Goal: Task Accomplishment & Management: Complete application form

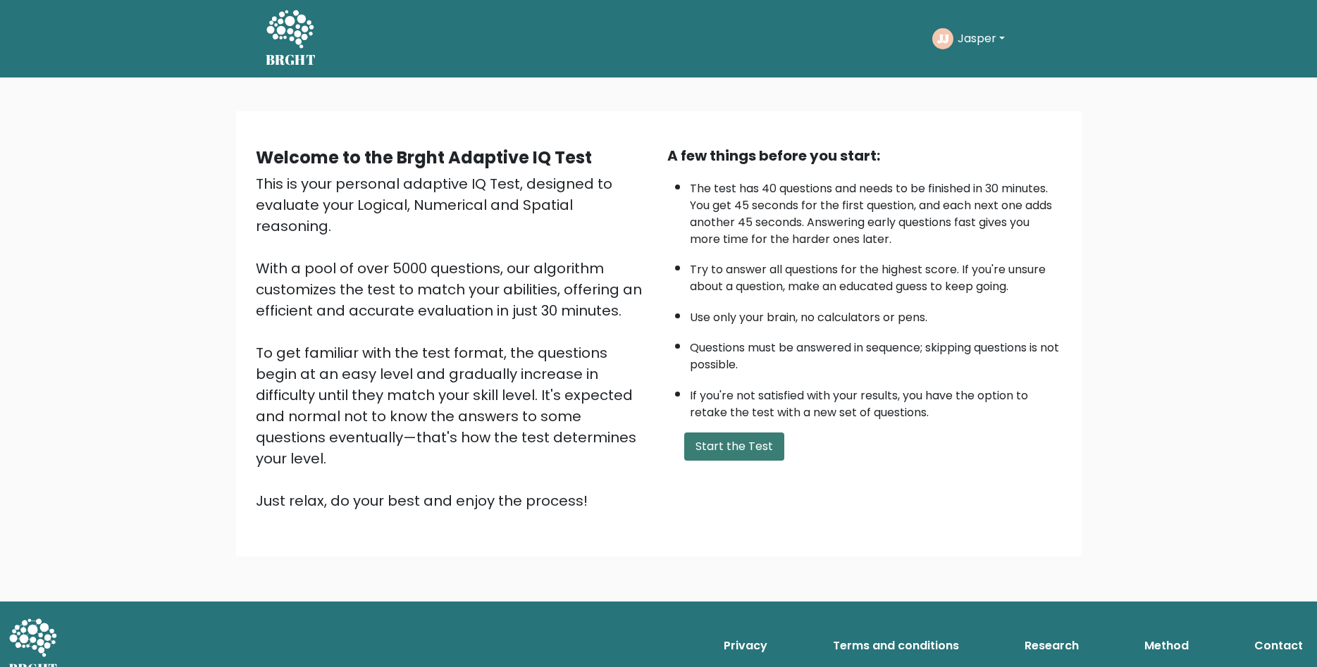
click at [740, 461] on button "Start the Test" at bounding box center [734, 447] width 100 height 28
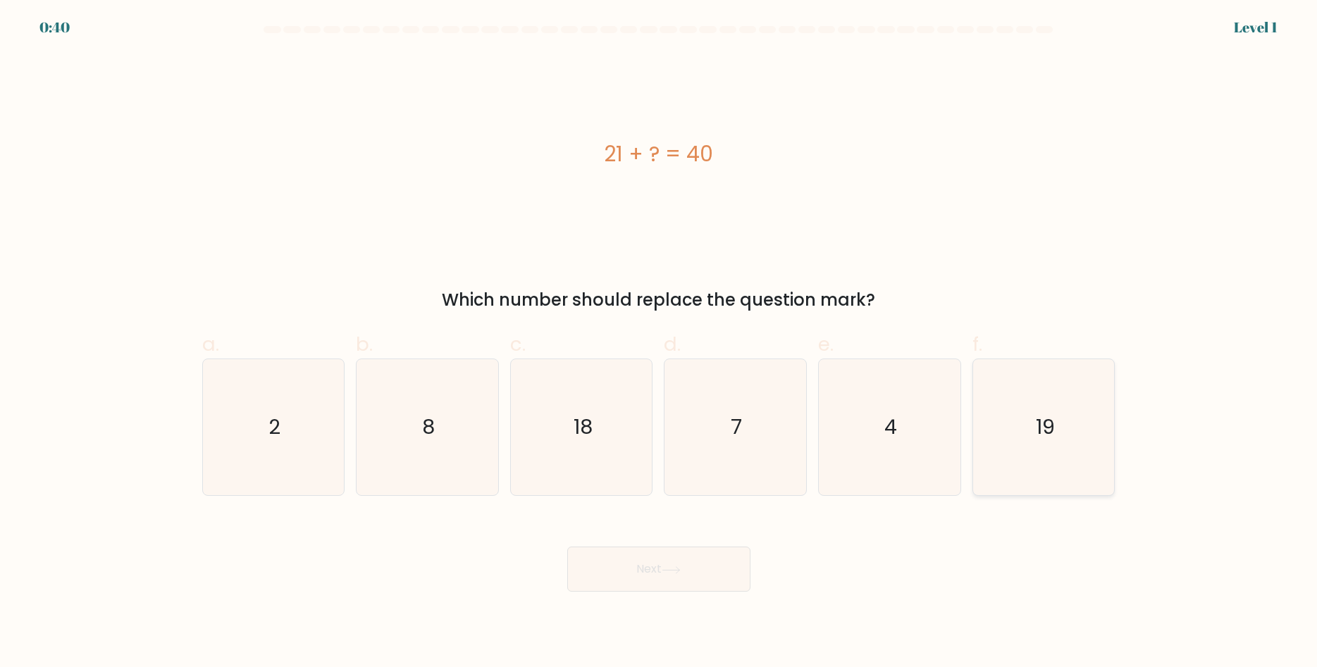
click at [1039, 434] on text "19" at bounding box center [1045, 428] width 19 height 28
click at [659, 343] on input "f. 19" at bounding box center [659, 338] width 1 height 9
radio input "true"
click at [707, 563] on button "Next" at bounding box center [658, 569] width 183 height 45
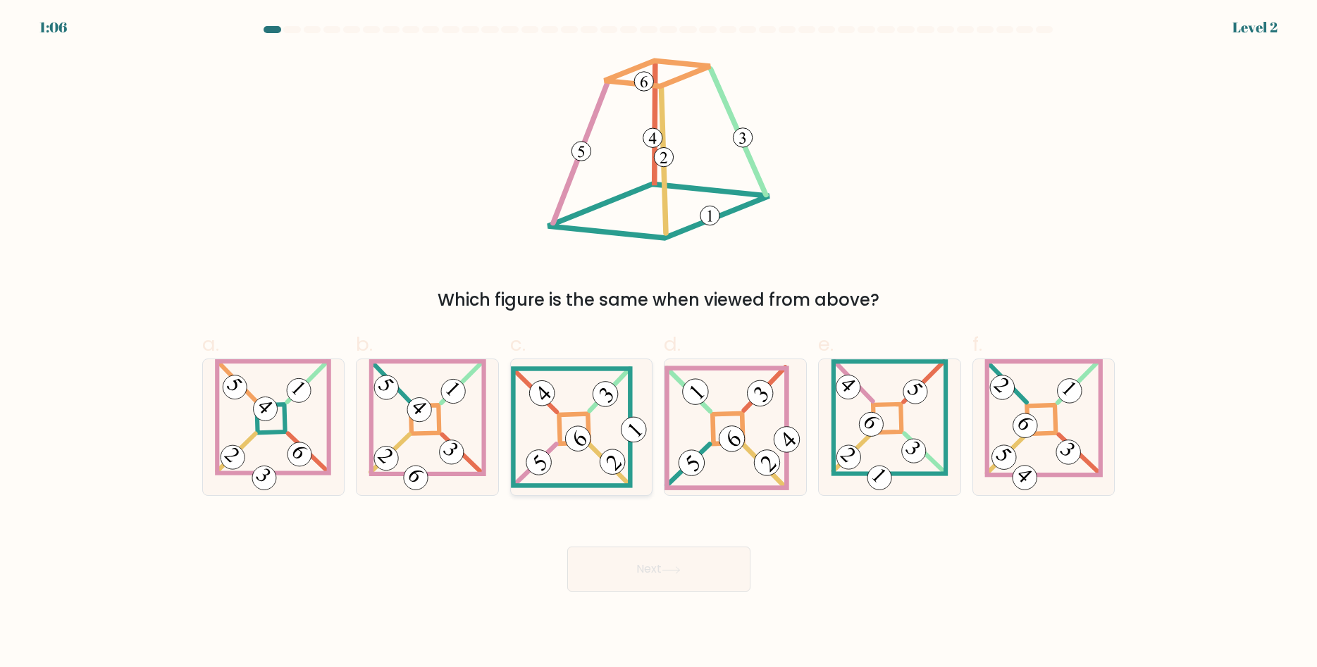
click at [592, 421] on icon at bounding box center [582, 427] width 142 height 122
click at [659, 343] on input "c." at bounding box center [659, 338] width 1 height 9
radio input "true"
click at [728, 573] on button "Next" at bounding box center [658, 569] width 183 height 45
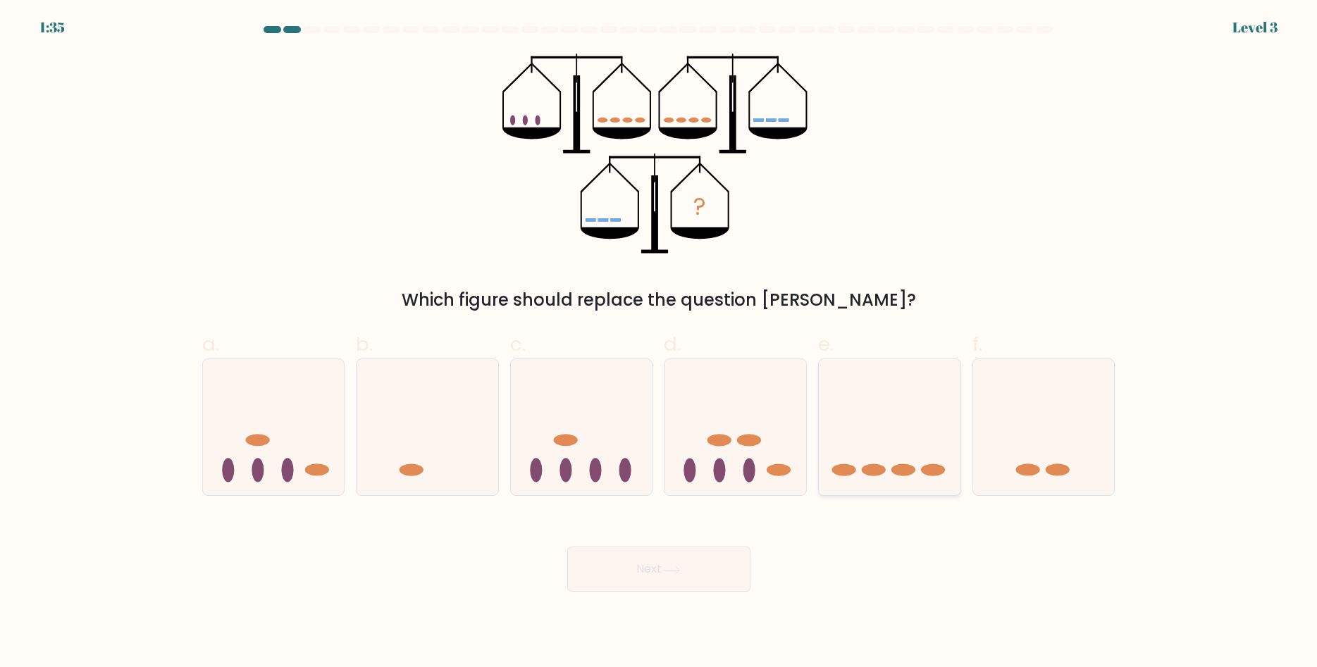
click at [857, 444] on icon at bounding box center [890, 427] width 142 height 117
click at [659, 343] on input "e." at bounding box center [659, 338] width 1 height 9
radio input "true"
click at [721, 575] on button "Next" at bounding box center [658, 569] width 183 height 45
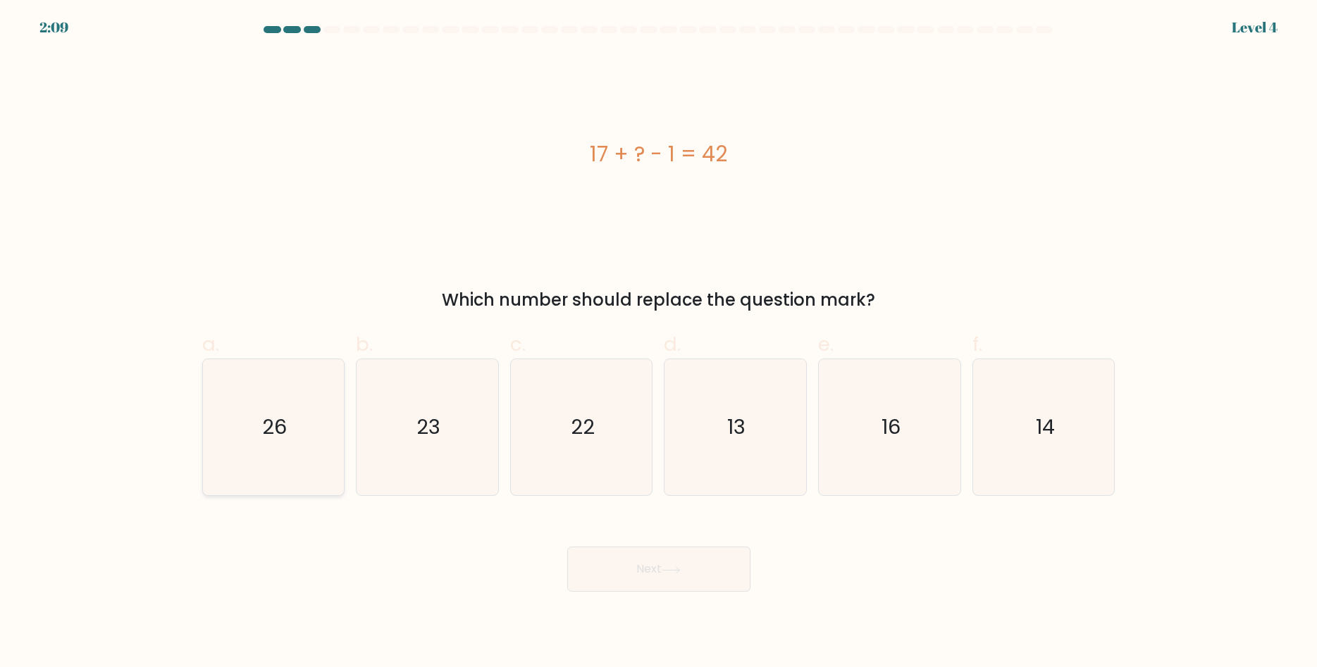
click at [270, 442] on icon "26" at bounding box center [273, 427] width 136 height 136
click at [659, 343] on input "a. 26" at bounding box center [659, 338] width 1 height 9
radio input "true"
click at [698, 547] on button "Next" at bounding box center [658, 569] width 183 height 45
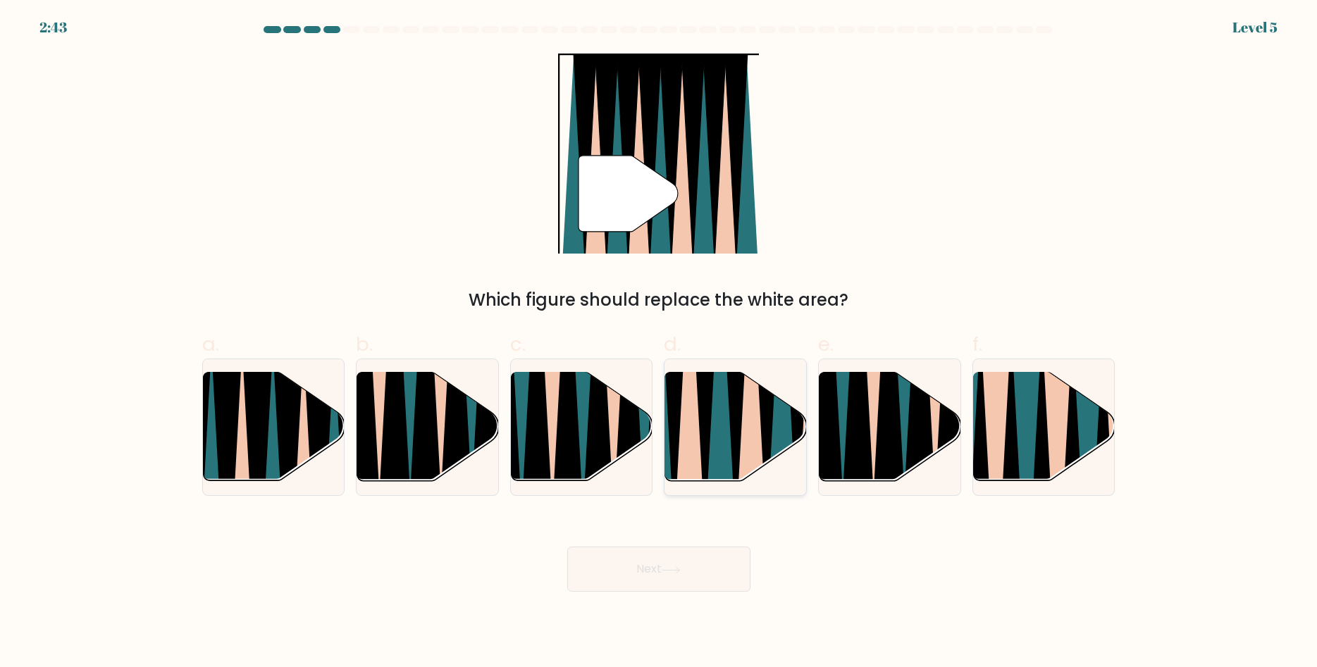
click at [712, 454] on icon at bounding box center [719, 371] width 31 height 283
click at [659, 343] on input "d." at bounding box center [659, 338] width 1 height 9
radio input "true"
click at [672, 575] on button "Next" at bounding box center [658, 569] width 183 height 45
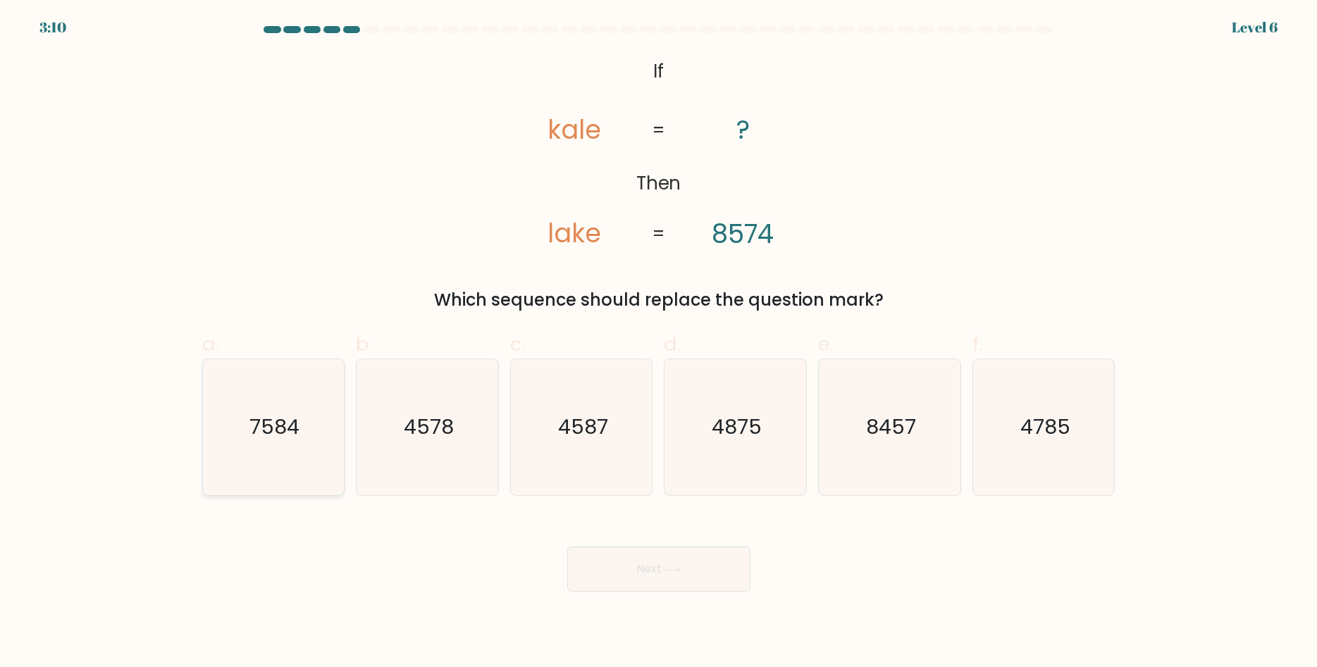
click at [228, 433] on icon "7584" at bounding box center [273, 427] width 136 height 136
click at [659, 343] on input "a. 7584" at bounding box center [659, 338] width 1 height 9
radio input "true"
click at [727, 566] on button "Next" at bounding box center [658, 569] width 183 height 45
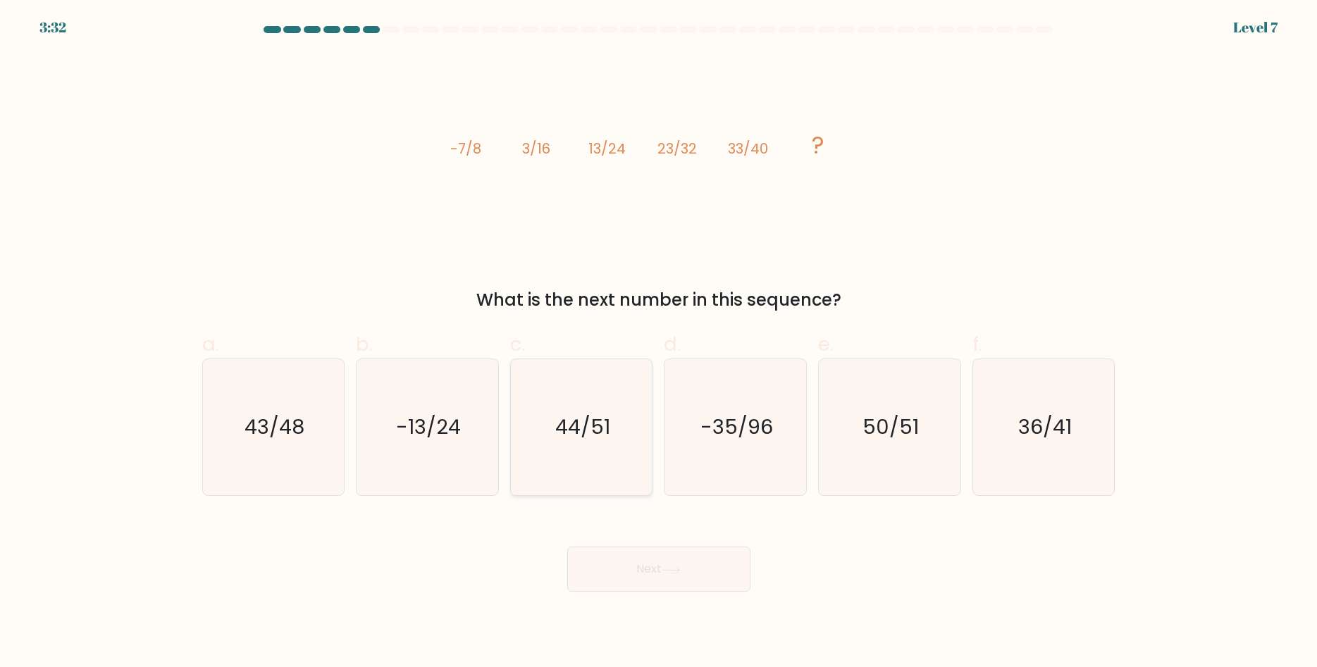
click at [604, 426] on text "44/51" at bounding box center [582, 428] width 55 height 28
click at [659, 343] on input "c. 44/51" at bounding box center [659, 338] width 1 height 9
radio input "true"
click at [645, 565] on button "Next" at bounding box center [658, 569] width 183 height 45
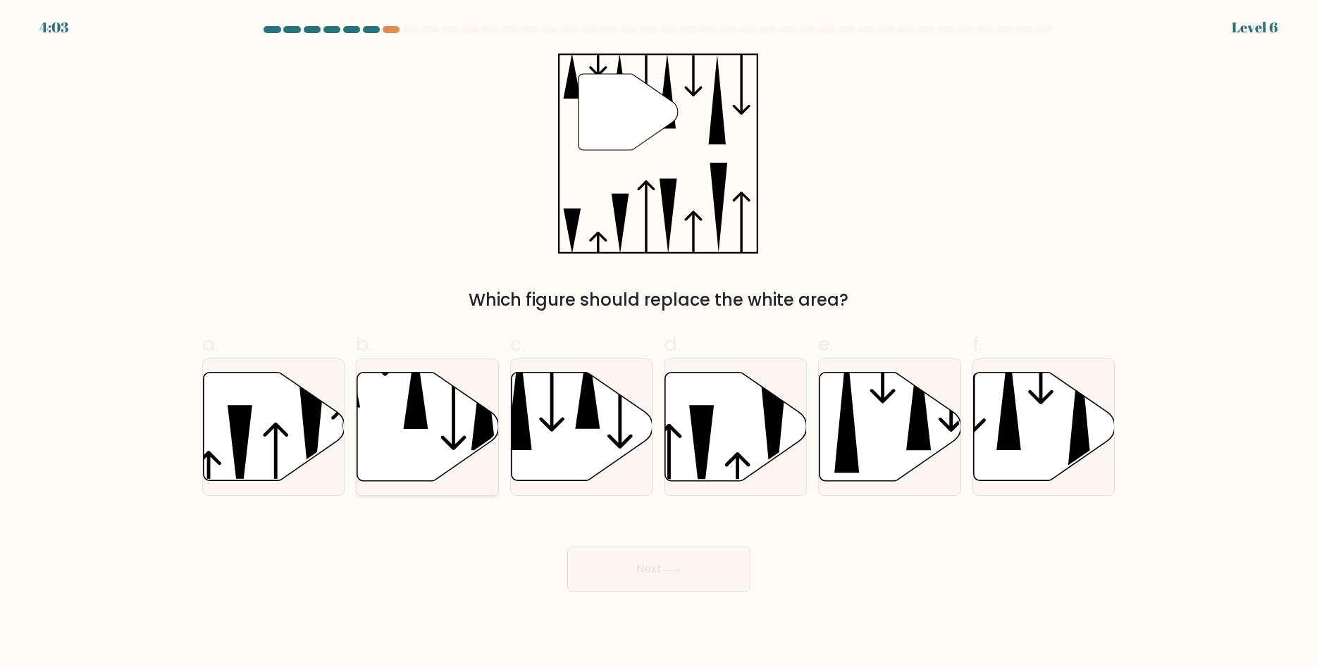
click at [471, 440] on icon at bounding box center [428, 427] width 142 height 108
click at [659, 343] on input "b." at bounding box center [659, 338] width 1 height 9
radio input "true"
click at [669, 568] on icon at bounding box center [671, 570] width 19 height 8
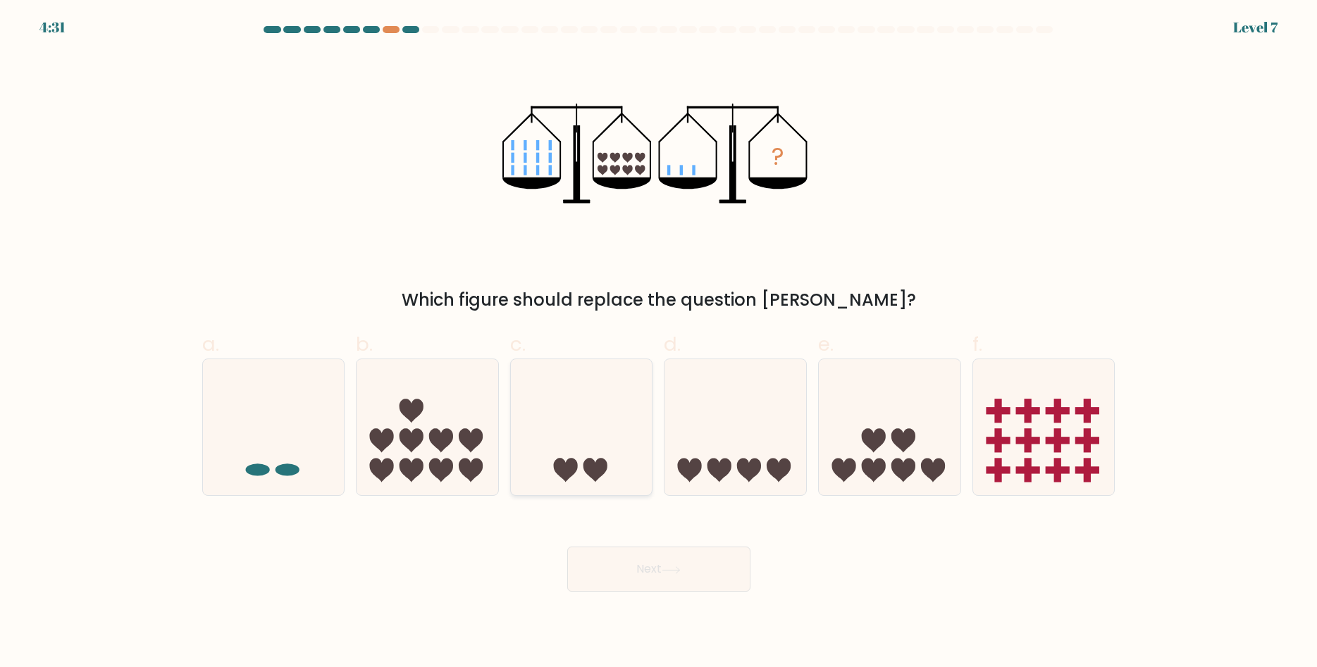
click at [540, 437] on icon at bounding box center [582, 427] width 142 height 117
click at [659, 343] on input "c." at bounding box center [659, 338] width 1 height 9
radio input "true"
click at [741, 576] on button "Next" at bounding box center [658, 569] width 183 height 45
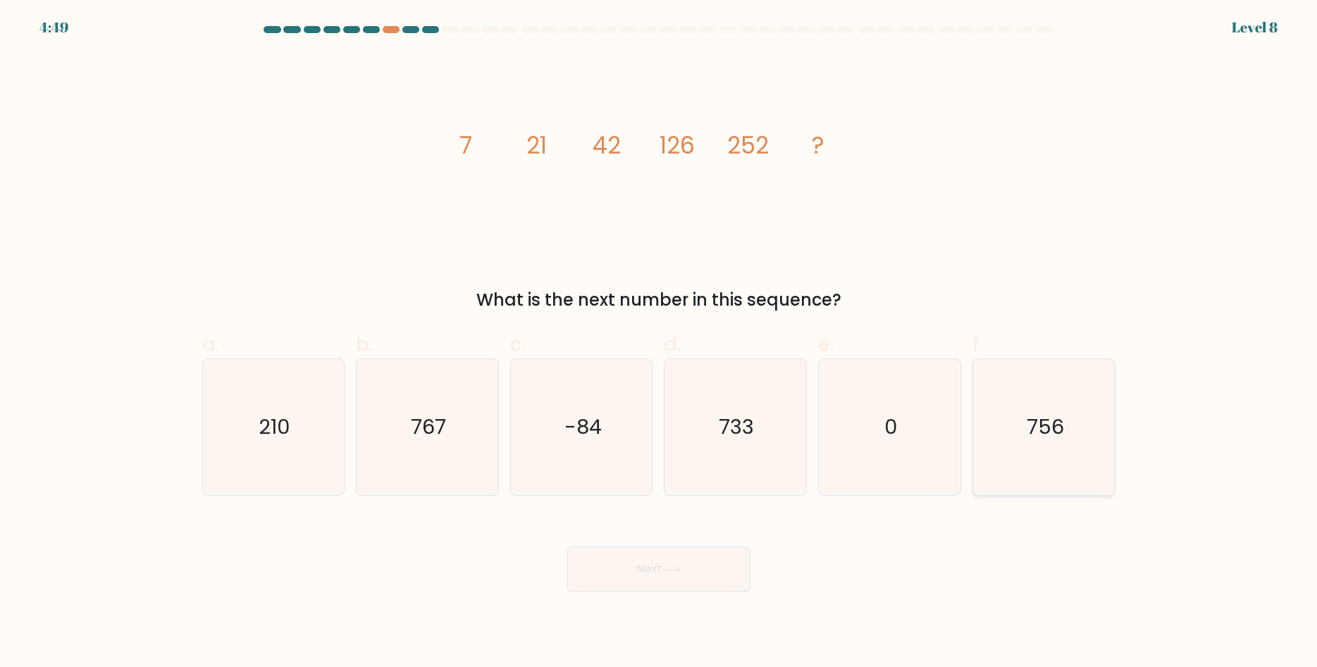
click at [1064, 404] on icon "756" at bounding box center [1044, 427] width 136 height 136
click at [659, 343] on input "f. 756" at bounding box center [659, 338] width 1 height 9
radio input "true"
click at [644, 566] on button "Next" at bounding box center [658, 569] width 183 height 45
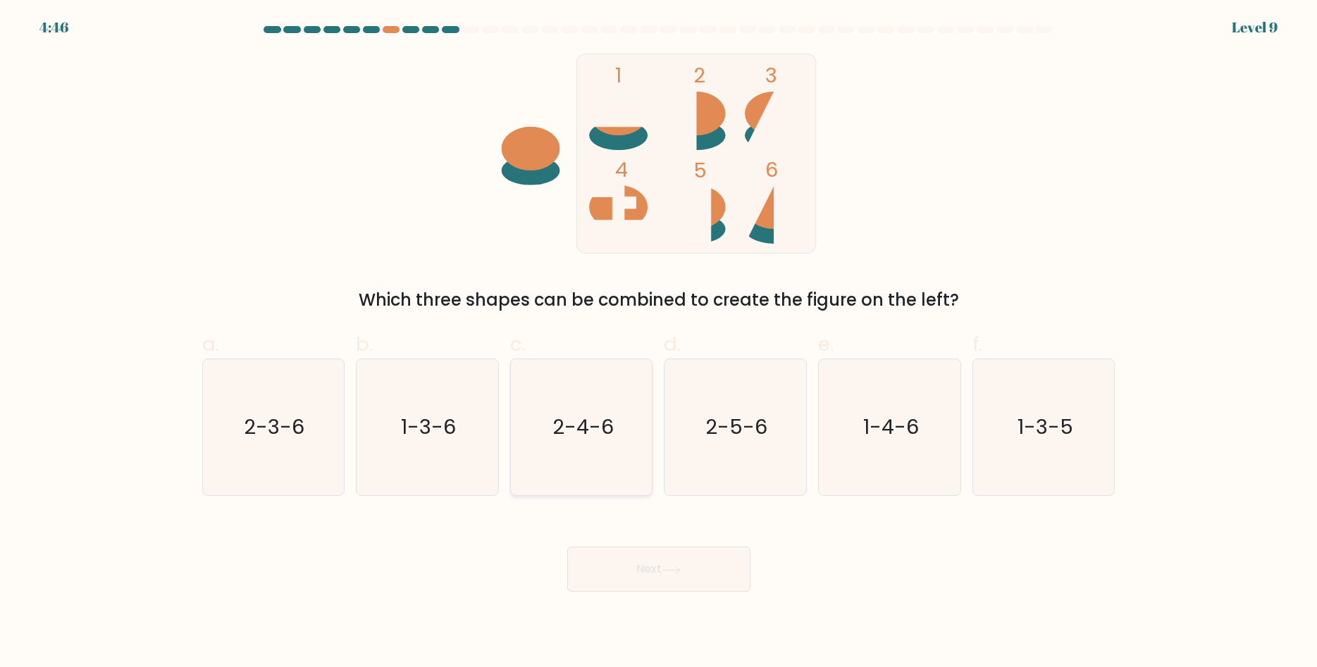
click at [618, 487] on icon "2-4-6" at bounding box center [582, 427] width 136 height 136
click at [659, 343] on input "c. 2-4-6" at bounding box center [659, 338] width 1 height 9
radio input "true"
click at [635, 560] on button "Next" at bounding box center [658, 569] width 183 height 45
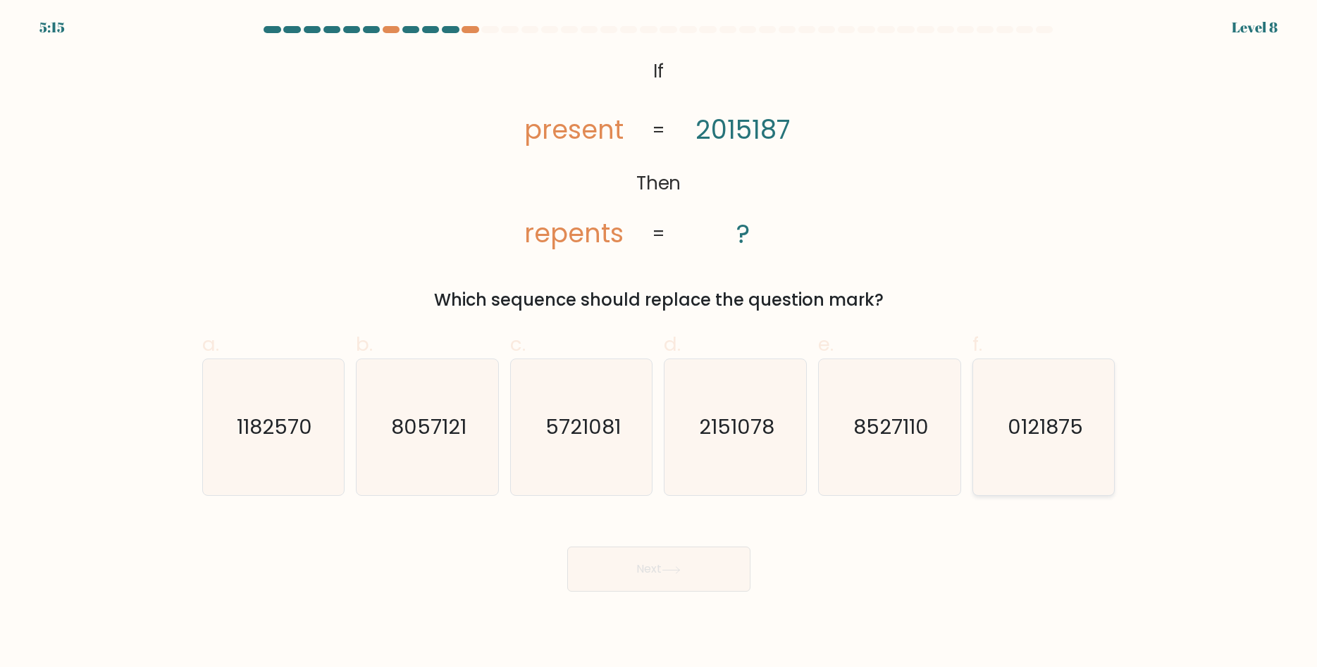
drag, startPoint x: 1067, startPoint y: 403, endPoint x: 1057, endPoint y: 403, distance: 10.6
click at [1062, 403] on icon "0121875" at bounding box center [1044, 427] width 136 height 136
click at [1028, 440] on icon "0121875" at bounding box center [1044, 427] width 136 height 136
click at [659, 343] on input "f. 0121875" at bounding box center [659, 338] width 1 height 9
radio input "true"
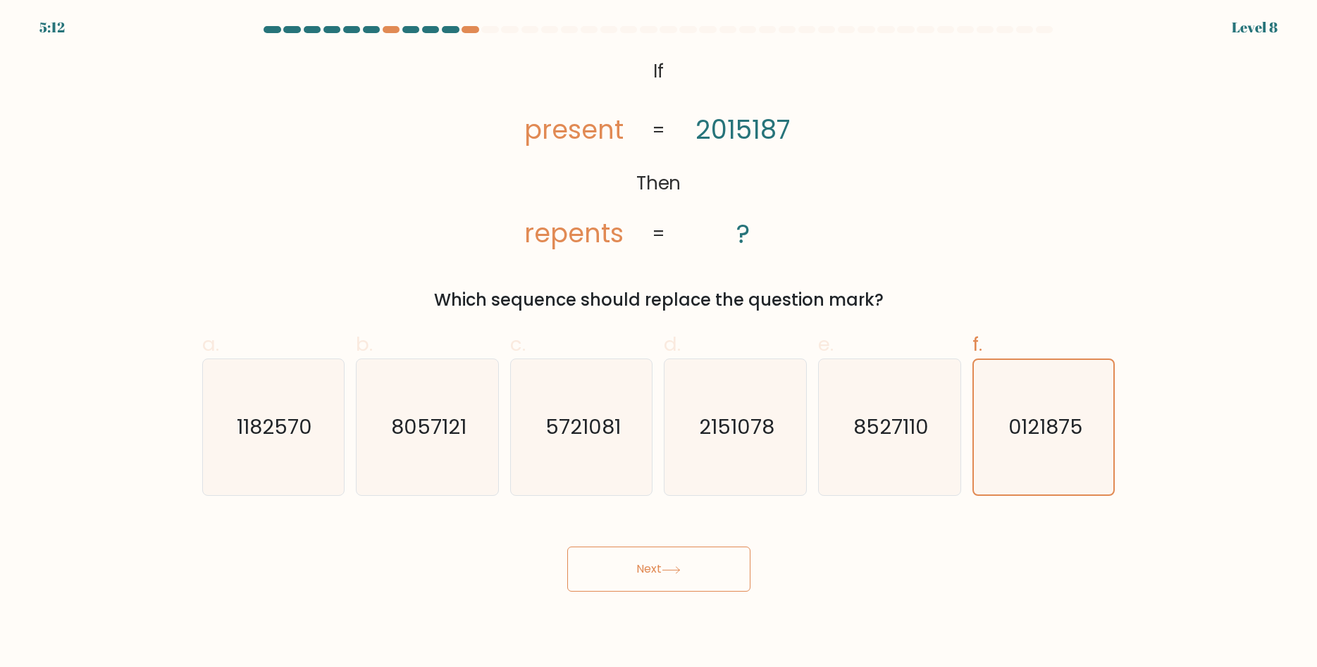
click at [665, 578] on button "Next" at bounding box center [658, 569] width 183 height 45
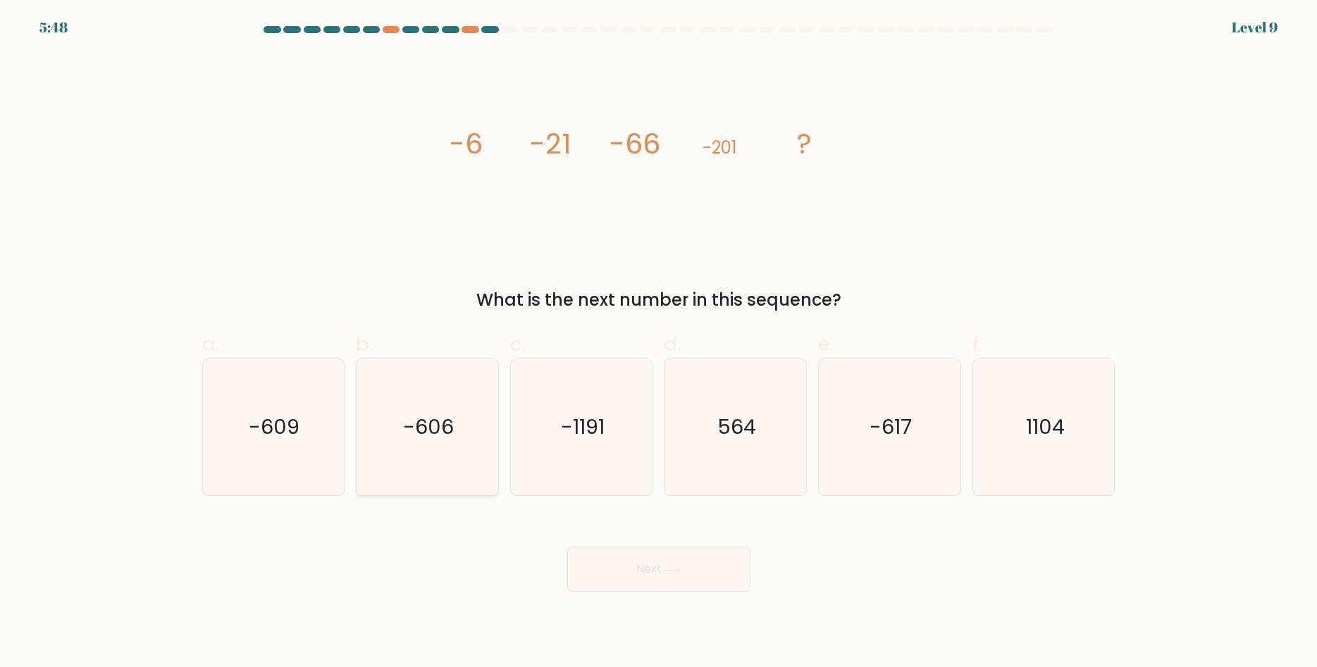
click at [447, 483] on icon "-606" at bounding box center [427, 427] width 136 height 136
click at [659, 343] on input "b. -606" at bounding box center [659, 338] width 1 height 9
radio input "true"
click at [577, 551] on button "Next" at bounding box center [658, 569] width 183 height 45
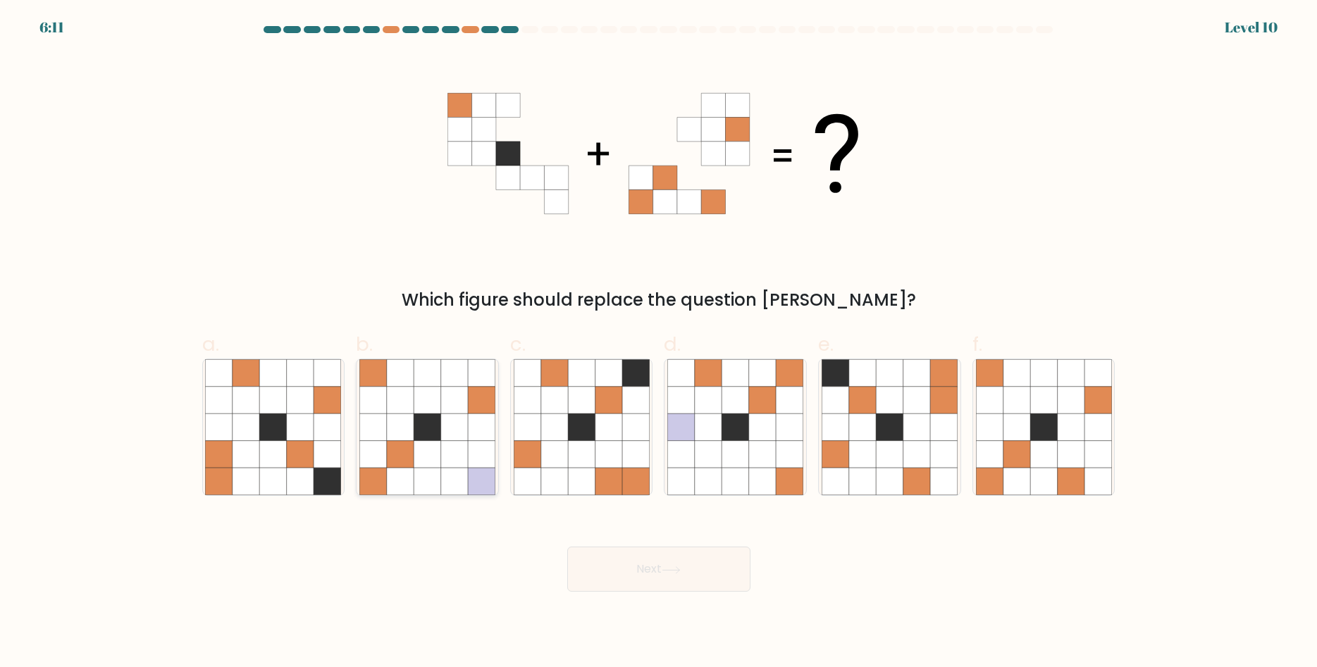
click at [497, 441] on div at bounding box center [427, 427] width 143 height 137
click at [659, 343] on input "b." at bounding box center [659, 338] width 1 height 9
radio input "true"
click at [1029, 449] on icon at bounding box center [1016, 454] width 27 height 27
click at [659, 343] on input "f." at bounding box center [659, 338] width 1 height 9
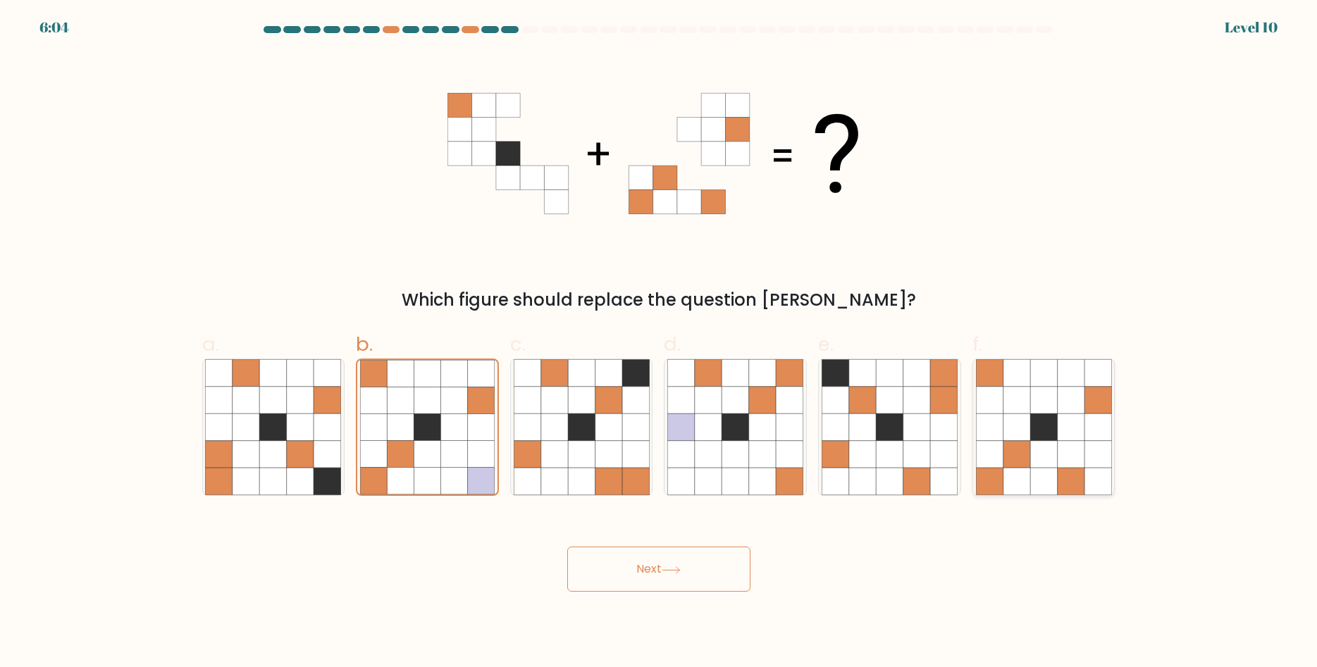
radio input "true"
click at [668, 560] on button "Next" at bounding box center [658, 569] width 183 height 45
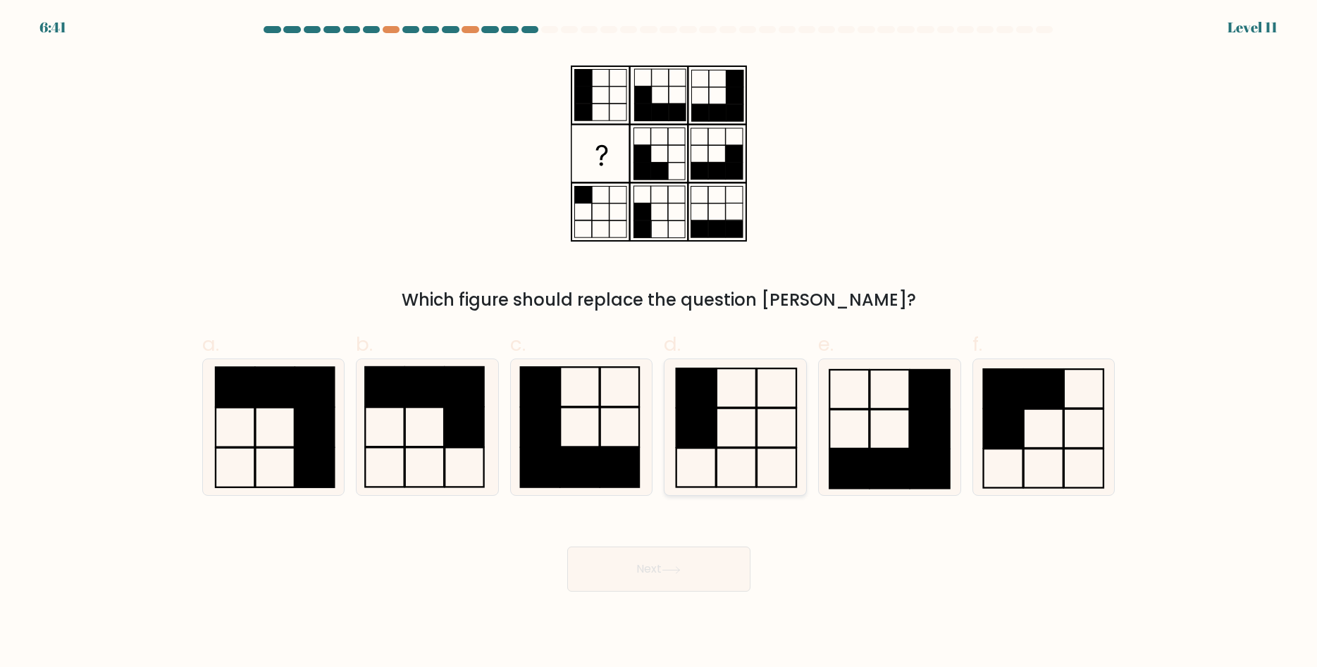
click at [712, 423] on rect at bounding box center [695, 428] width 39 height 39
click at [659, 343] on input "d." at bounding box center [659, 338] width 1 height 9
radio input "true"
click at [682, 561] on button "Next" at bounding box center [658, 569] width 183 height 45
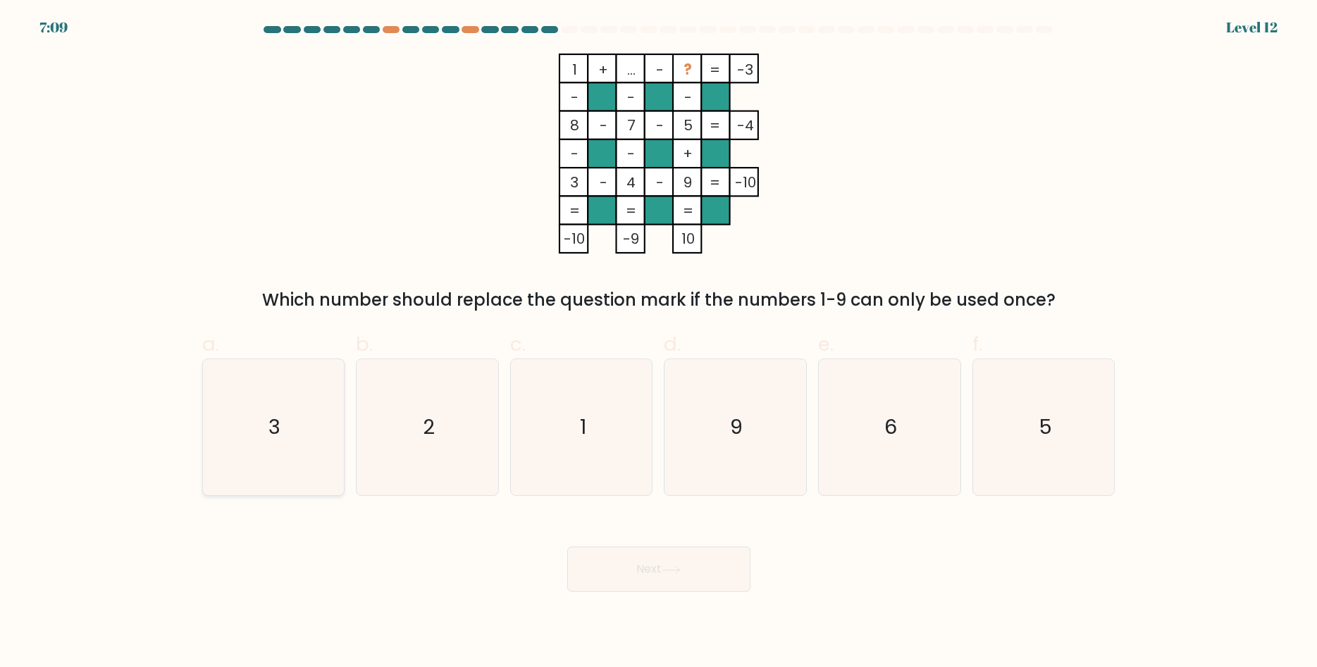
click at [247, 414] on icon "3" at bounding box center [273, 427] width 136 height 136
click at [659, 343] on input "a. 3" at bounding box center [659, 338] width 1 height 9
radio input "true"
click at [389, 454] on icon "2" at bounding box center [427, 427] width 136 height 136
click at [659, 343] on input "b. 2" at bounding box center [659, 338] width 1 height 9
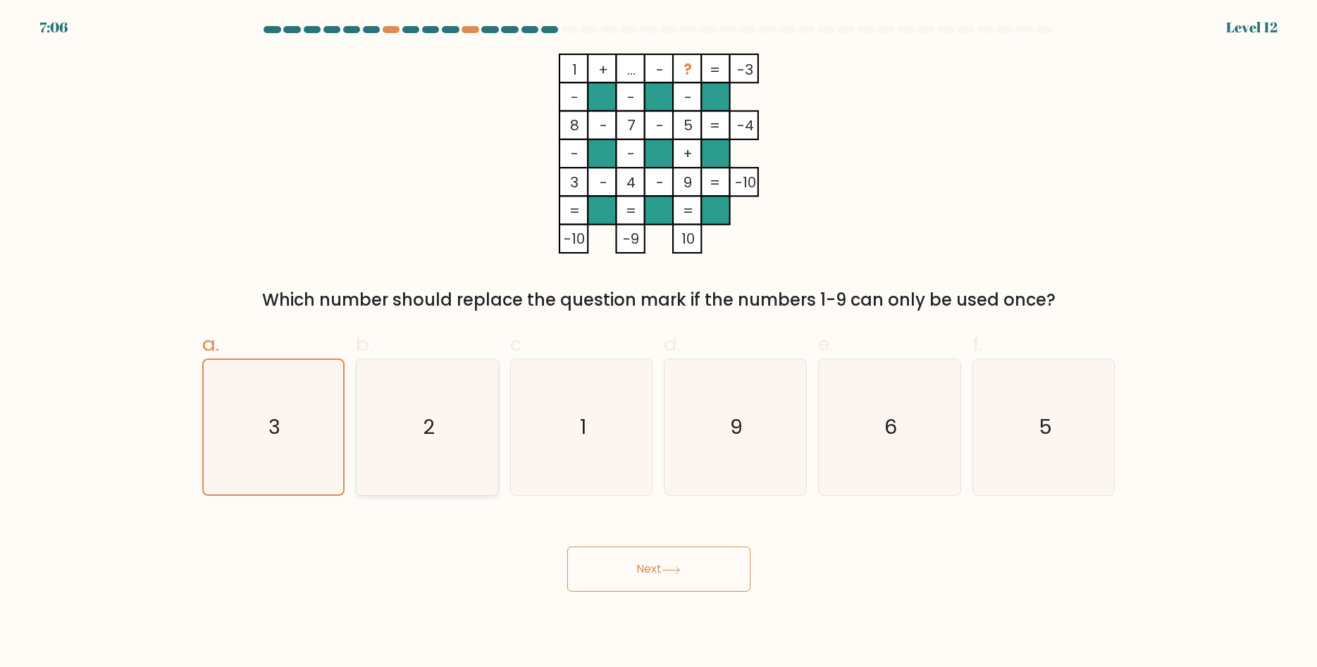
radio input "true"
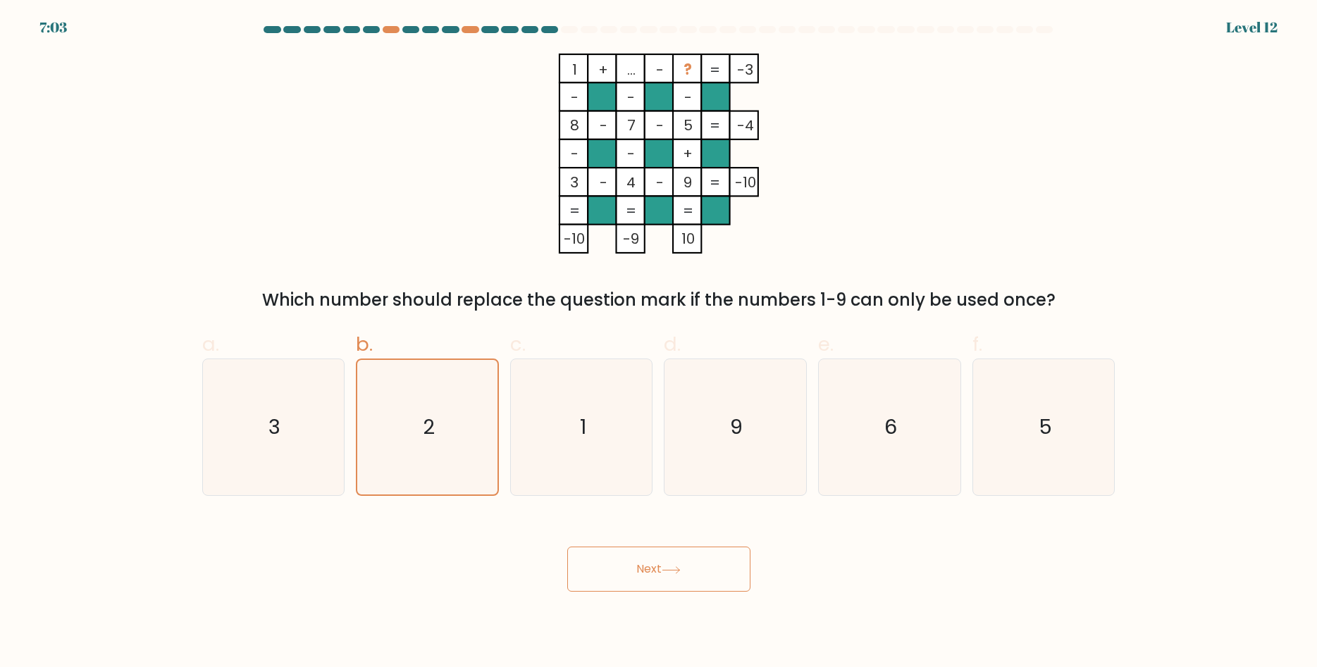
click at [597, 561] on button "Next" at bounding box center [658, 569] width 183 height 45
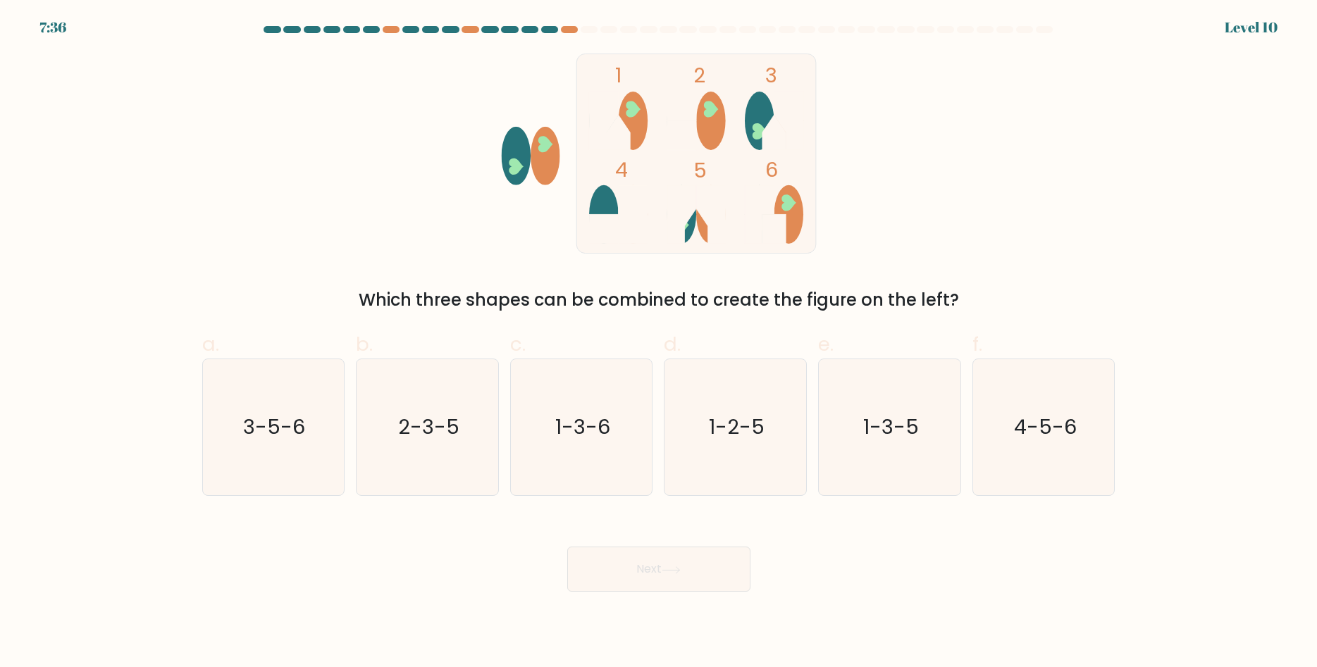
drag, startPoint x: 936, startPoint y: 403, endPoint x: 665, endPoint y: 601, distance: 335.8
click at [922, 412] on icon "1-3-5" at bounding box center [889, 427] width 136 height 136
click at [628, 570] on button "Next" at bounding box center [658, 569] width 183 height 45
drag, startPoint x: 859, startPoint y: 466, endPoint x: 872, endPoint y: 492, distance: 29.0
click at [859, 485] on icon "1-3-5" at bounding box center [889, 427] width 136 height 136
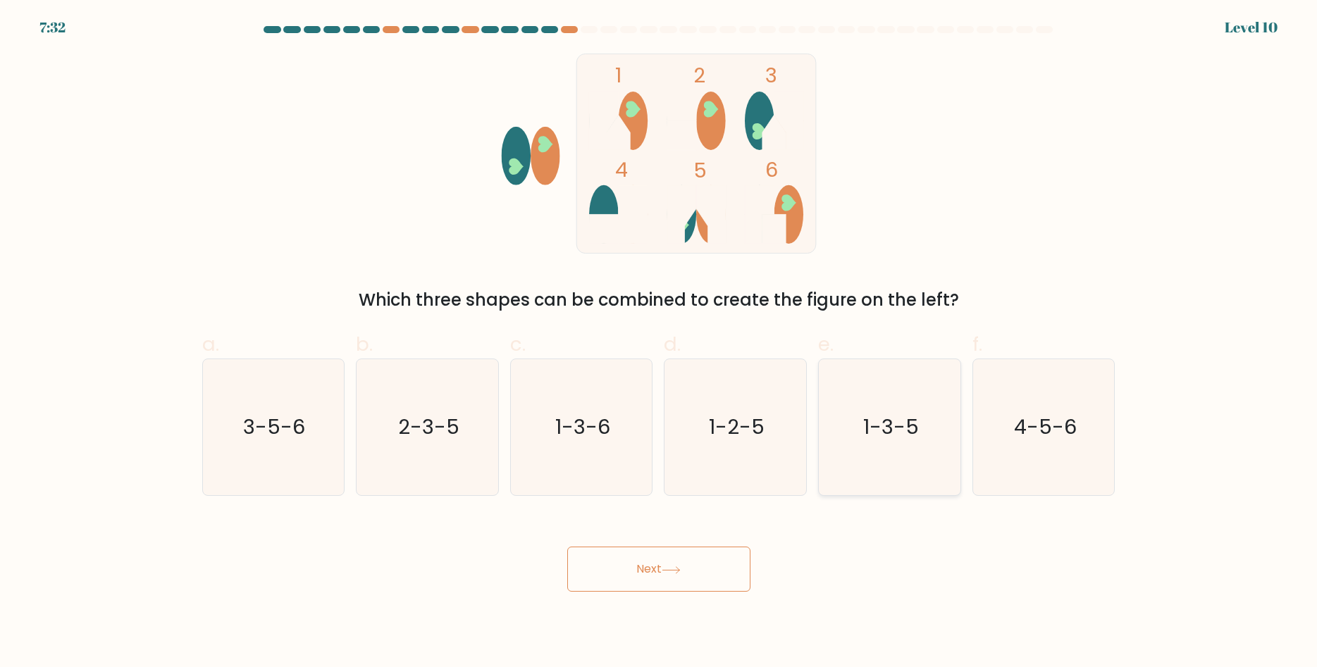
click at [878, 468] on icon "1-3-5" at bounding box center [889, 427] width 136 height 136
click at [659, 343] on input "e. 1-3-5" at bounding box center [659, 338] width 1 height 9
radio input "true"
click at [644, 566] on button "Next" at bounding box center [658, 569] width 183 height 45
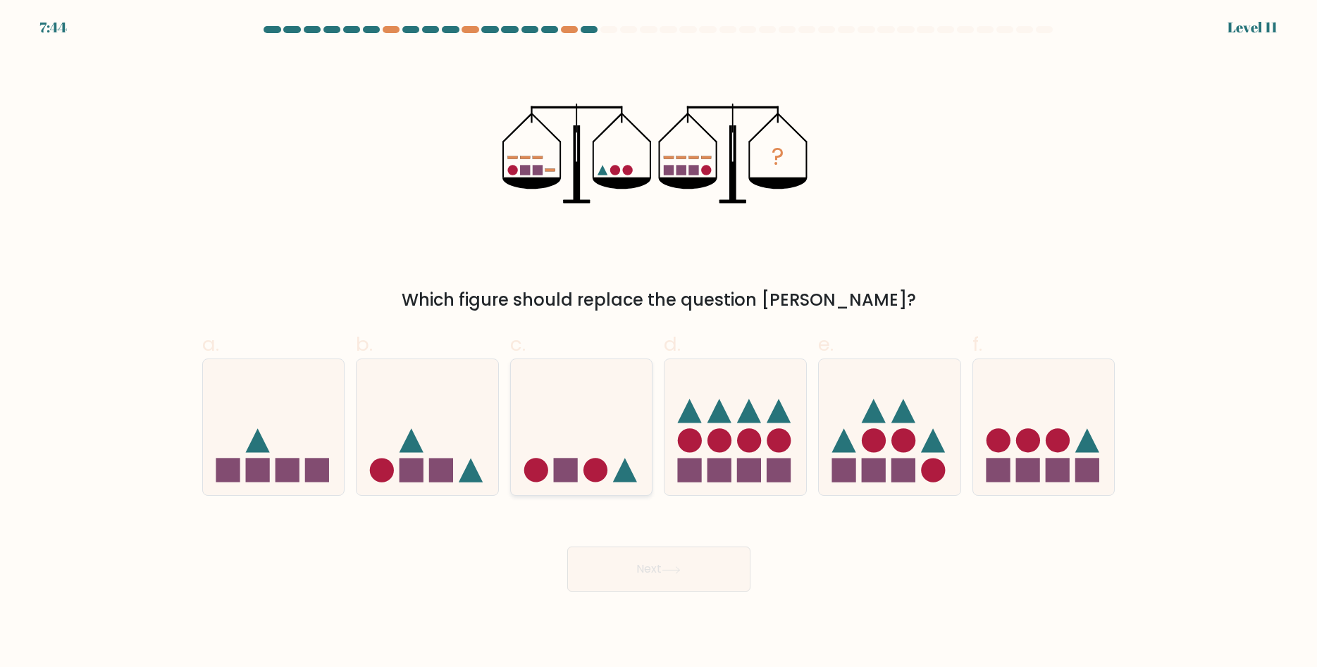
click at [589, 487] on div at bounding box center [581, 427] width 143 height 137
click at [659, 343] on input "c." at bounding box center [659, 338] width 1 height 9
radio input "true"
click at [642, 554] on button "Next" at bounding box center [658, 569] width 183 height 45
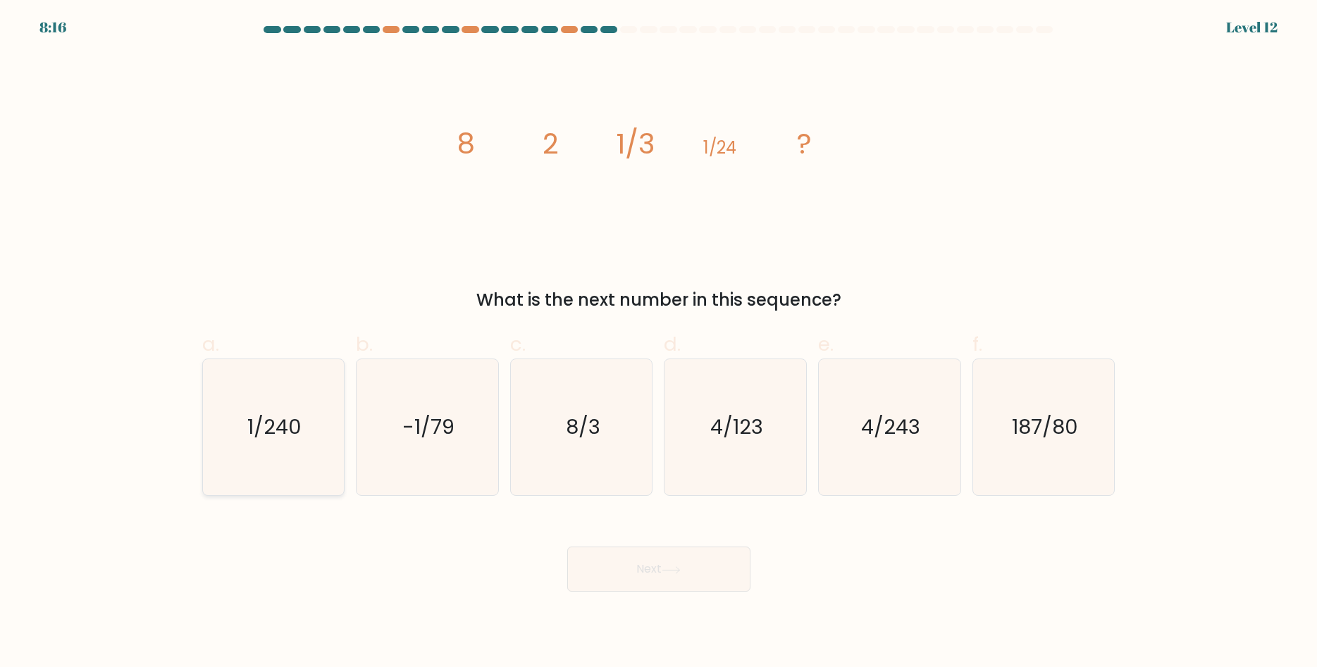
click at [263, 414] on text "1/240" at bounding box center [274, 428] width 54 height 28
click at [659, 343] on input "a. 1/240" at bounding box center [659, 338] width 1 height 9
radio input "true"
click at [735, 563] on button "Next" at bounding box center [658, 569] width 183 height 45
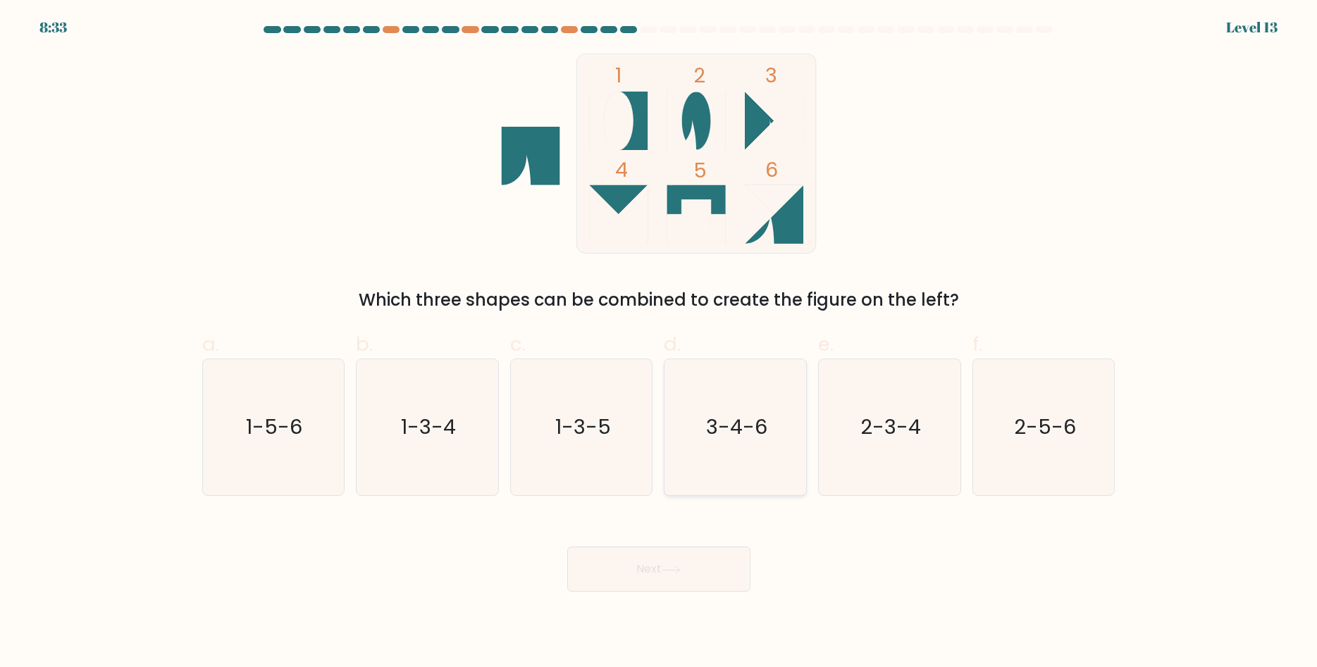
click at [714, 441] on icon "3-4-6" at bounding box center [735, 427] width 136 height 136
click at [659, 343] on input "d. 3-4-6" at bounding box center [659, 338] width 1 height 9
radio input "true"
click at [689, 564] on button "Next" at bounding box center [658, 569] width 183 height 45
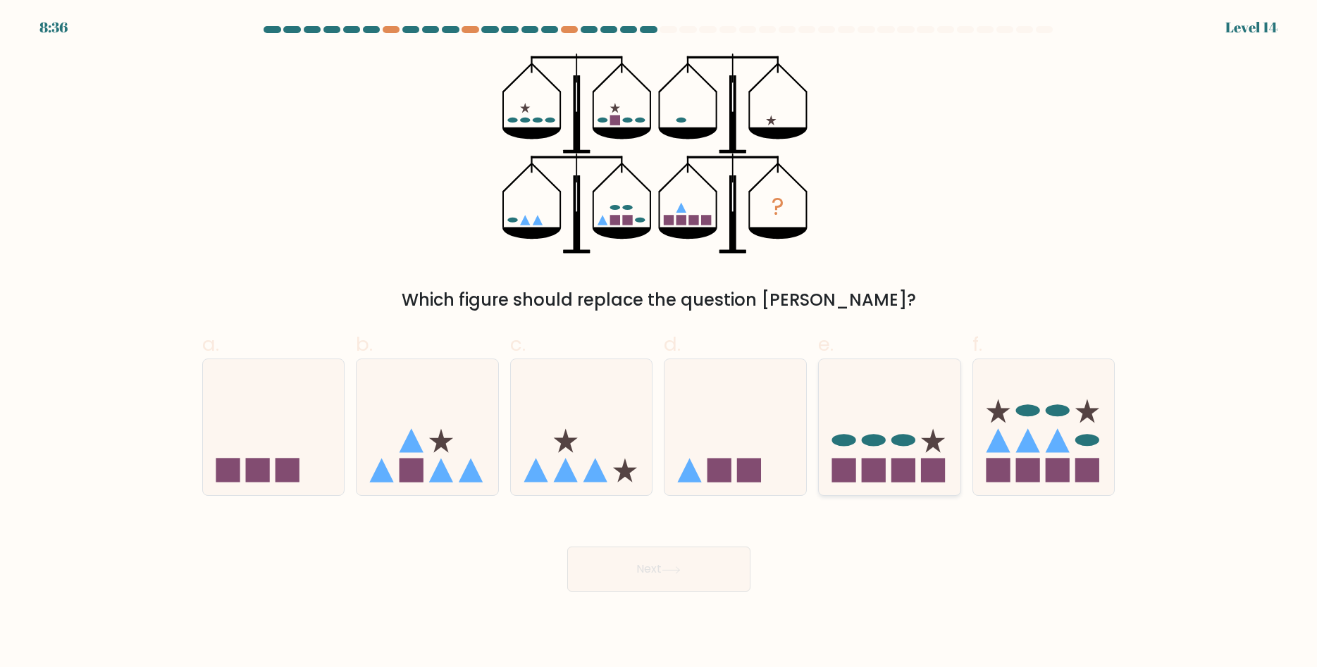
click at [892, 398] on icon at bounding box center [890, 427] width 142 height 117
click at [659, 343] on input "e." at bounding box center [659, 338] width 1 height 9
radio input "true"
click at [725, 568] on button "Next" at bounding box center [658, 569] width 183 height 45
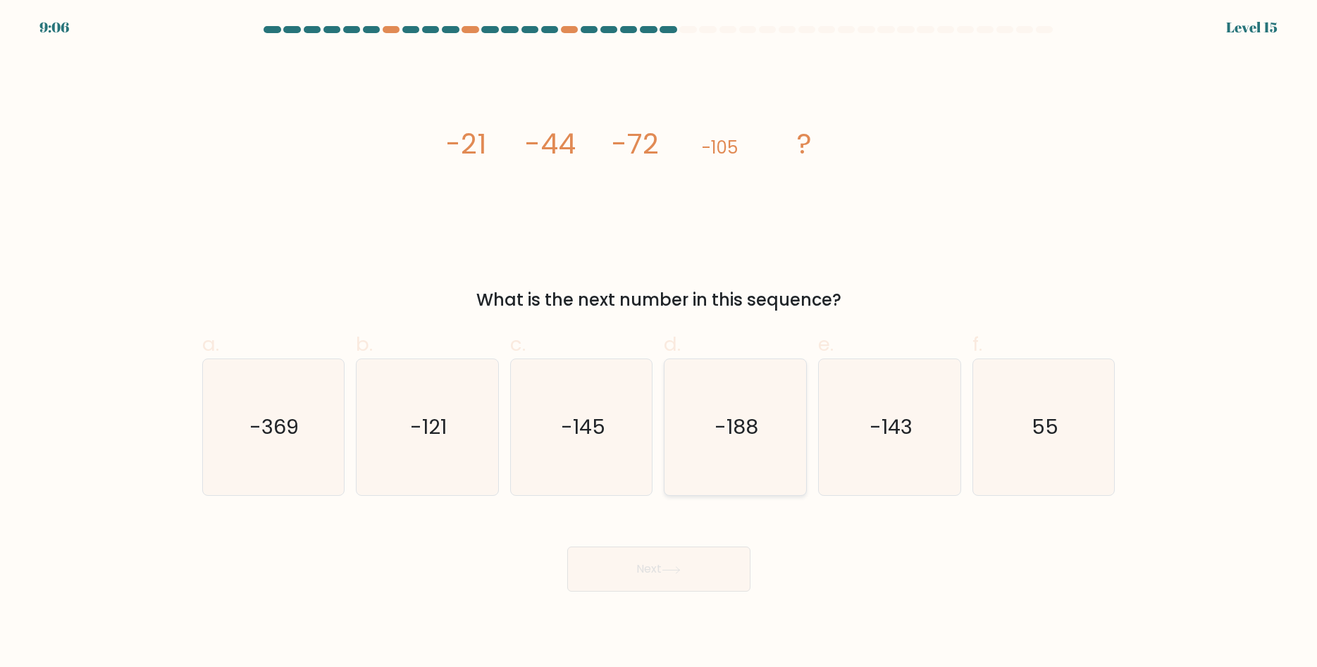
click at [754, 441] on icon "-188" at bounding box center [735, 427] width 136 height 136
click at [659, 343] on input "d. -188" at bounding box center [659, 338] width 1 height 9
radio input "true"
click at [729, 568] on button "Next" at bounding box center [658, 569] width 183 height 45
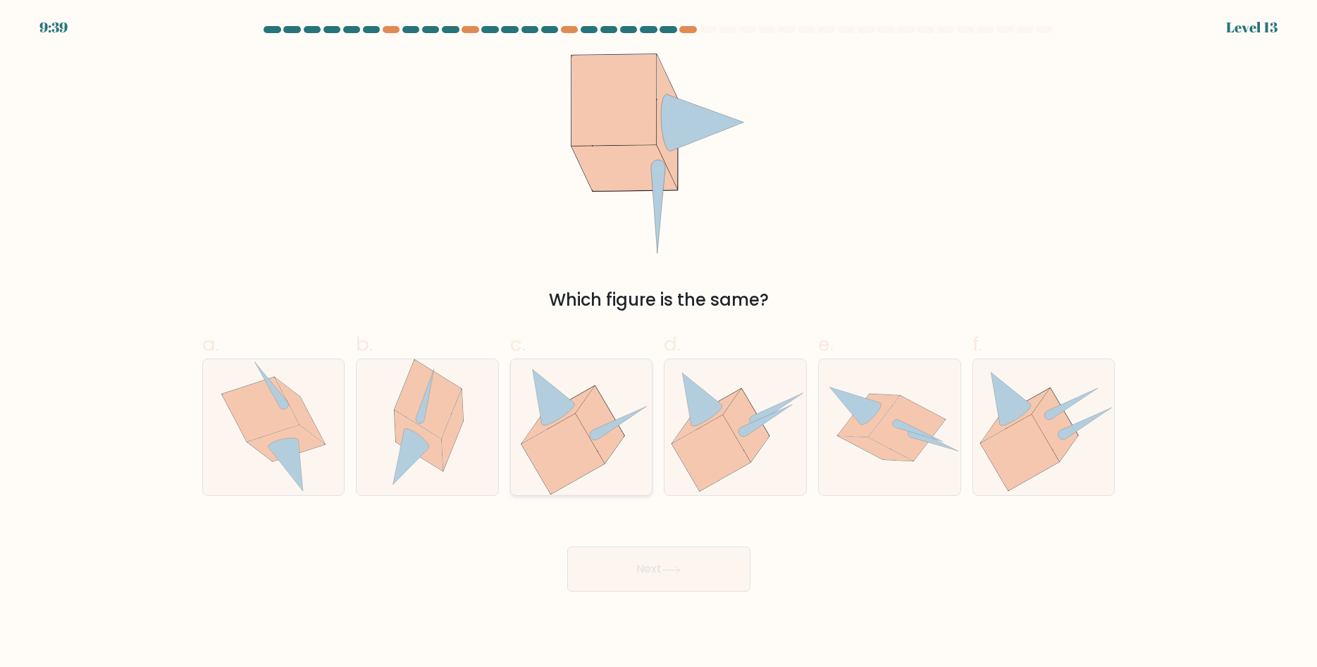
click at [637, 468] on icon at bounding box center [582, 427] width 136 height 136
click at [659, 343] on input "c." at bounding box center [659, 338] width 1 height 9
radio input "true"
click at [607, 569] on button "Next" at bounding box center [658, 569] width 183 height 45
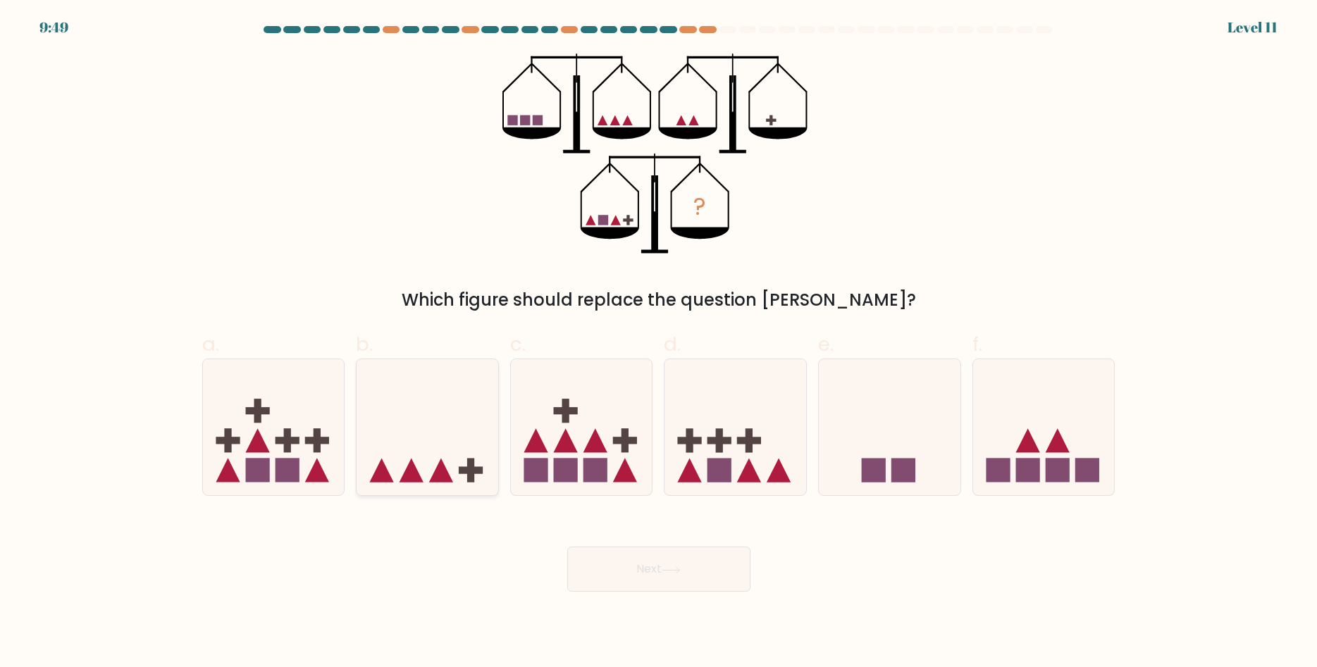
click at [470, 432] on icon at bounding box center [427, 427] width 142 height 117
click at [659, 343] on input "b." at bounding box center [659, 338] width 1 height 9
radio input "true"
click at [642, 572] on button "Next" at bounding box center [658, 569] width 183 height 45
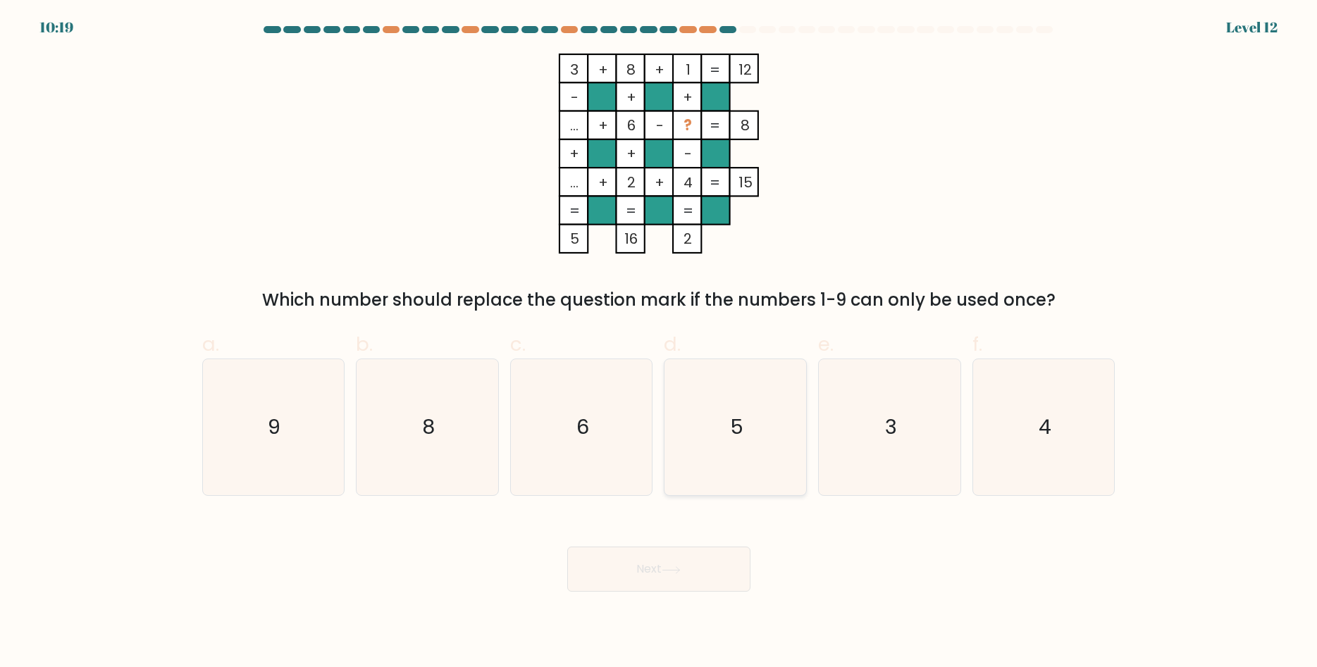
click at [785, 435] on icon "5" at bounding box center [735, 427] width 136 height 136
click at [659, 343] on input "d. 5" at bounding box center [659, 338] width 1 height 9
radio input "true"
click at [728, 560] on button "Next" at bounding box center [658, 569] width 183 height 45
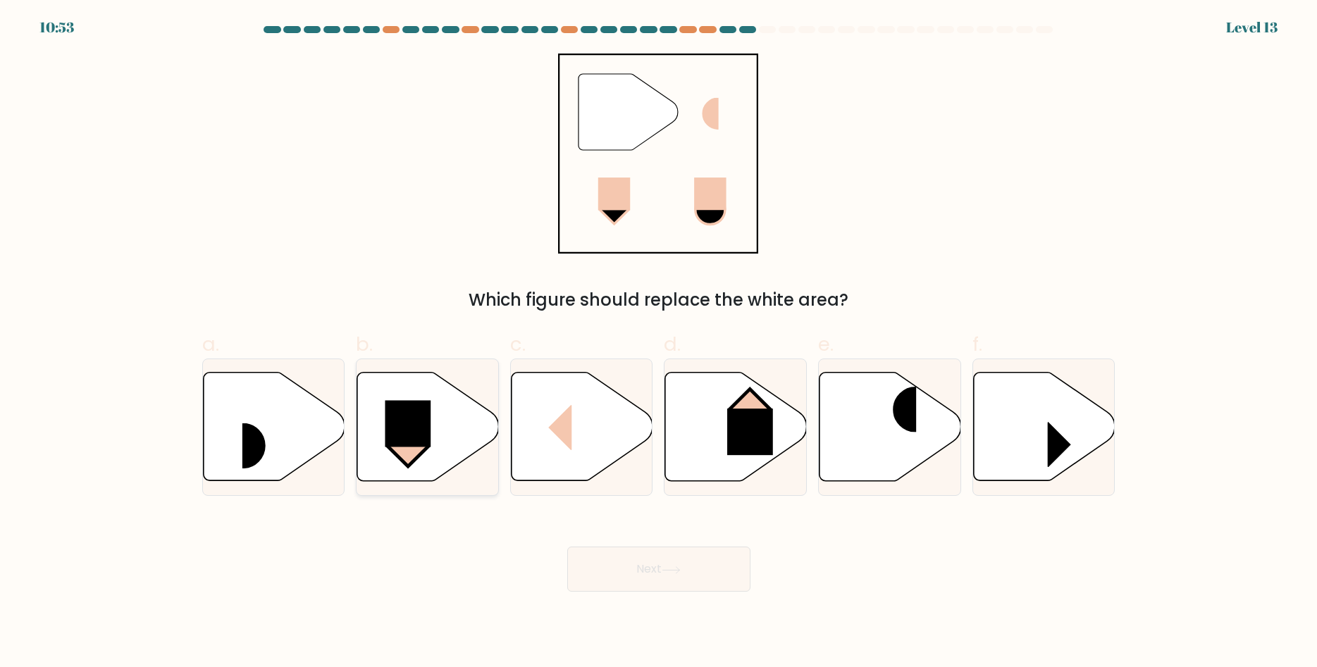
click at [429, 428] on rect at bounding box center [408, 424] width 46 height 46
click at [659, 343] on input "b." at bounding box center [659, 338] width 1 height 9
radio input "true"
click at [677, 569] on icon at bounding box center [671, 570] width 19 height 8
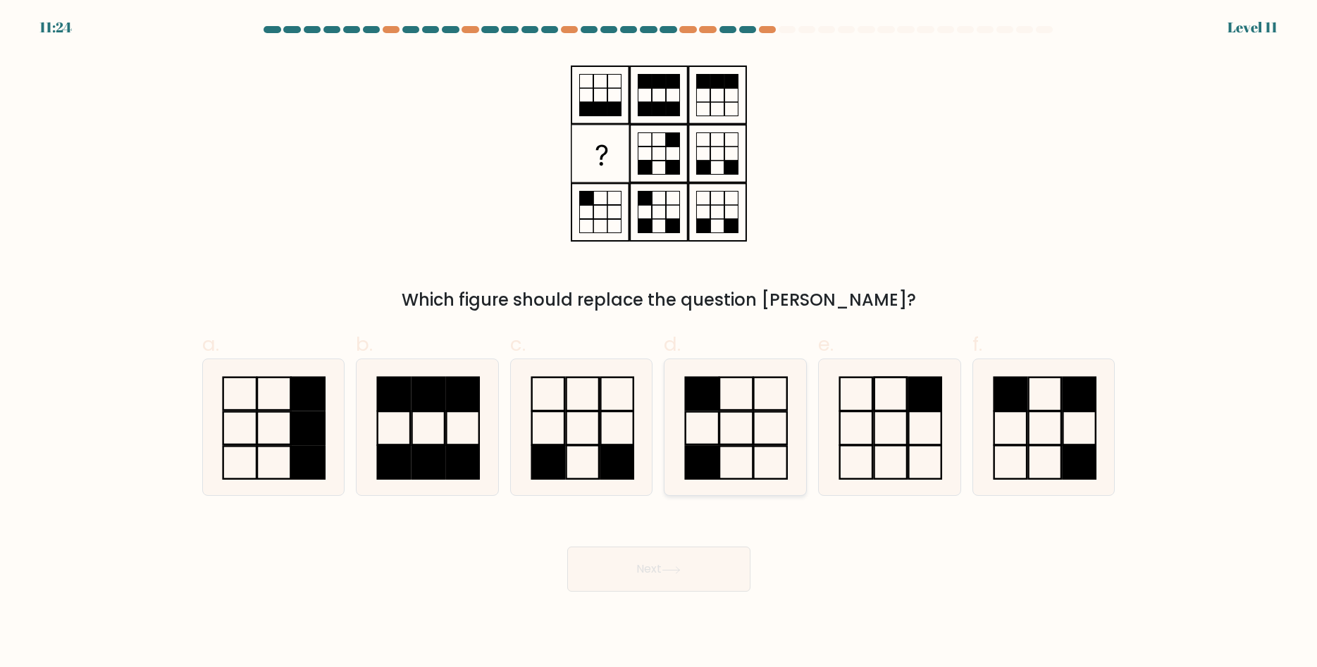
click at [763, 428] on icon at bounding box center [735, 427] width 136 height 136
click at [659, 343] on input "d." at bounding box center [659, 338] width 1 height 9
radio input "true"
click at [616, 567] on button "Next" at bounding box center [658, 569] width 183 height 45
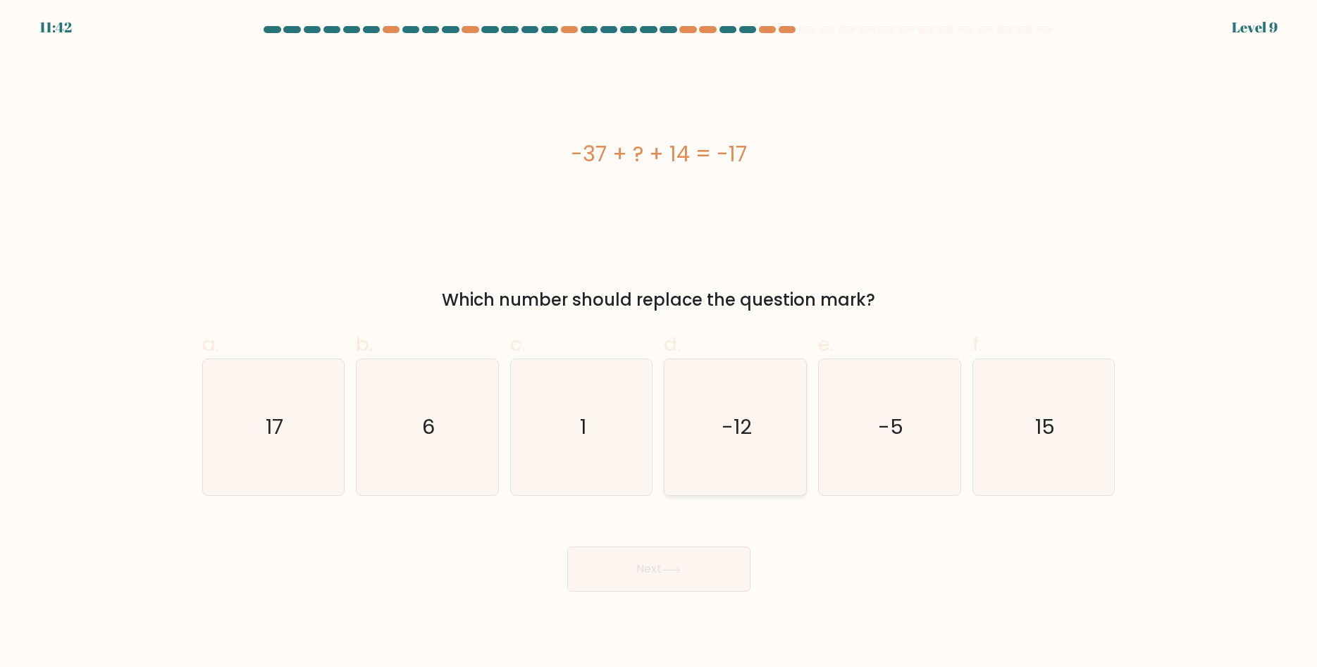
click at [690, 403] on icon "-12" at bounding box center [735, 427] width 136 height 136
click at [487, 406] on icon "6" at bounding box center [427, 427] width 136 height 136
click at [659, 343] on input "b. 6" at bounding box center [659, 338] width 1 height 9
radio input "true"
click at [714, 572] on button "Next" at bounding box center [658, 569] width 183 height 45
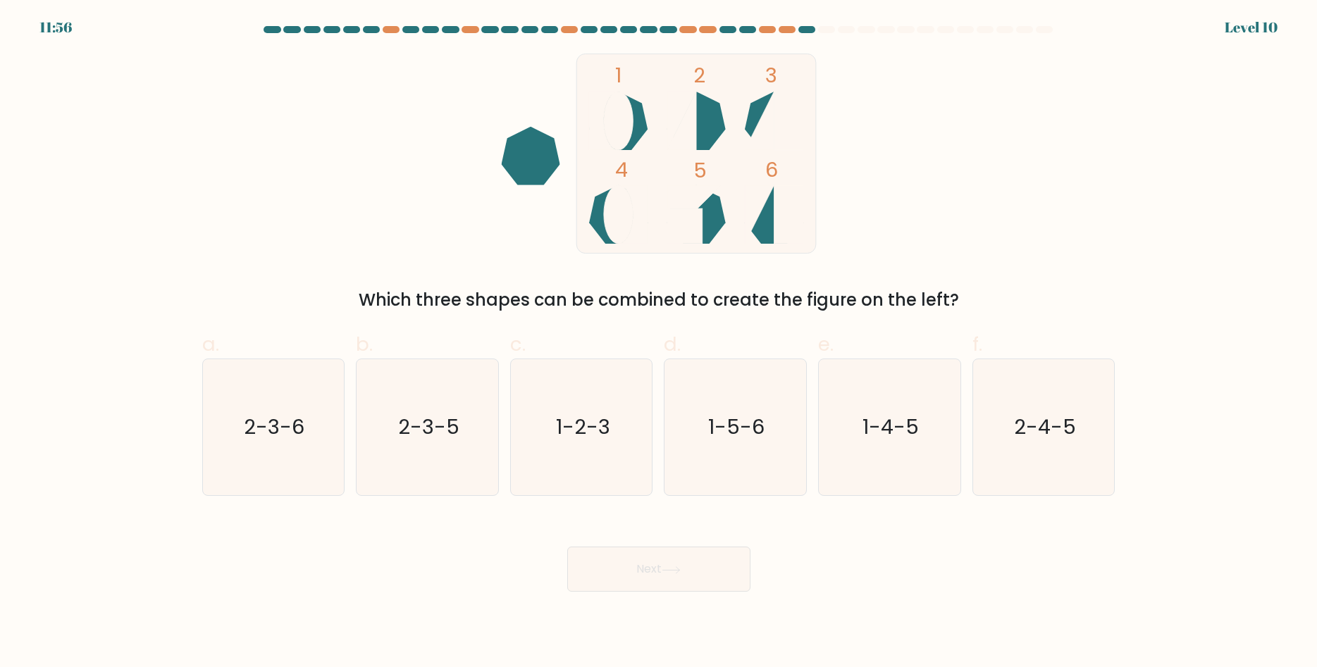
click at [200, 471] on div "a. 2-3-6" at bounding box center [274, 413] width 154 height 166
click at [224, 472] on icon "2-3-6" at bounding box center [273, 427] width 136 height 136
click at [659, 343] on input "a. 2-3-6" at bounding box center [659, 338] width 1 height 9
radio input "true"
click at [607, 570] on button "Next" at bounding box center [658, 569] width 183 height 45
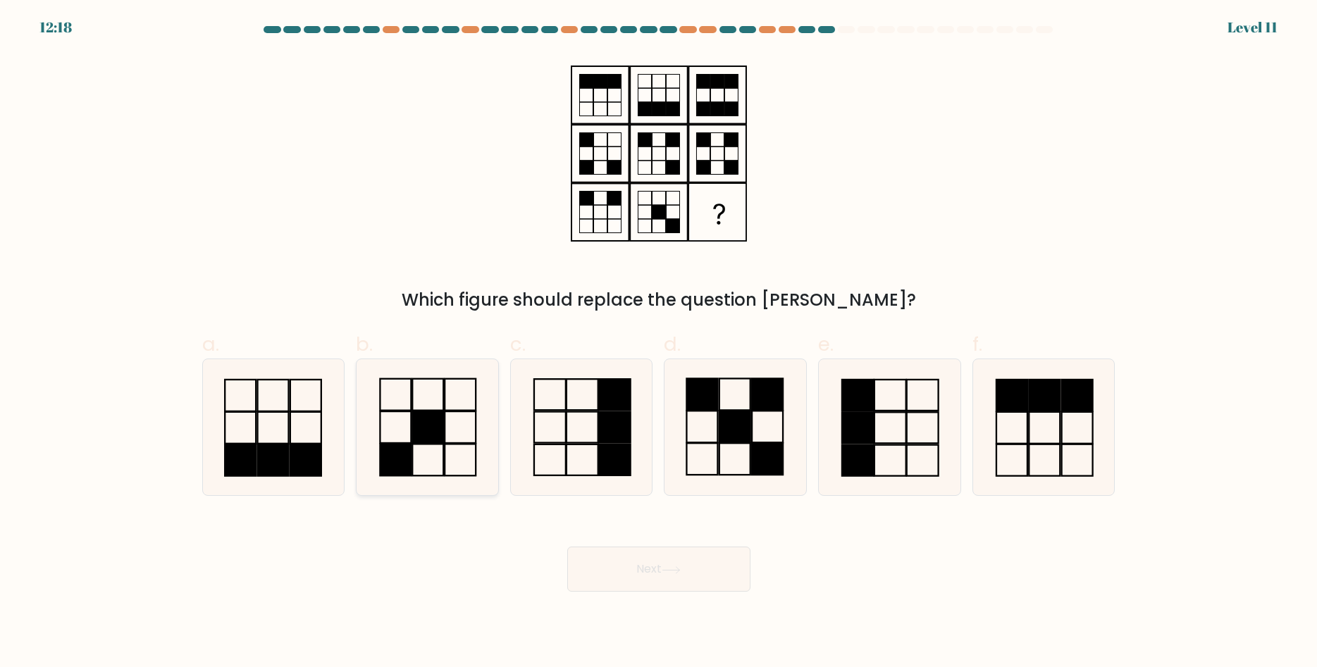
click at [443, 419] on rect at bounding box center [427, 427] width 31 height 32
click at [659, 343] on input "b." at bounding box center [659, 338] width 1 height 9
radio input "true"
click at [597, 421] on icon at bounding box center [582, 427] width 136 height 136
click at [659, 343] on input "c." at bounding box center [659, 338] width 1 height 9
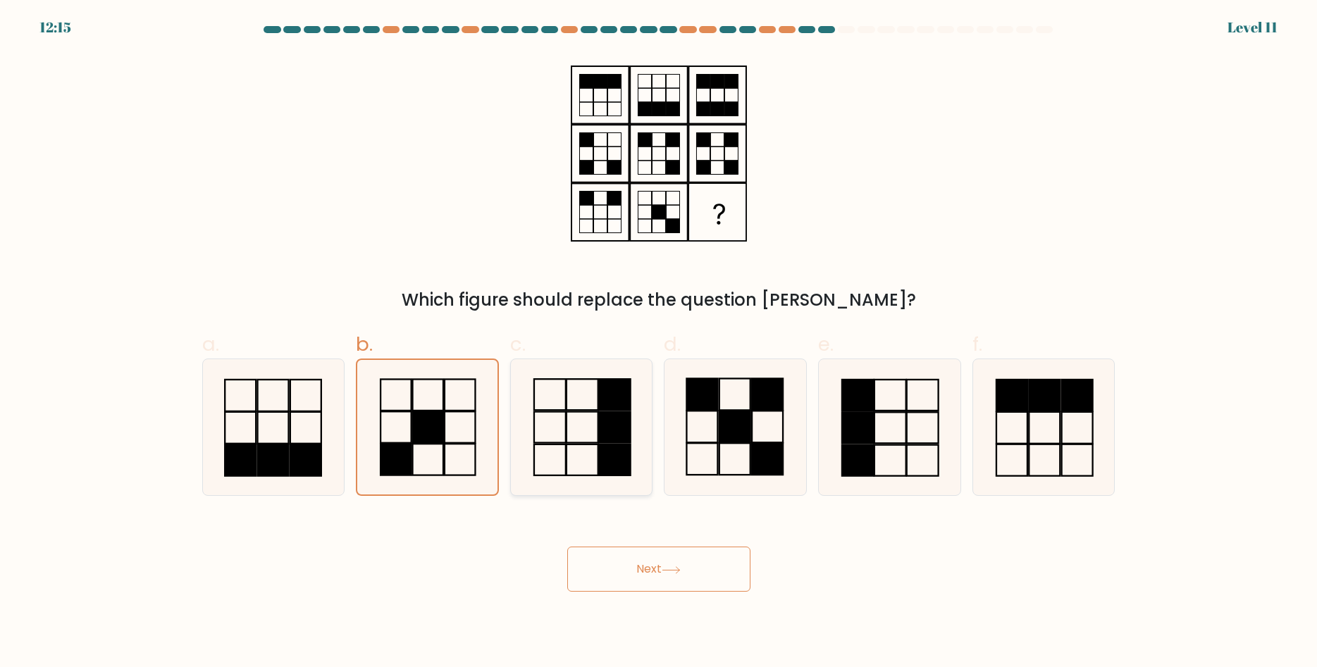
radio input "true"
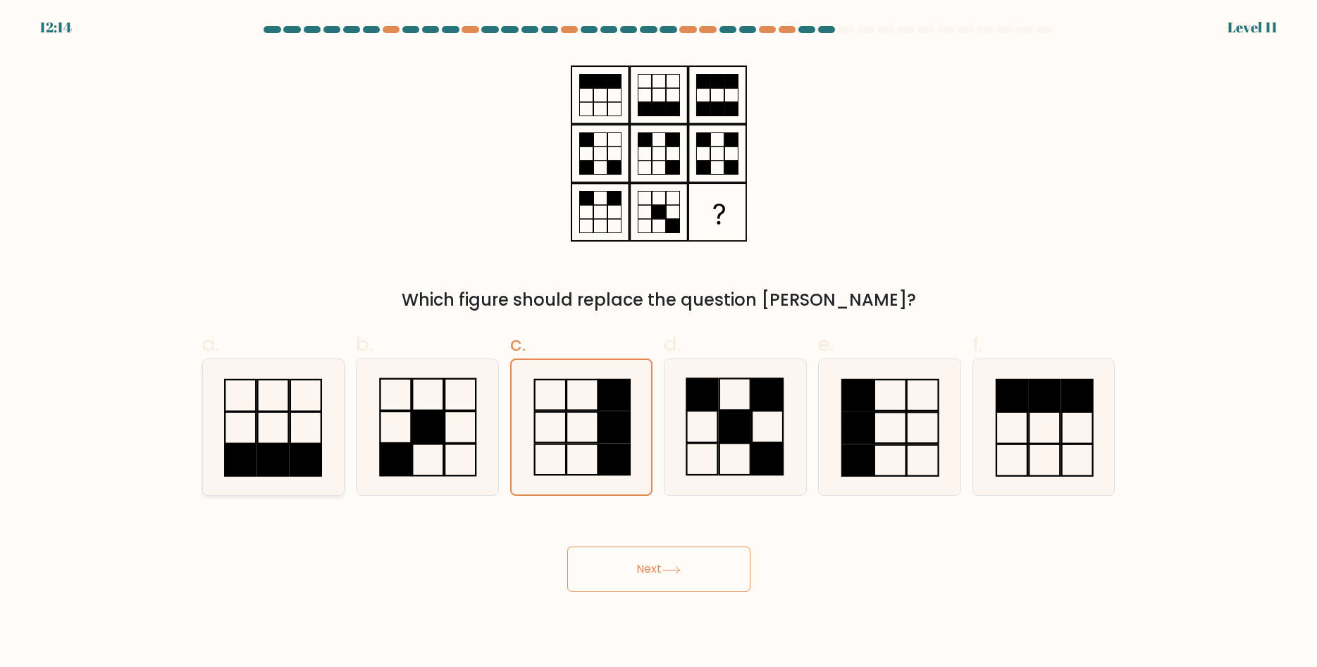
click at [313, 426] on icon at bounding box center [273, 427] width 136 height 136
click at [659, 343] on input "a." at bounding box center [659, 338] width 1 height 9
radio input "true"
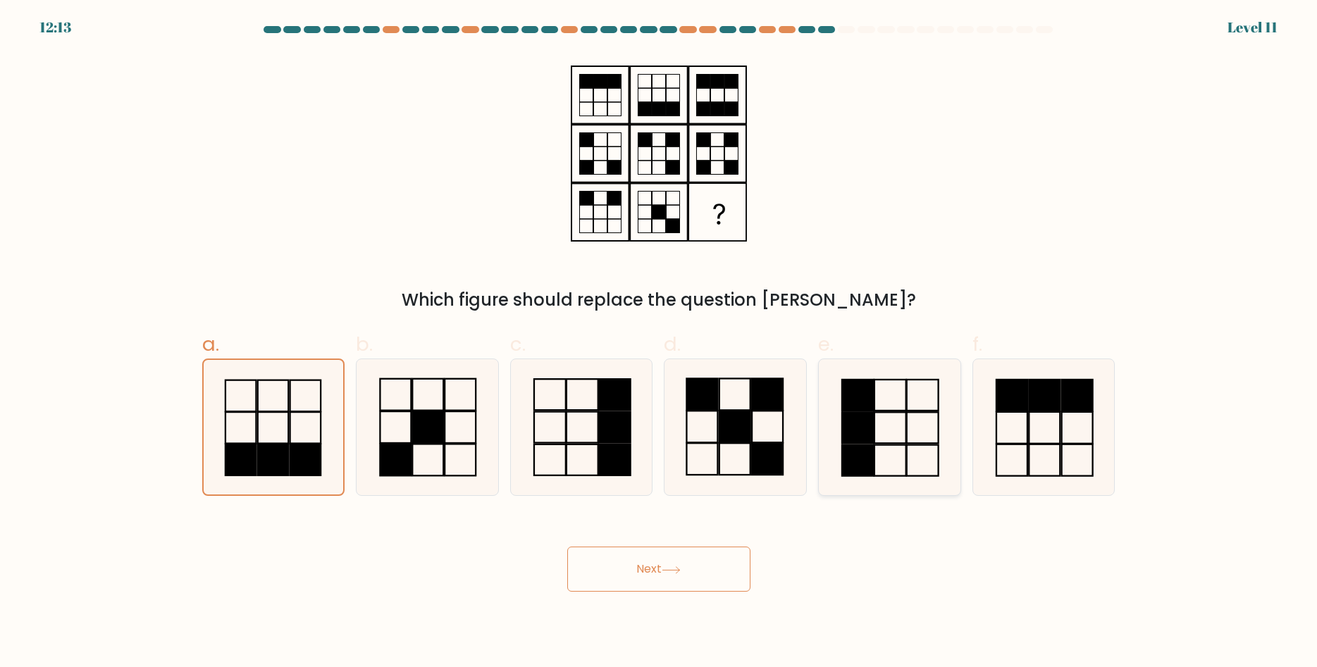
click at [887, 421] on icon at bounding box center [889, 427] width 136 height 136
click at [659, 343] on input "e." at bounding box center [659, 338] width 1 height 9
radio input "true"
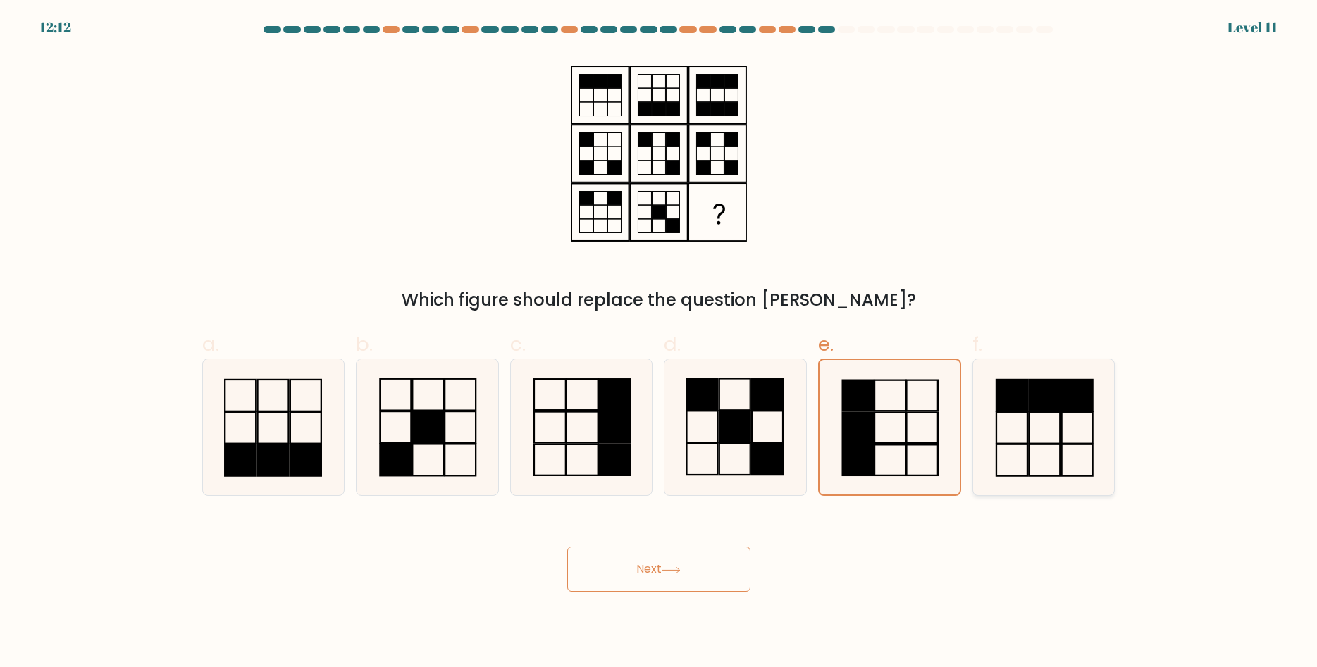
click at [1086, 423] on icon at bounding box center [1044, 427] width 136 height 136
click at [659, 343] on input "f." at bounding box center [659, 338] width 1 height 9
radio input "true"
click at [311, 438] on icon at bounding box center [273, 427] width 136 height 136
click at [659, 343] on input "a." at bounding box center [659, 338] width 1 height 9
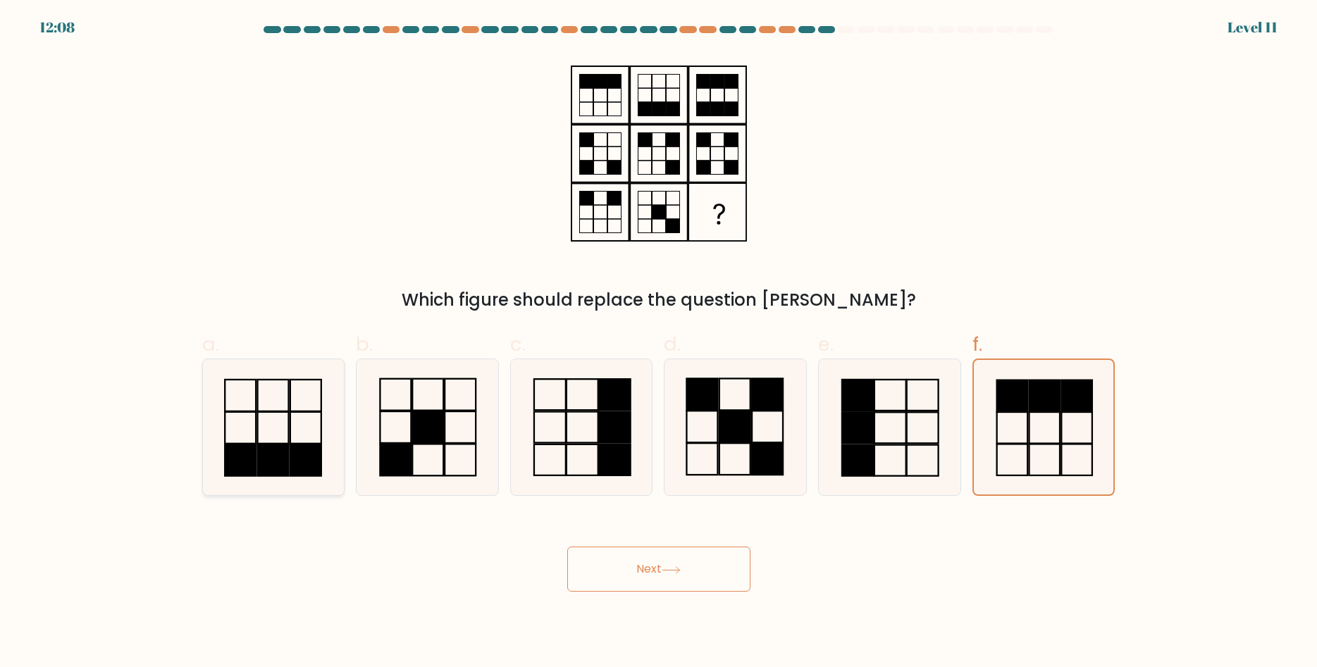
radio input "true"
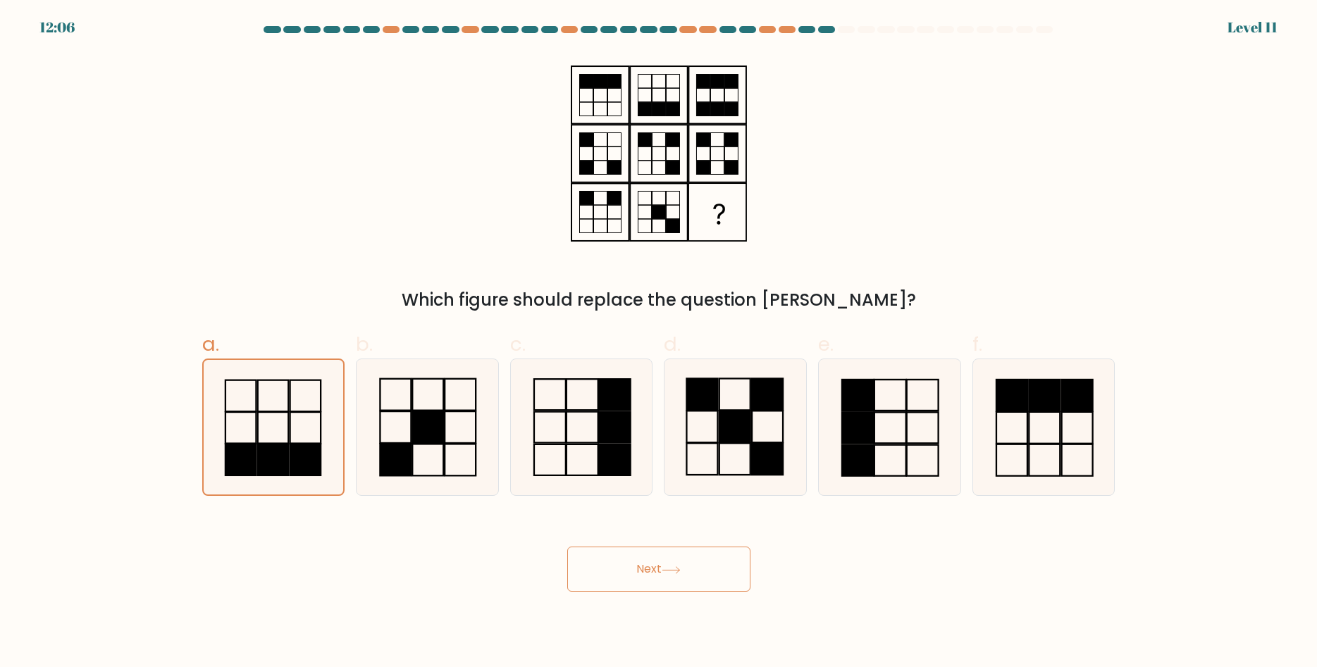
click at [573, 554] on button "Next" at bounding box center [658, 569] width 183 height 45
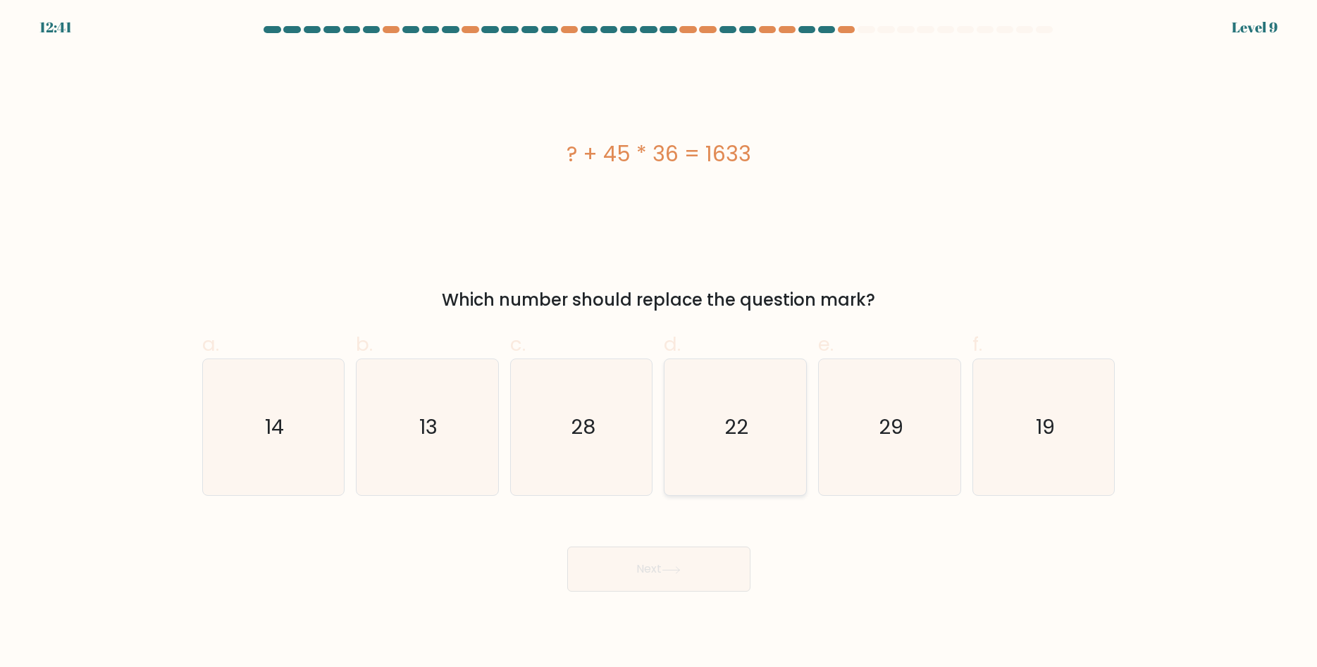
click at [756, 459] on icon "22" at bounding box center [735, 427] width 136 height 136
click at [659, 343] on input "d. 22" at bounding box center [659, 338] width 1 height 9
radio input "true"
click at [709, 561] on button "Next" at bounding box center [658, 569] width 183 height 45
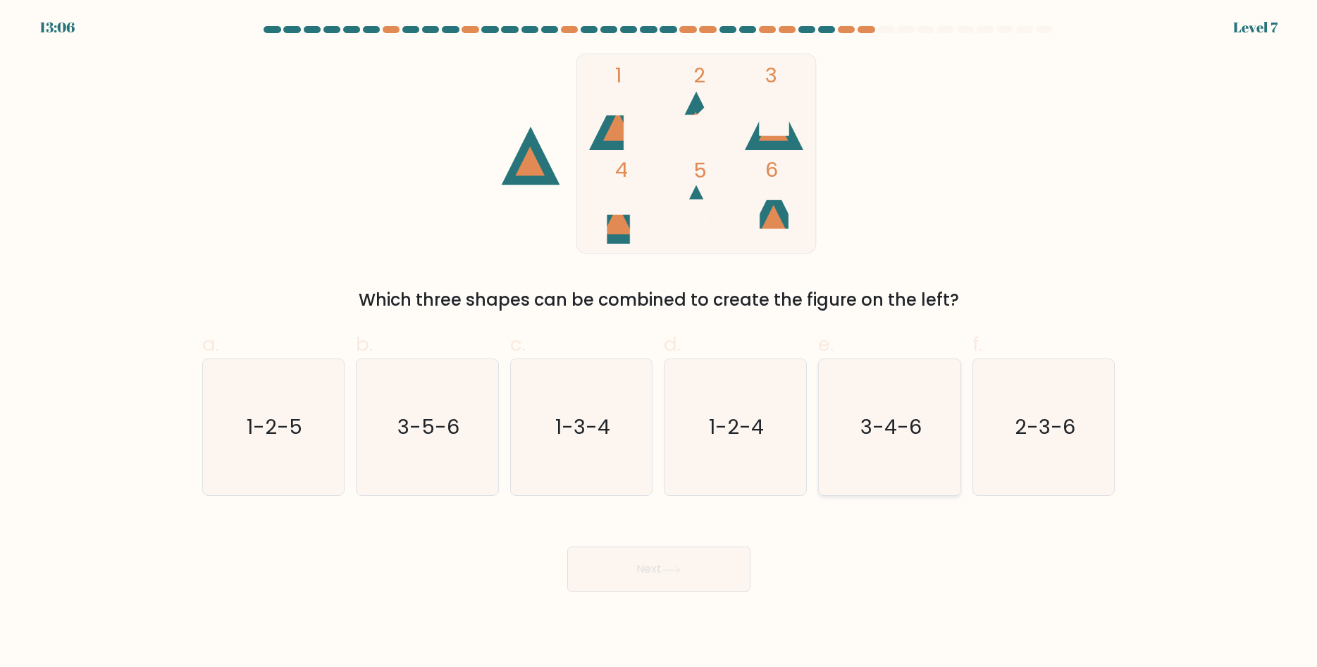
click at [910, 429] on text "3-4-6" at bounding box center [890, 428] width 61 height 28
click at [659, 343] on input "e. 3-4-6" at bounding box center [659, 338] width 1 height 9
radio input "true"
click at [596, 570] on button "Next" at bounding box center [658, 569] width 183 height 45
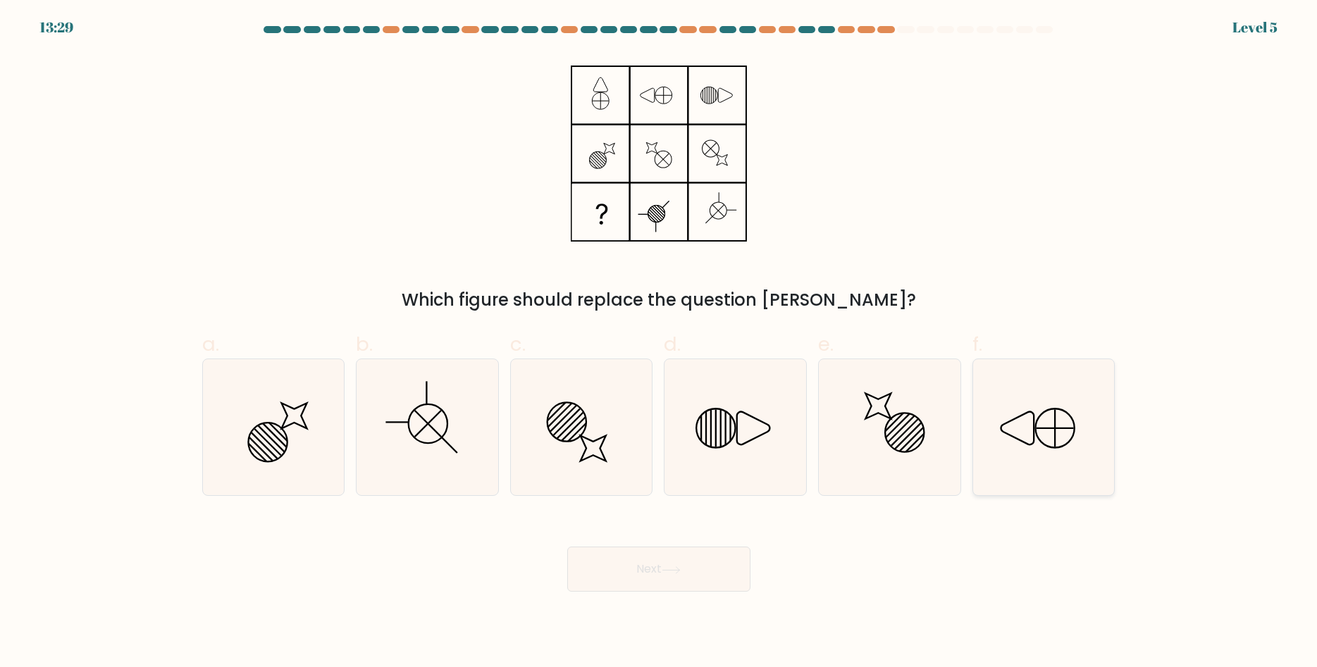
click at [1029, 383] on icon at bounding box center [1044, 427] width 136 height 136
click at [659, 343] on input "f." at bounding box center [659, 338] width 1 height 9
radio input "true"
click at [679, 576] on button "Next" at bounding box center [658, 569] width 183 height 45
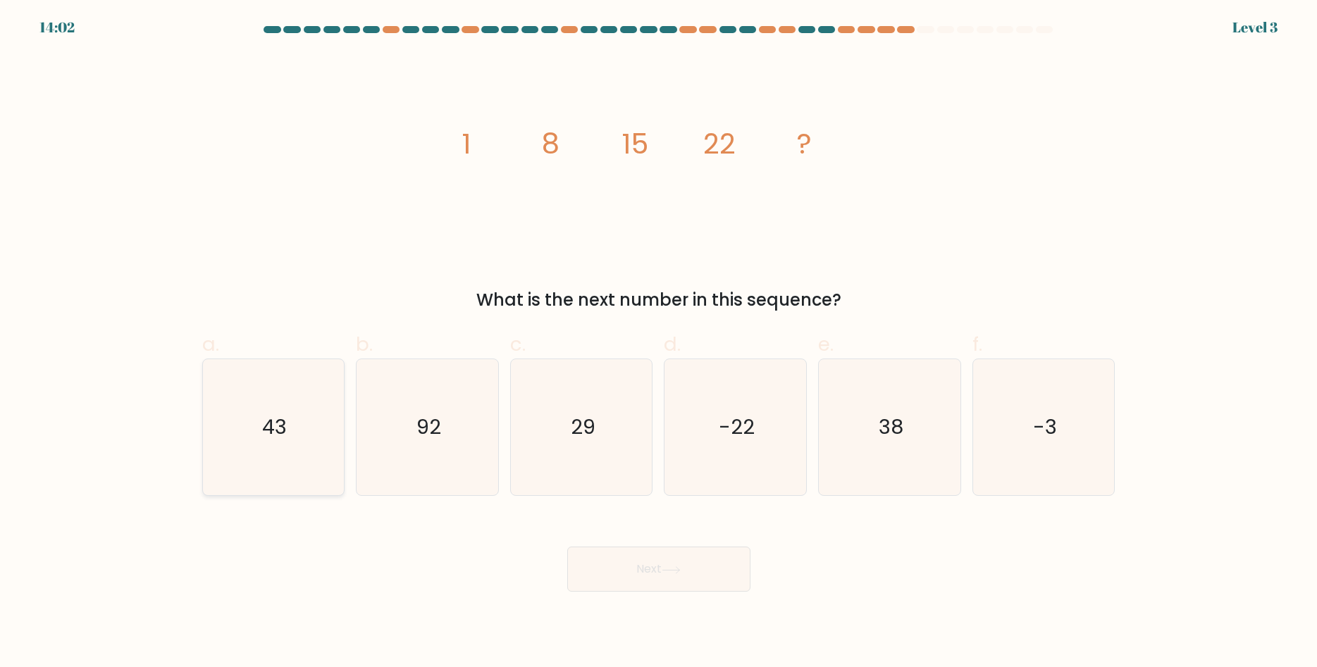
click at [296, 404] on icon "43" at bounding box center [273, 427] width 136 height 136
click at [659, 343] on input "a. 43" at bounding box center [659, 338] width 1 height 9
radio input "true"
click at [578, 557] on button "Next" at bounding box center [658, 569] width 183 height 45
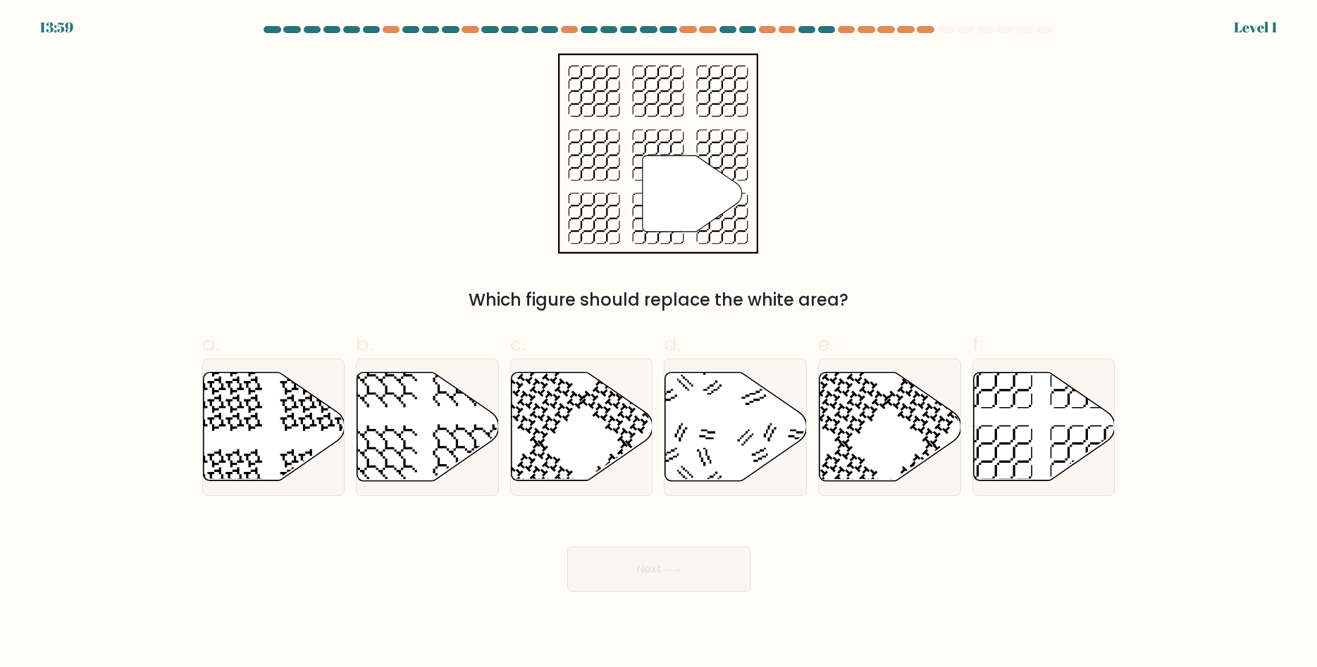
click at [579, 557] on button "Next" at bounding box center [658, 569] width 183 height 45
click at [1090, 453] on icon at bounding box center [1045, 427] width 142 height 108
click at [659, 343] on input "f." at bounding box center [659, 338] width 1 height 9
radio input "true"
click at [707, 560] on button "Next" at bounding box center [658, 569] width 183 height 45
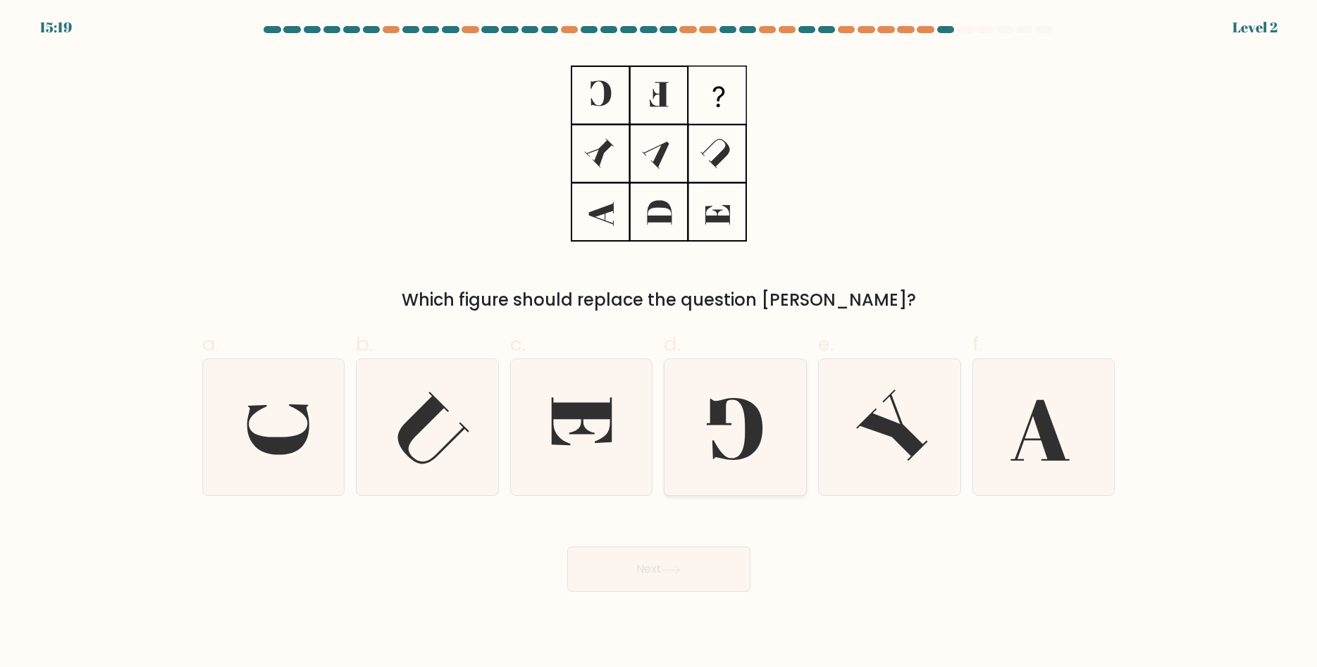
click at [765, 471] on icon at bounding box center [735, 427] width 136 height 136
click at [659, 343] on input "d." at bounding box center [659, 338] width 1 height 9
radio input "true"
click at [728, 563] on button "Next" at bounding box center [658, 569] width 183 height 45
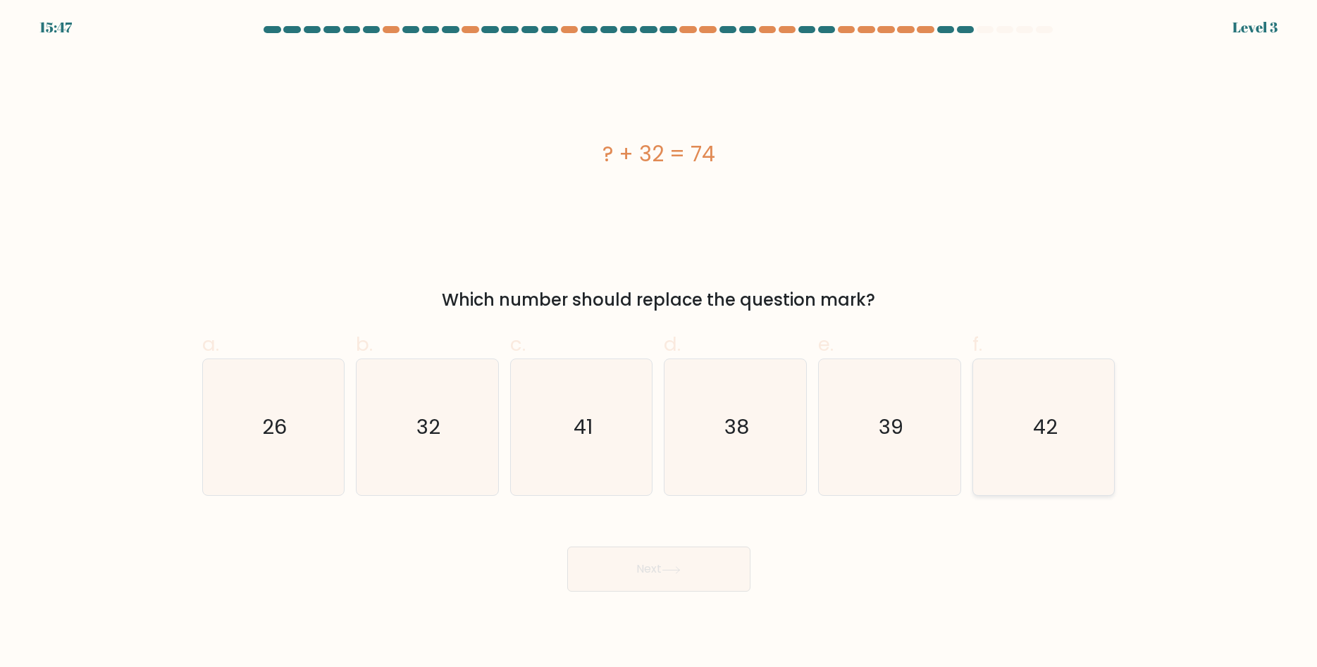
drag, startPoint x: 1123, startPoint y: 459, endPoint x: 1073, endPoint y: 470, distance: 51.3
click at [1107, 468] on div "a. 26 b. 32 c. 41 d." at bounding box center [659, 407] width 930 height 178
click at [1072, 470] on icon "42" at bounding box center [1044, 427] width 136 height 136
click at [659, 343] on input "f. 42" at bounding box center [659, 338] width 1 height 9
radio input "true"
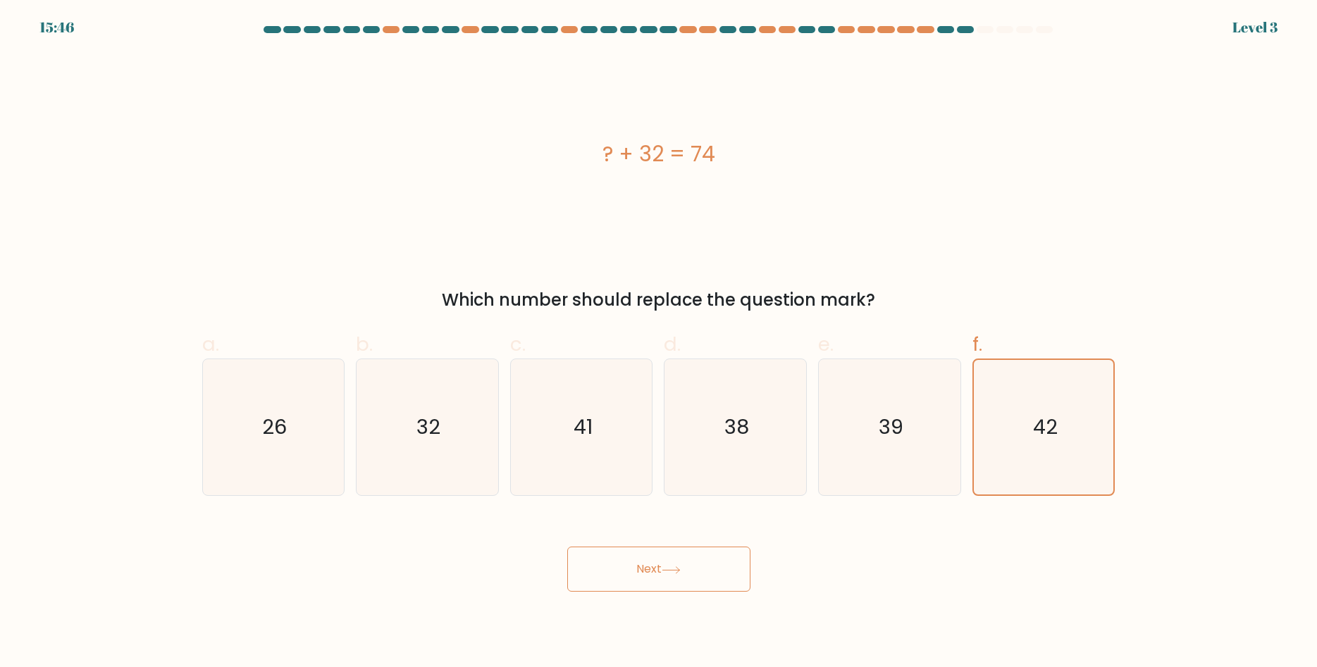
click at [676, 575] on button "Next" at bounding box center [658, 569] width 183 height 45
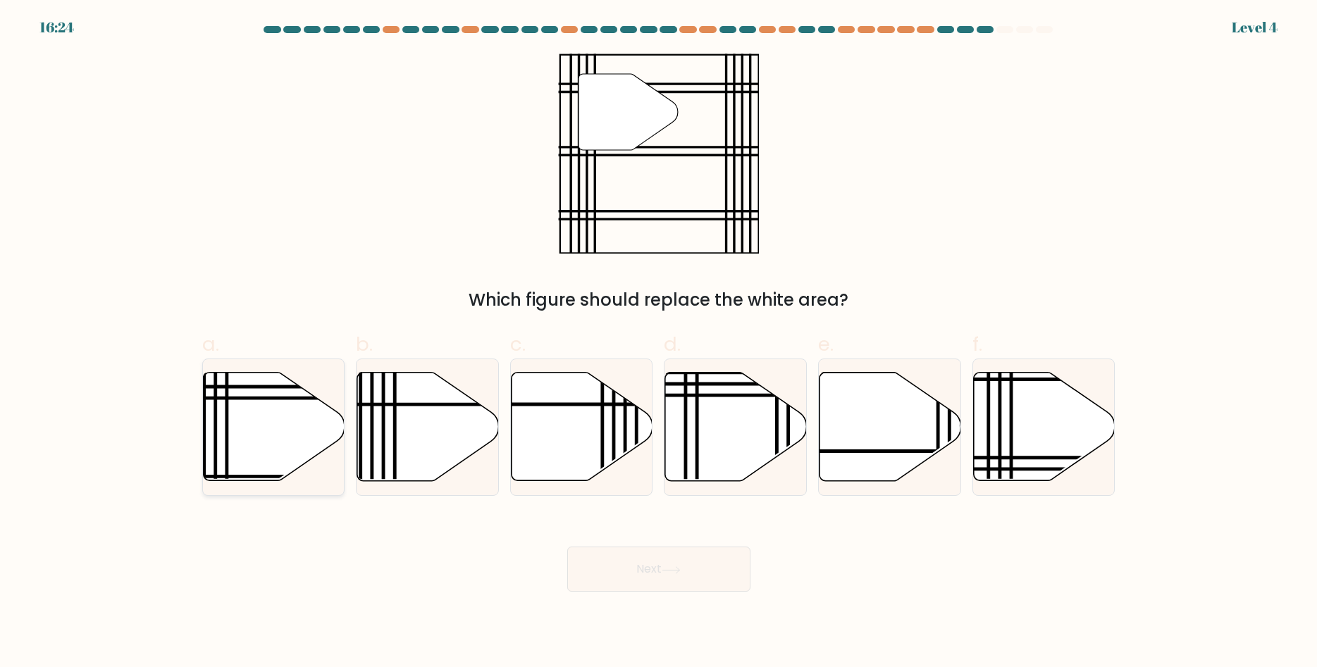
drag, startPoint x: 309, startPoint y: 459, endPoint x: 309, endPoint y: 468, distance: 8.5
click at [309, 468] on icon at bounding box center [274, 427] width 142 height 111
drag, startPoint x: 667, startPoint y: 576, endPoint x: 676, endPoint y: 576, distance: 9.2
click at [676, 576] on button "Next" at bounding box center [658, 569] width 183 height 45
click at [684, 578] on button "Next" at bounding box center [658, 569] width 183 height 45
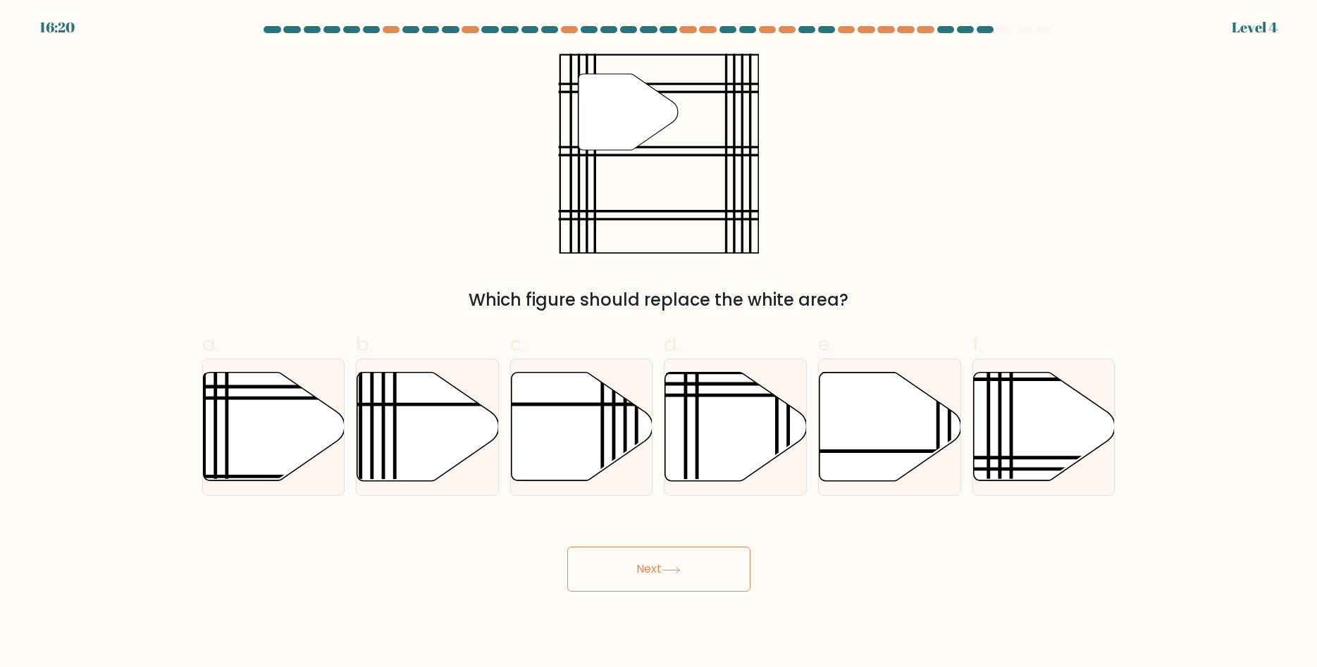
click at [681, 573] on icon at bounding box center [671, 570] width 19 height 8
click at [225, 405] on icon at bounding box center [274, 427] width 142 height 111
click at [226, 426] on line at bounding box center [226, 487] width 0 height 285
click at [659, 343] on input "a." at bounding box center [659, 338] width 1 height 9
radio input "true"
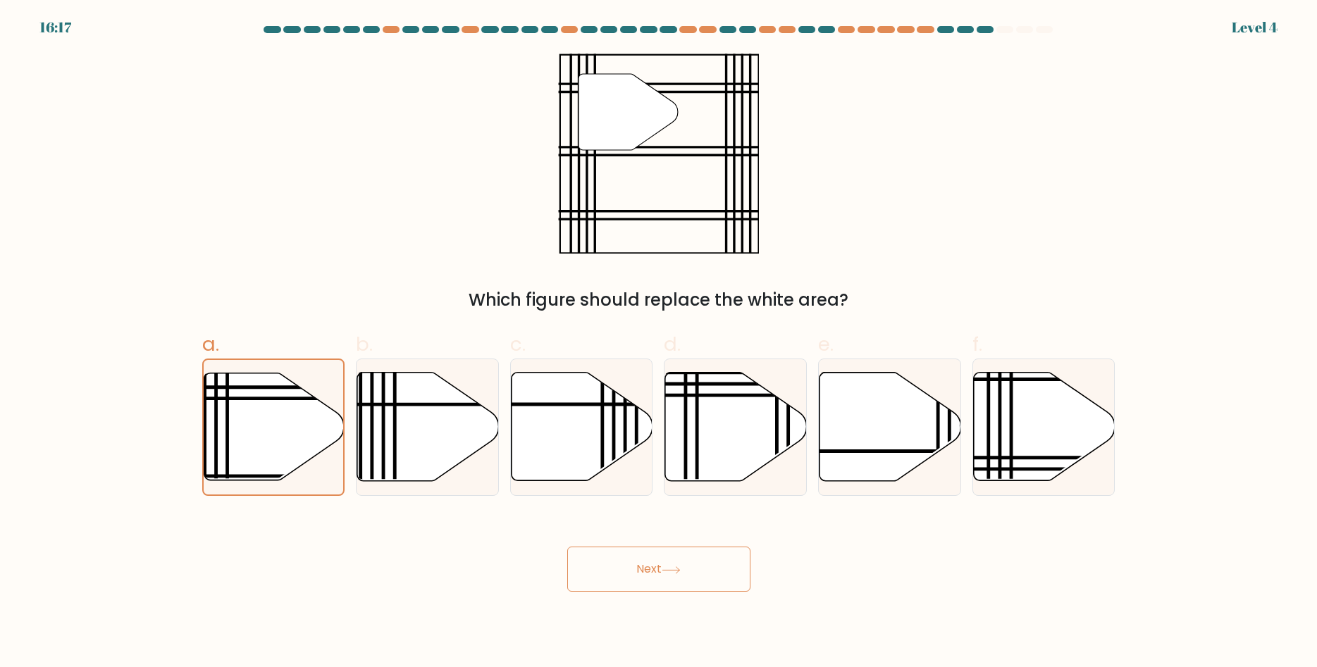
click at [597, 566] on button "Next" at bounding box center [658, 569] width 183 height 45
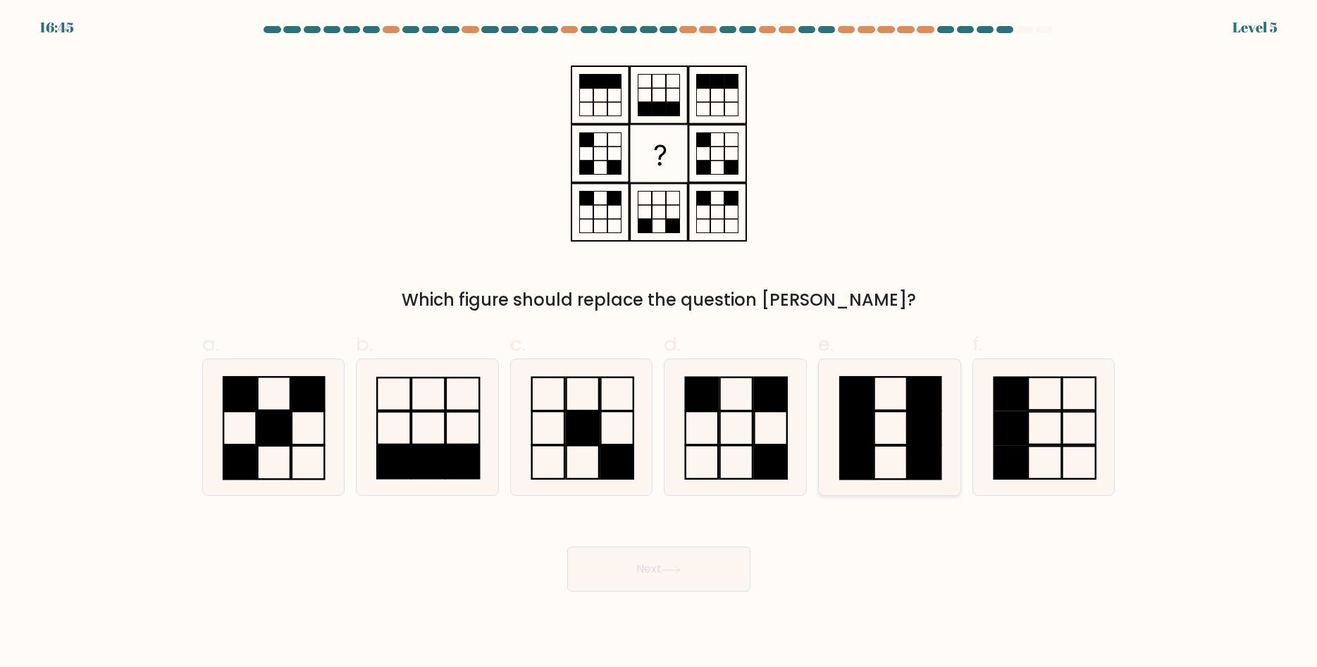
click at [851, 428] on rect at bounding box center [856, 427] width 32 height 33
click at [659, 343] on input "e." at bounding box center [659, 338] width 1 height 9
radio input "true"
click at [693, 562] on button "Next" at bounding box center [658, 569] width 183 height 45
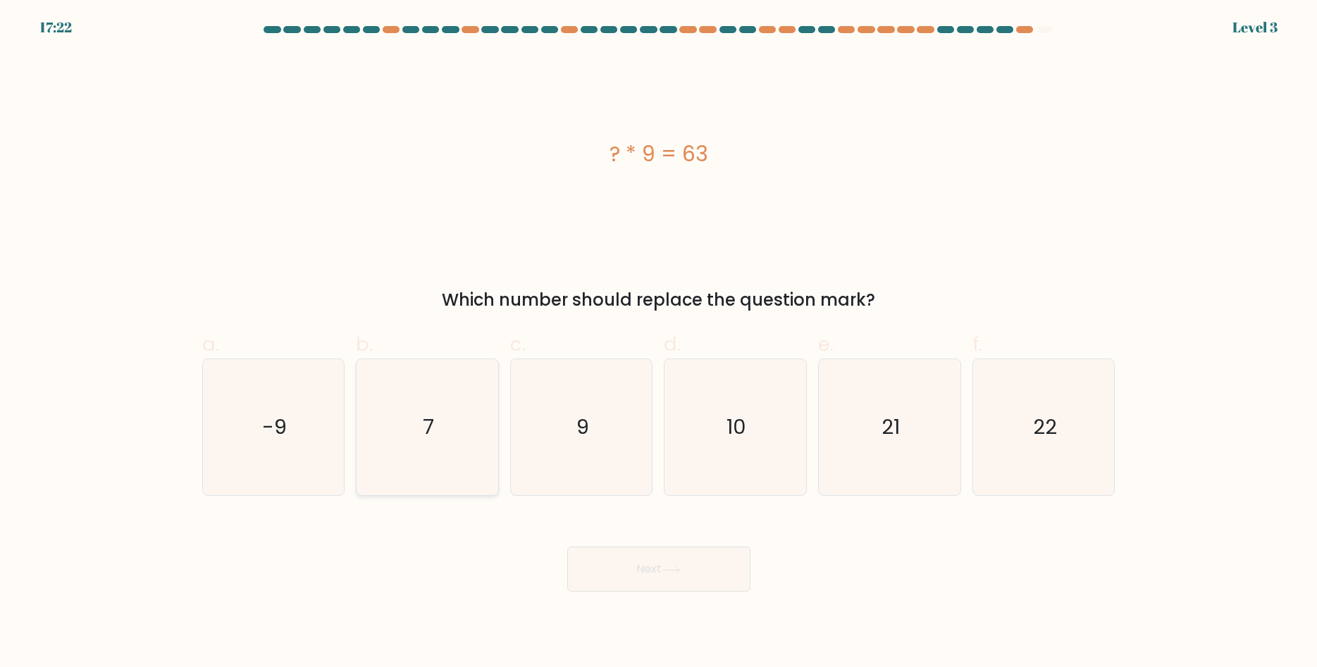
click at [447, 470] on icon "7" at bounding box center [427, 427] width 136 height 136
click at [659, 343] on input "b. 7" at bounding box center [659, 338] width 1 height 9
radio input "true"
click at [602, 571] on button "Next" at bounding box center [658, 569] width 183 height 45
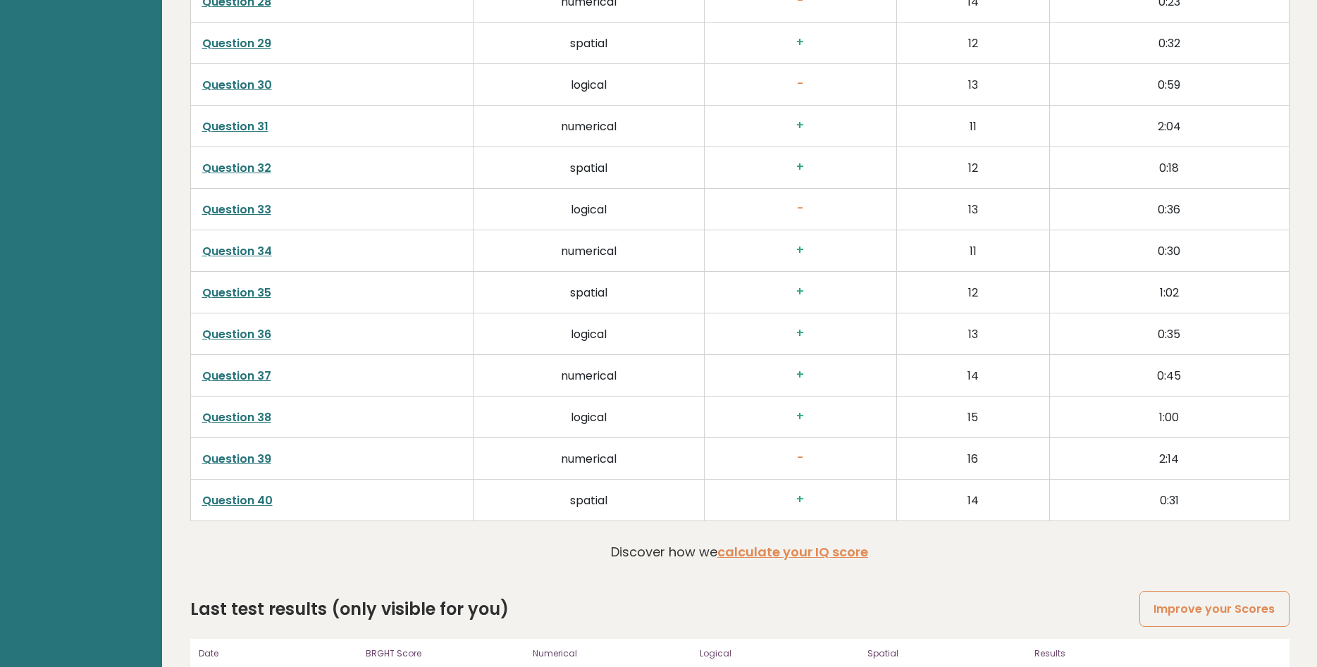
scroll to position [3698, 0]
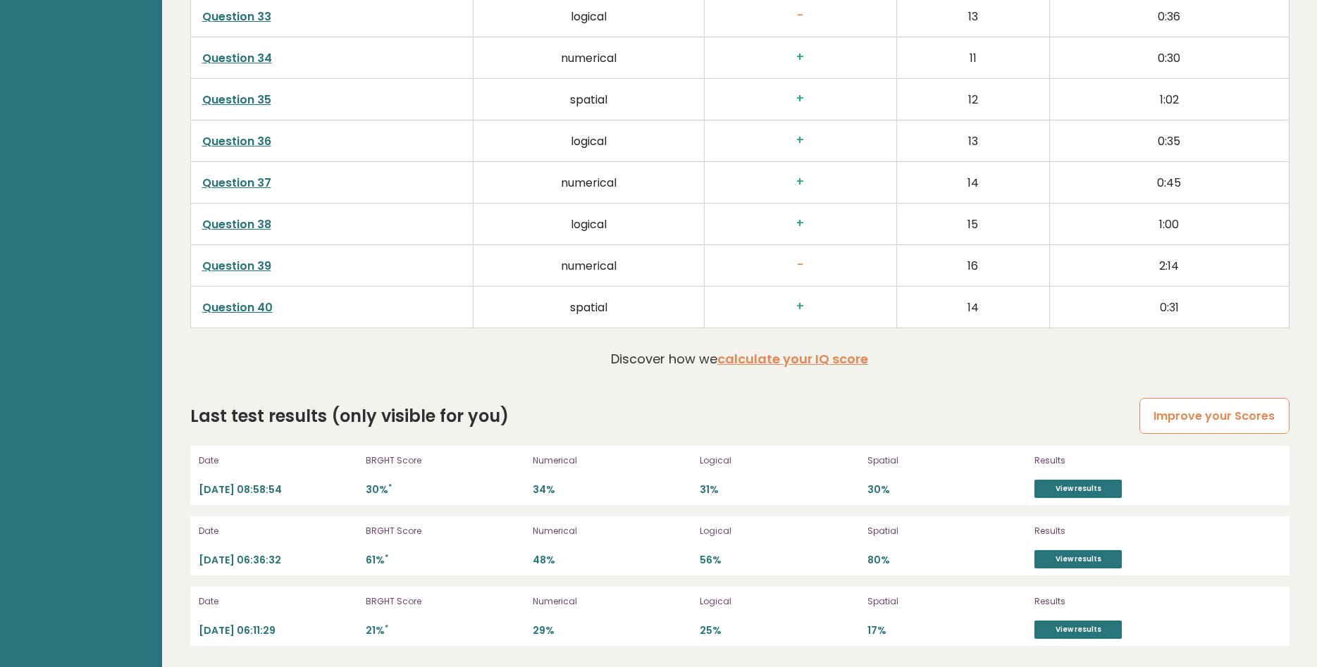
click at [1210, 405] on link "Improve your Scores" at bounding box center [1213, 416] width 149 height 36
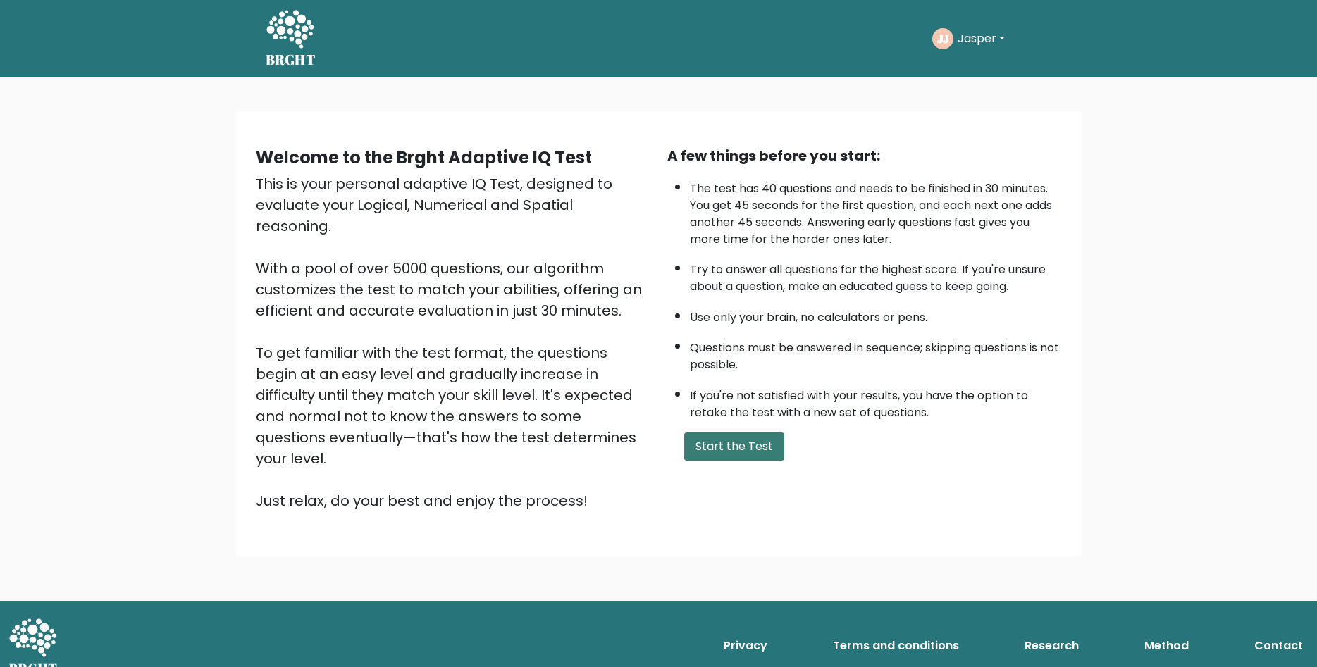
click at [745, 461] on button "Start the Test" at bounding box center [734, 447] width 100 height 28
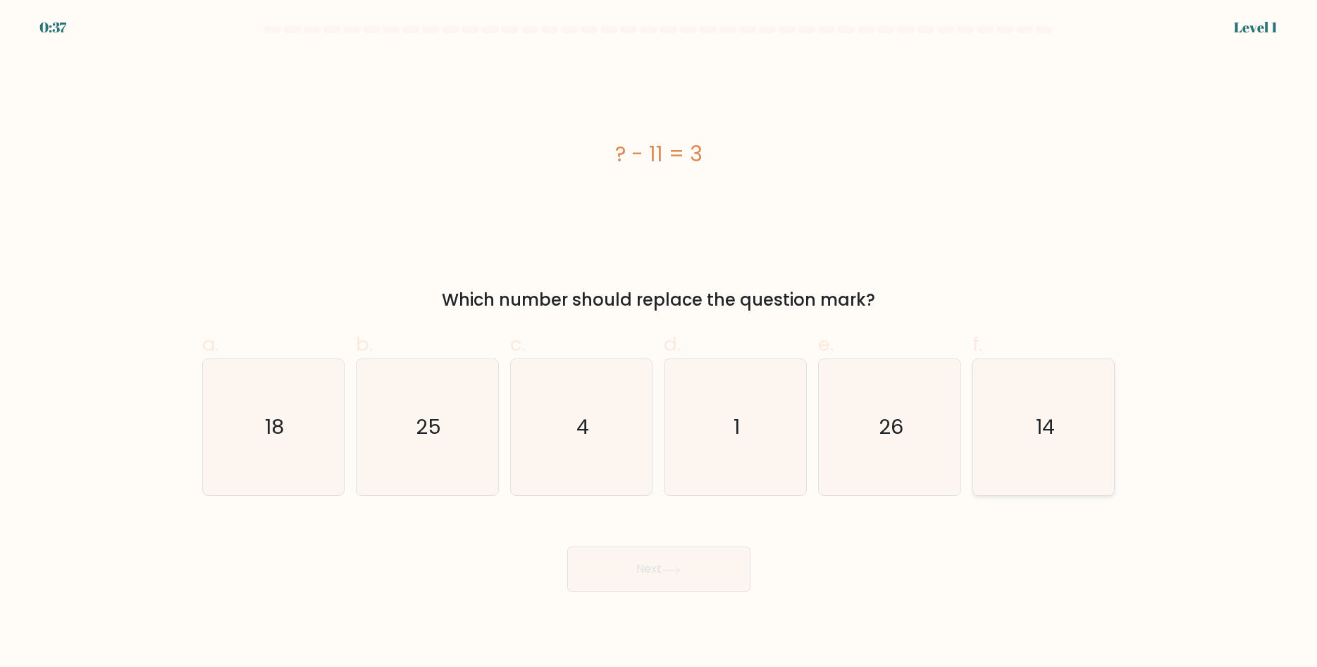
click at [1069, 446] on icon "14" at bounding box center [1044, 427] width 136 height 136
click at [714, 561] on button "Next" at bounding box center [658, 569] width 183 height 45
click at [724, 548] on button "Next" at bounding box center [658, 569] width 183 height 45
drag, startPoint x: 1005, startPoint y: 414, endPoint x: 981, endPoint y: 437, distance: 33.4
click at [1005, 414] on icon "14" at bounding box center [1044, 427] width 136 height 136
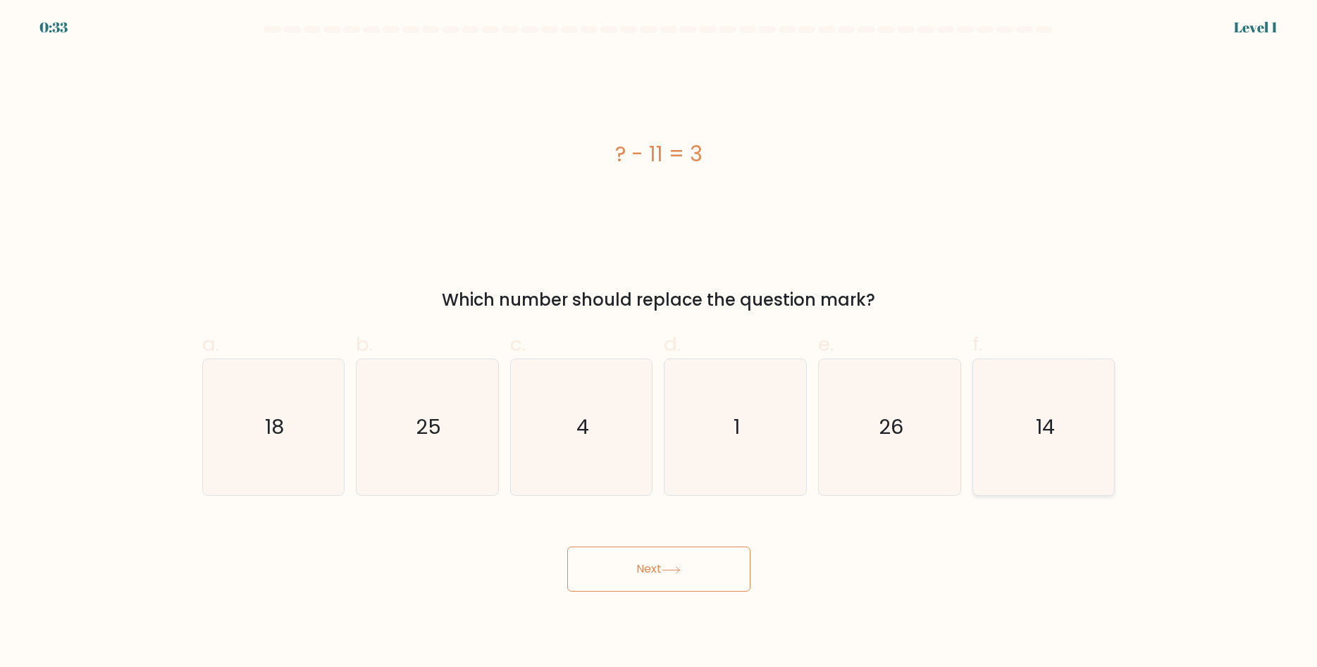
click at [659, 343] on input "f. 14" at bounding box center [659, 338] width 1 height 9
radio input "true"
click at [670, 567] on icon at bounding box center [671, 570] width 19 height 8
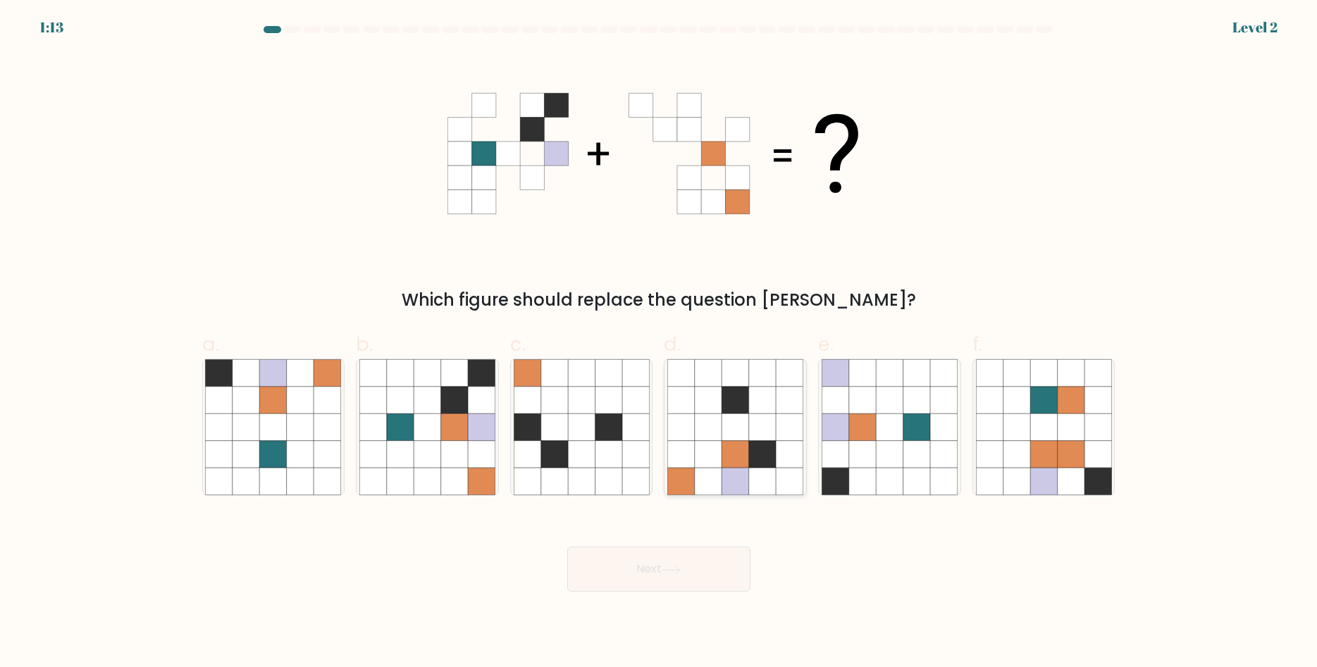
drag, startPoint x: 713, startPoint y: 423, endPoint x: 687, endPoint y: 445, distance: 34.0
click at [701, 437] on icon at bounding box center [708, 427] width 27 height 27
click at [641, 556] on button "Next" at bounding box center [658, 569] width 183 height 45
click at [671, 433] on icon at bounding box center [681, 427] width 27 height 27
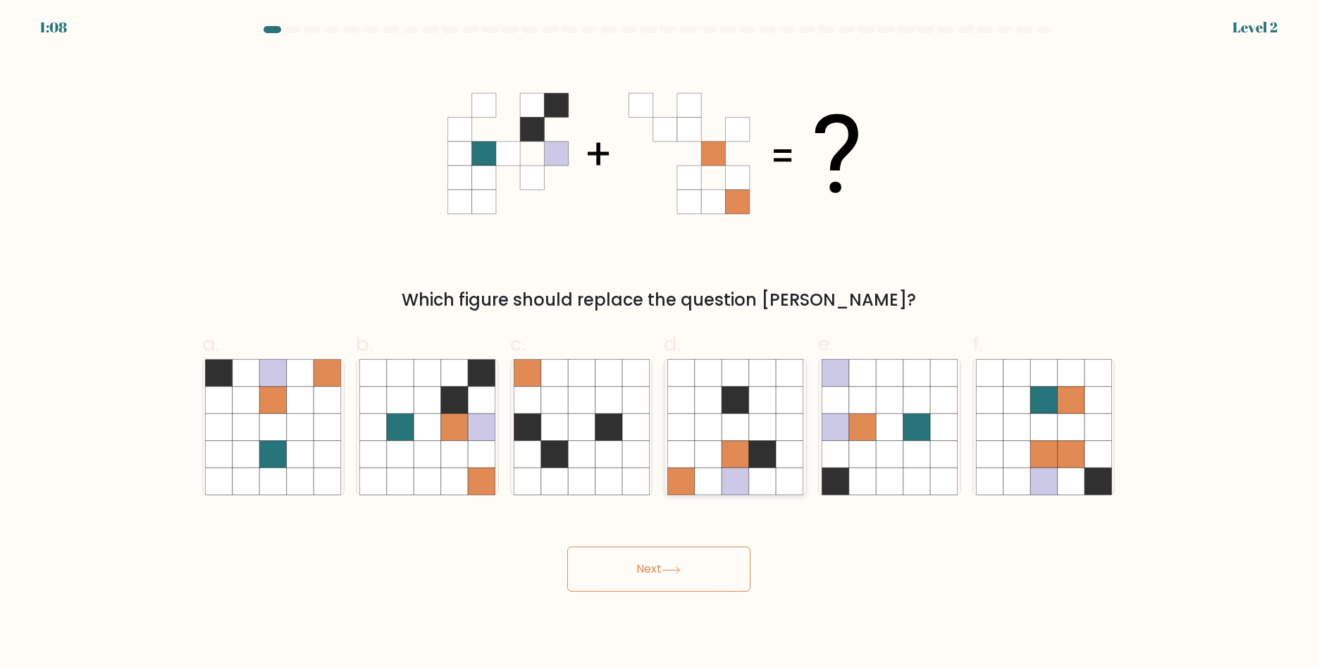
click at [659, 343] on input "d." at bounding box center [659, 338] width 1 height 9
radio input "true"
click at [630, 571] on button "Next" at bounding box center [658, 569] width 183 height 45
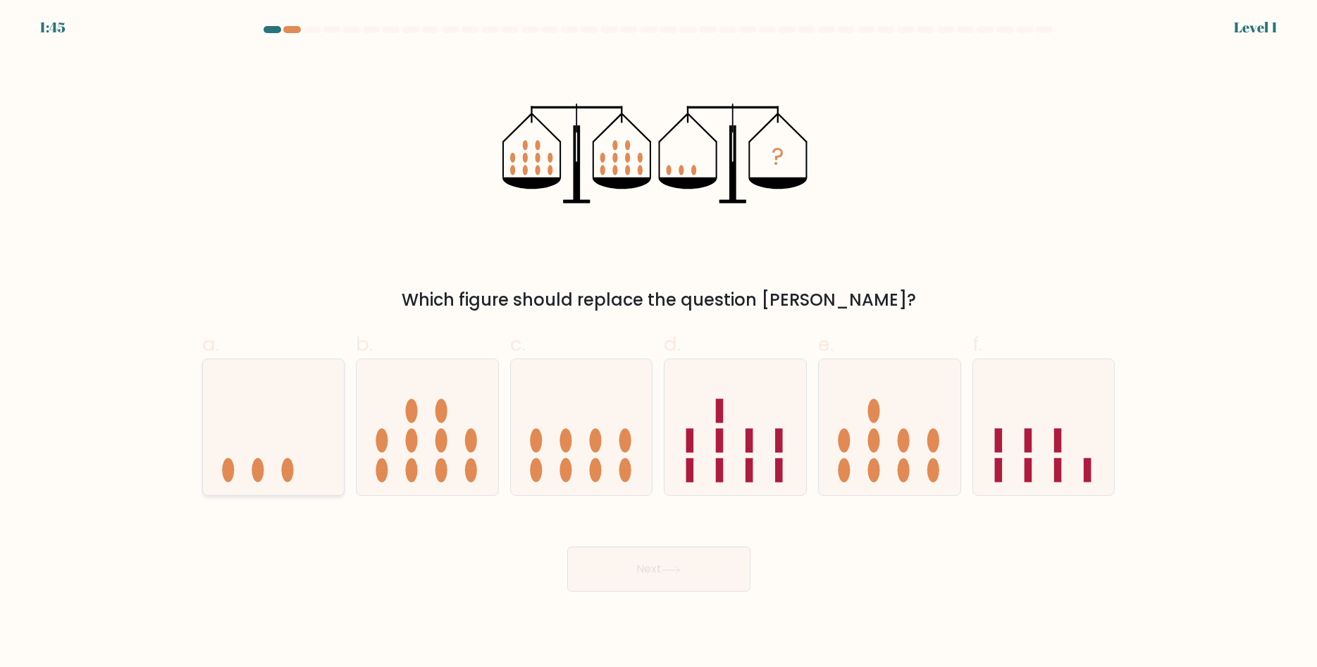
drag, startPoint x: 238, startPoint y: 447, endPoint x: 245, endPoint y: 450, distance: 7.9
click at [244, 450] on icon at bounding box center [274, 427] width 142 height 117
click at [581, 556] on button "Next" at bounding box center [658, 569] width 183 height 45
click at [259, 437] on icon at bounding box center [274, 427] width 142 height 117
click at [659, 343] on input "a." at bounding box center [659, 338] width 1 height 9
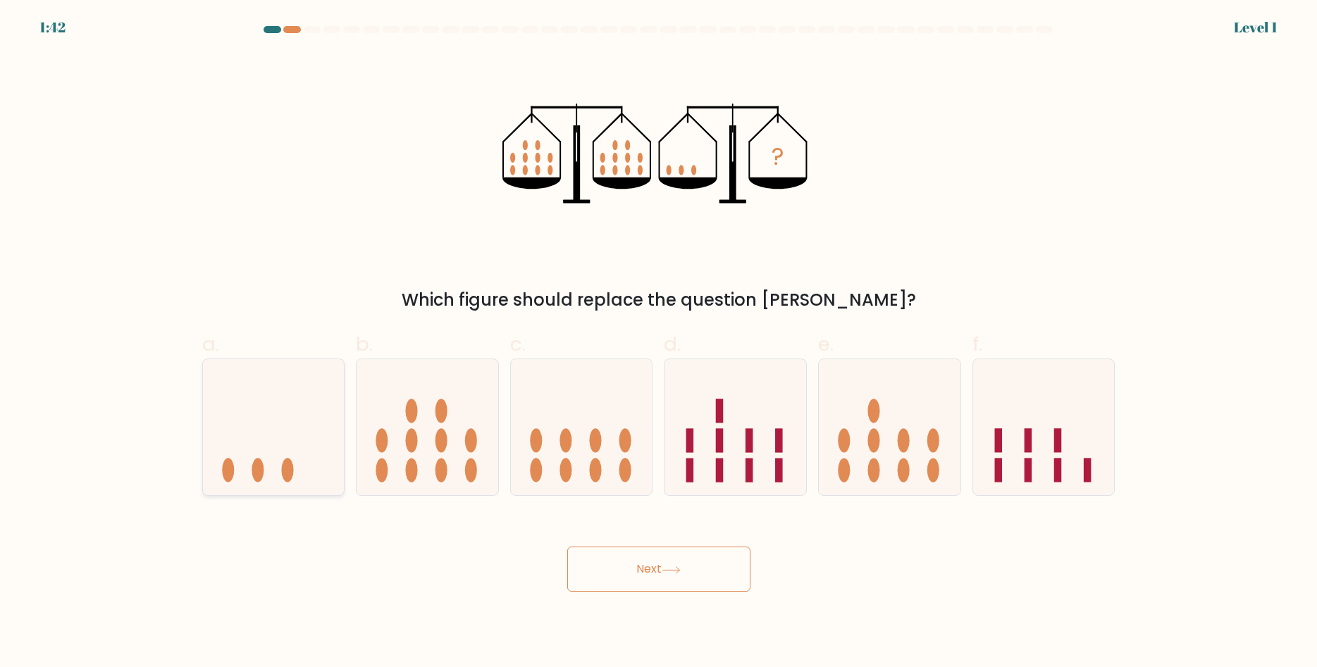
radio input "true"
click at [597, 570] on button "Next" at bounding box center [658, 569] width 183 height 45
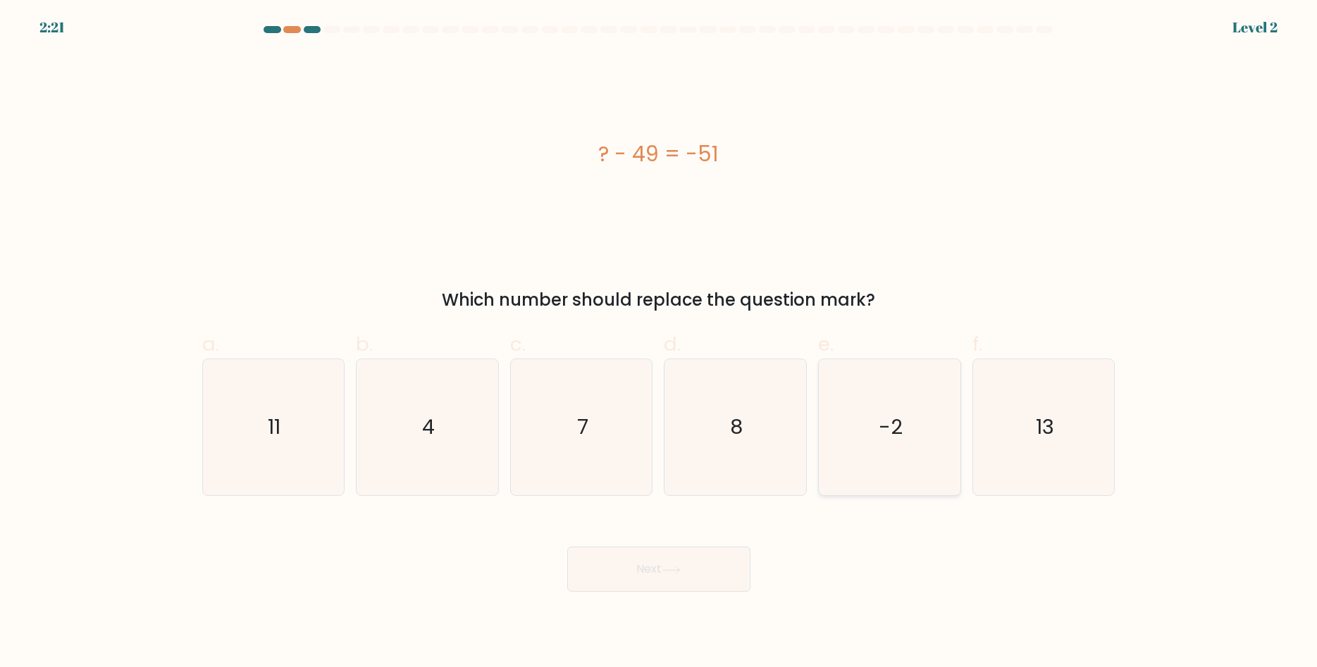
click at [880, 385] on icon "-2" at bounding box center [889, 427] width 136 height 136
click at [659, 343] on input "e. -2" at bounding box center [659, 338] width 1 height 9
radio input "true"
click at [641, 569] on button "Next" at bounding box center [658, 569] width 183 height 45
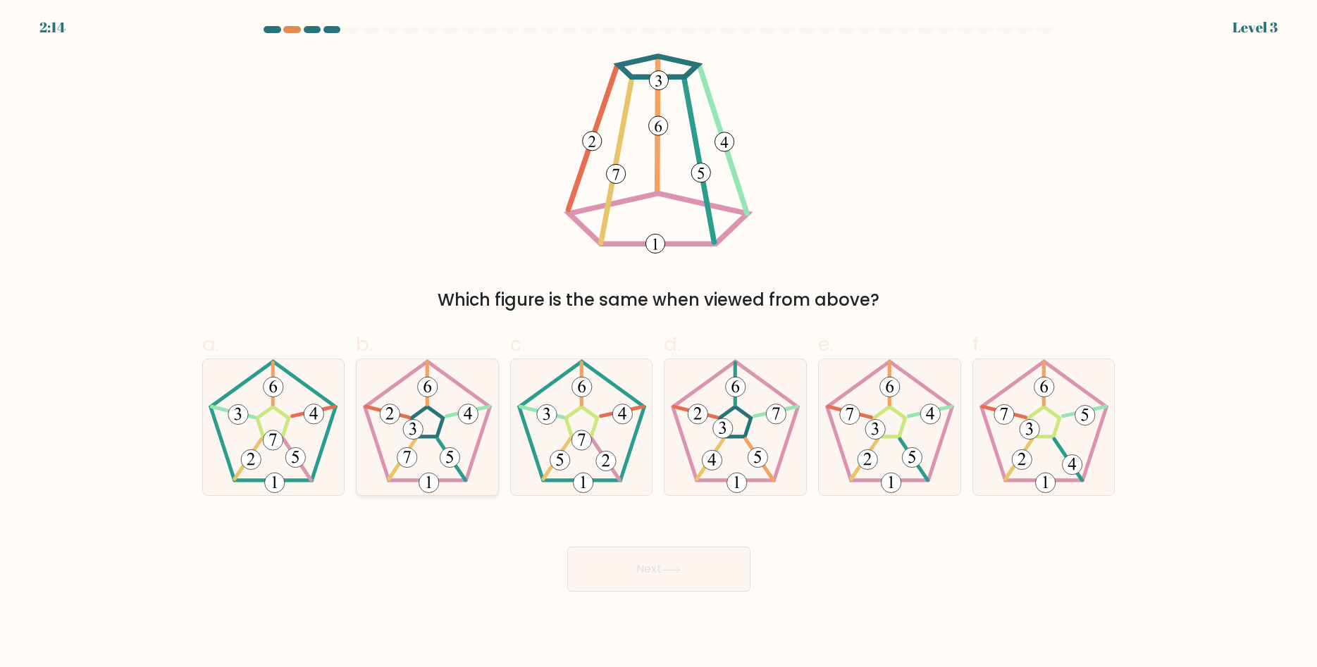
click at [454, 403] on icon at bounding box center [427, 427] width 136 height 136
click at [659, 343] on input "b." at bounding box center [659, 338] width 1 height 9
radio input "true"
click at [584, 564] on button "Next" at bounding box center [658, 569] width 183 height 45
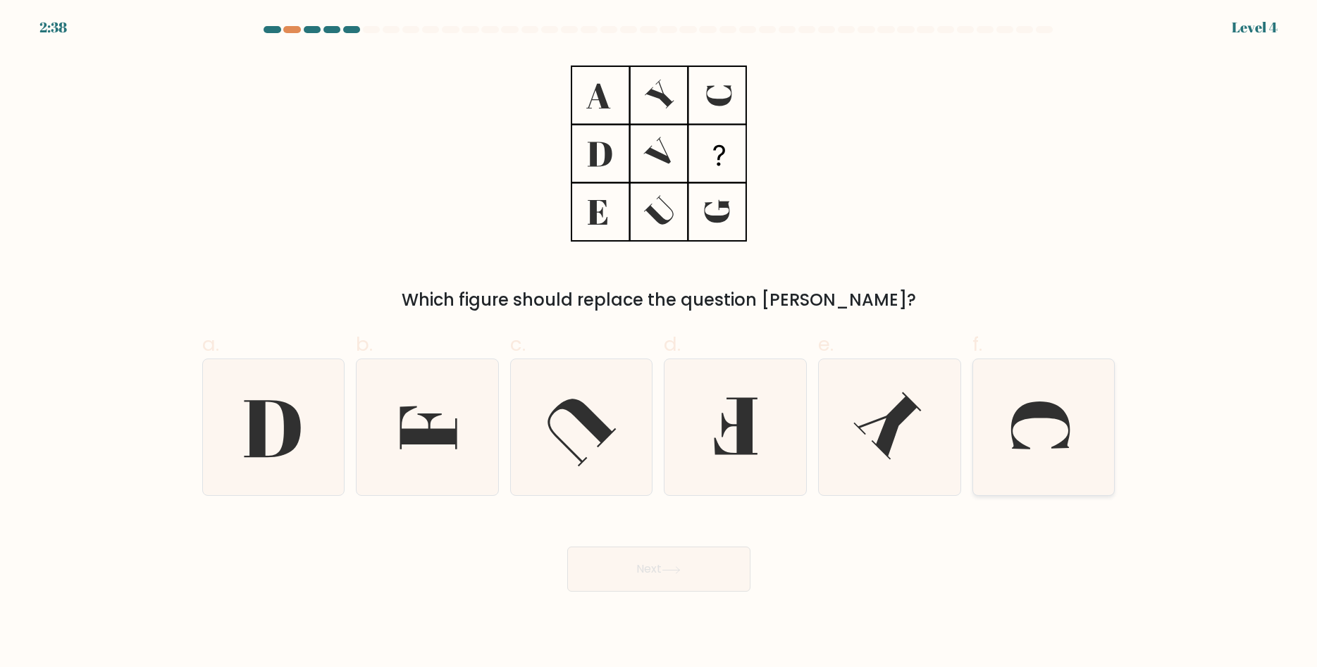
click at [1002, 407] on icon at bounding box center [1044, 427] width 136 height 136
click at [414, 478] on icon at bounding box center [427, 427] width 136 height 136
click at [659, 343] on input "b." at bounding box center [659, 338] width 1 height 9
radio input "true"
click at [684, 575] on button "Next" at bounding box center [658, 569] width 183 height 45
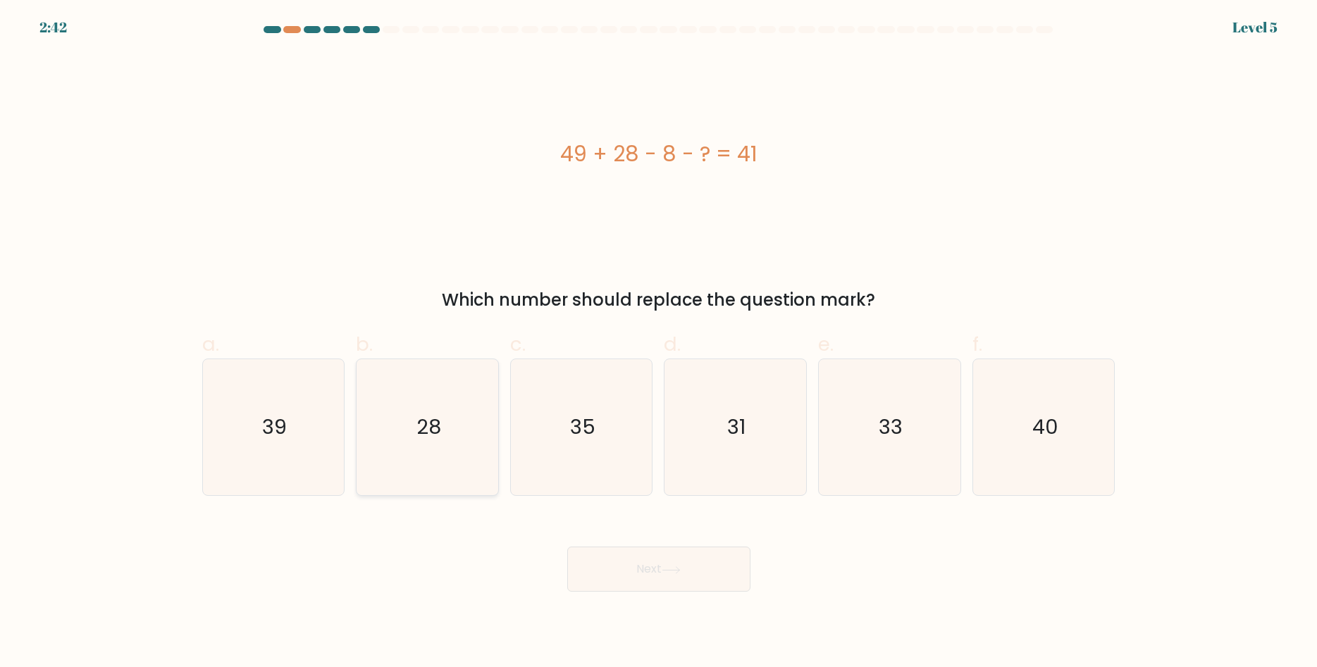
click at [395, 435] on icon "28" at bounding box center [427, 427] width 136 height 136
click at [659, 343] on input "b. 28" at bounding box center [659, 338] width 1 height 9
radio input "true"
click at [662, 566] on button "Next" at bounding box center [658, 569] width 183 height 45
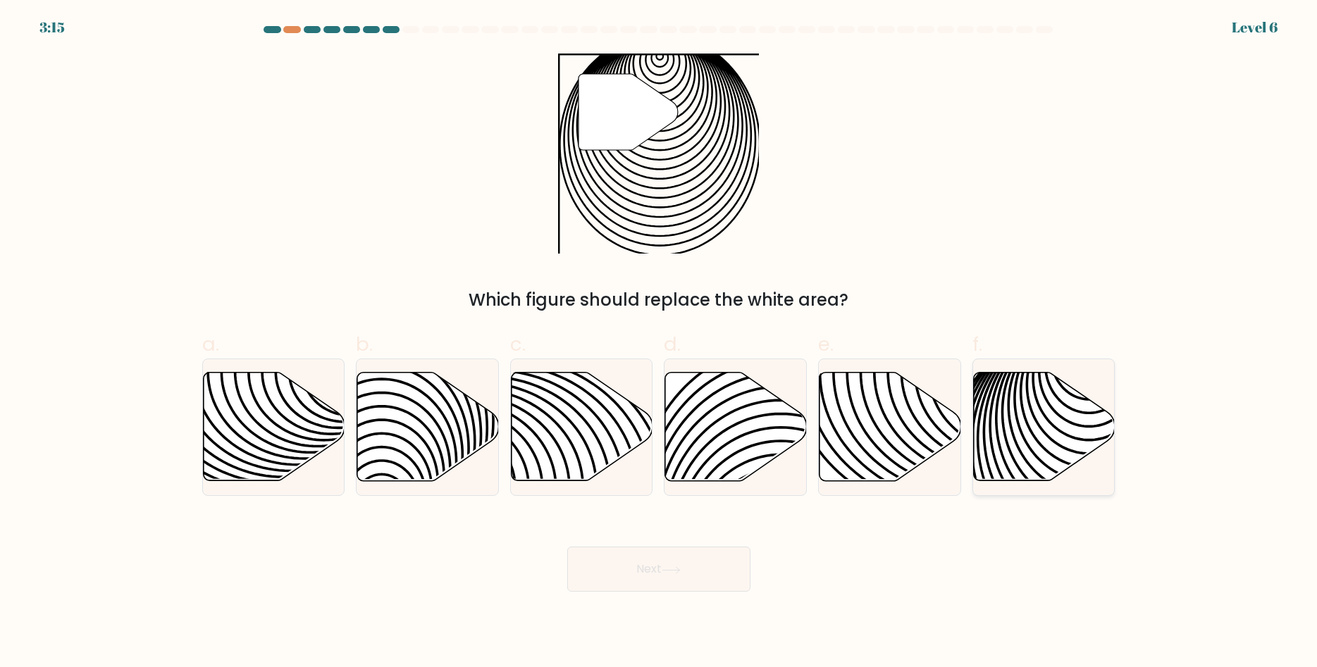
click at [1061, 418] on icon at bounding box center [1089, 488] width 285 height 285
click at [659, 343] on input "f." at bounding box center [659, 338] width 1 height 9
radio input "true"
click at [704, 570] on button "Next" at bounding box center [658, 569] width 183 height 45
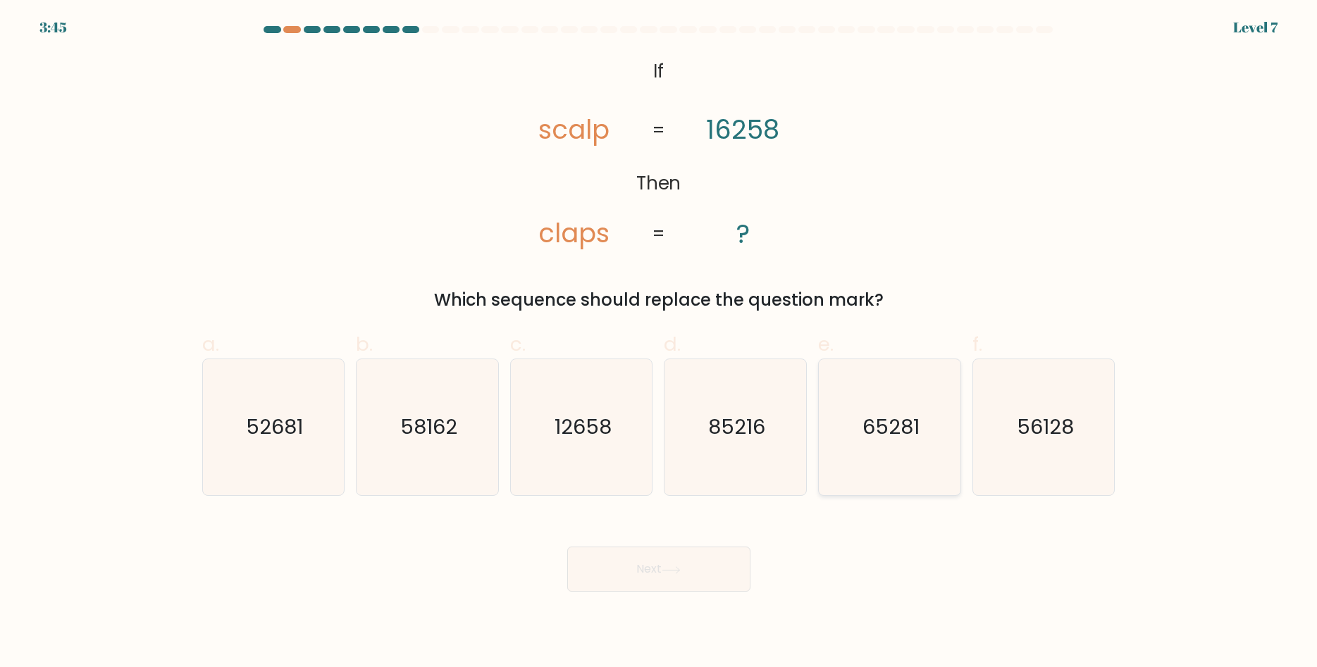
click at [883, 455] on icon "65281" at bounding box center [889, 427] width 136 height 136
click at [659, 343] on input "e. 65281" at bounding box center [659, 338] width 1 height 9
radio input "true"
drag, startPoint x: 669, startPoint y: 566, endPoint x: 671, endPoint y: 550, distance: 15.6
click at [671, 557] on button "Next" at bounding box center [658, 569] width 183 height 45
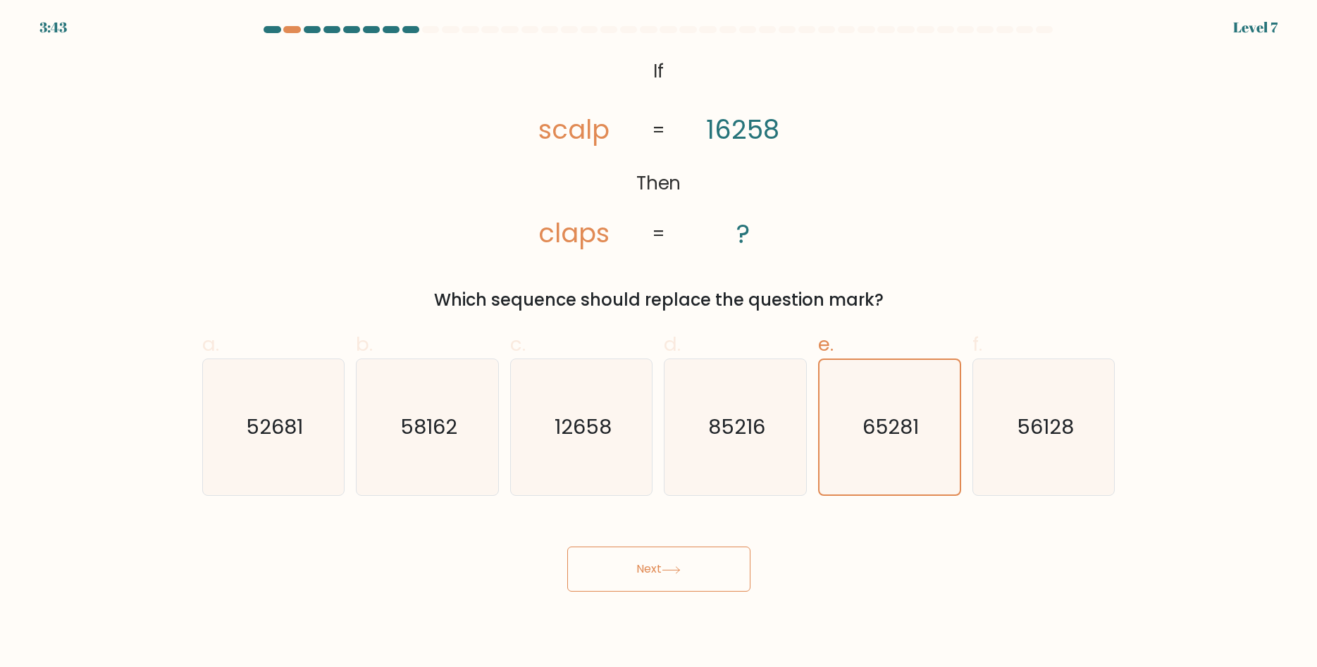
click at [676, 554] on button "Next" at bounding box center [658, 569] width 183 height 45
click at [658, 572] on button "Next" at bounding box center [658, 569] width 183 height 45
drag, startPoint x: 671, startPoint y: 588, endPoint x: 675, endPoint y: 578, distance: 9.8
click at [671, 586] on button "Next" at bounding box center [658, 569] width 183 height 45
drag, startPoint x: 697, startPoint y: 569, endPoint x: 725, endPoint y: 565, distance: 28.5
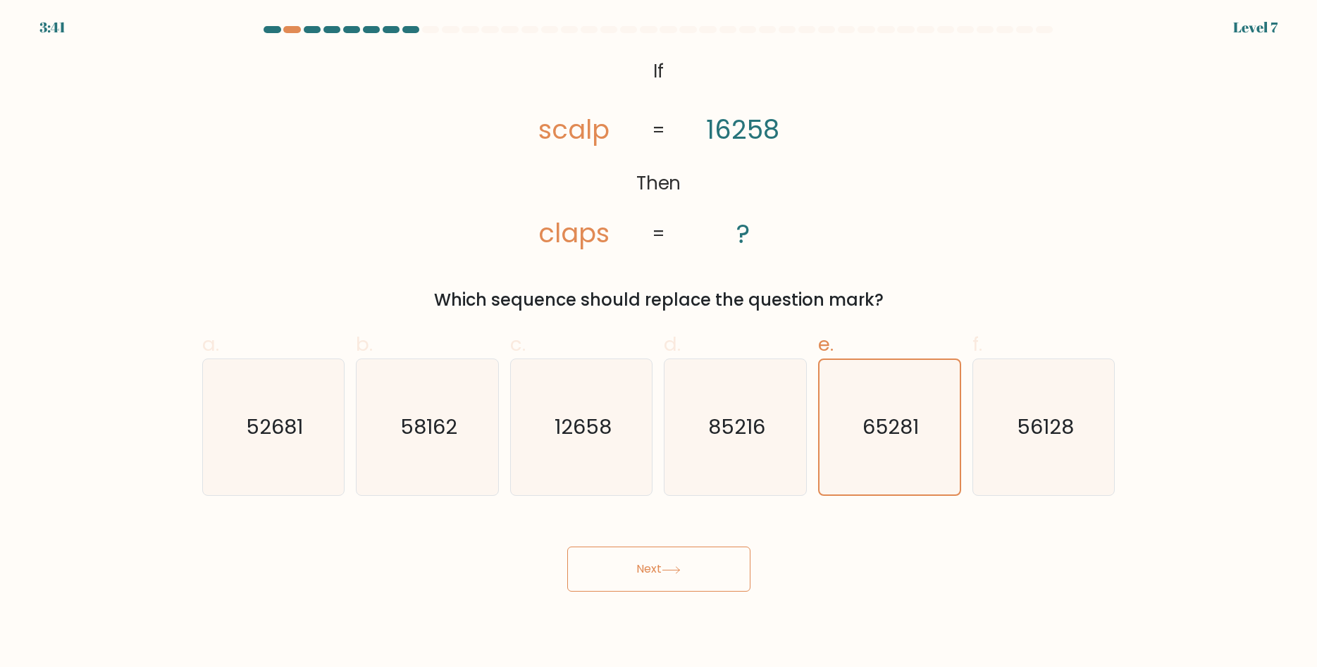
click at [714, 566] on button "Next" at bounding box center [658, 569] width 183 height 45
click at [727, 568] on button "Next" at bounding box center [658, 569] width 183 height 45
click at [733, 572] on button "Next" at bounding box center [658, 569] width 183 height 45
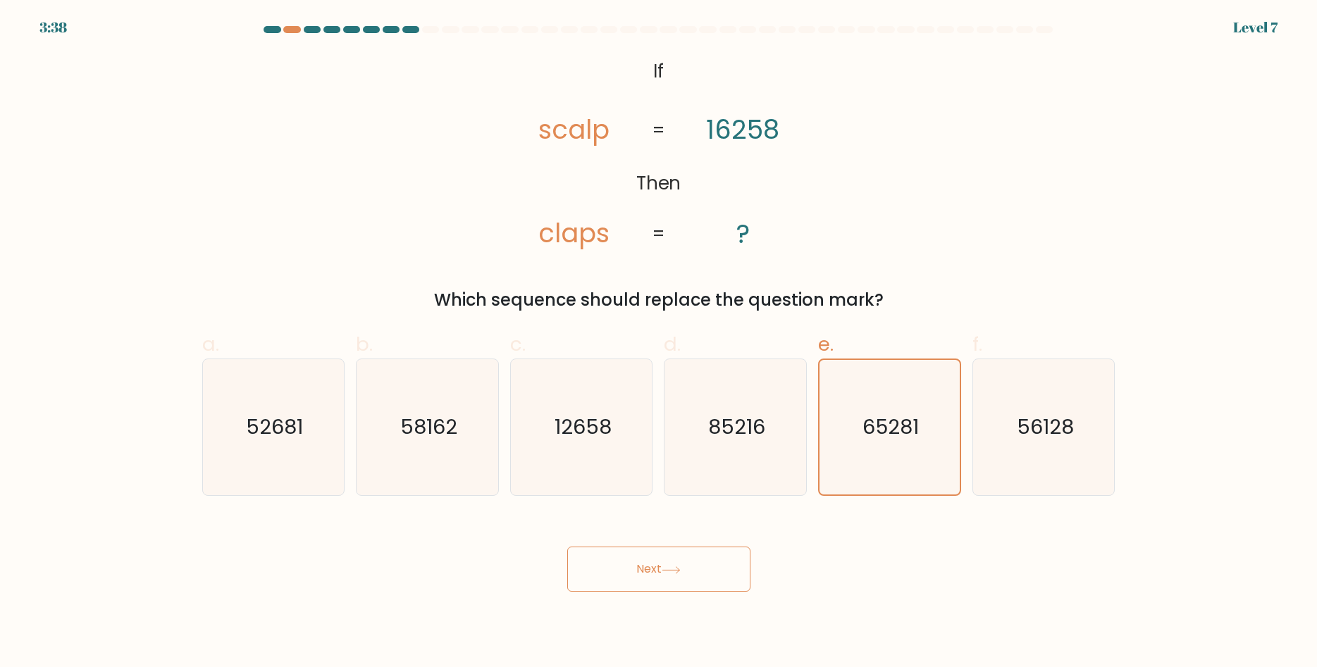
drag, startPoint x: 728, startPoint y: 571, endPoint x: 721, endPoint y: 577, distance: 10.0
click at [721, 577] on button "Next" at bounding box center [658, 569] width 183 height 45
drag, startPoint x: 718, startPoint y: 560, endPoint x: 772, endPoint y: 535, distance: 59.9
click at [719, 559] on button "Next" at bounding box center [658, 569] width 183 height 45
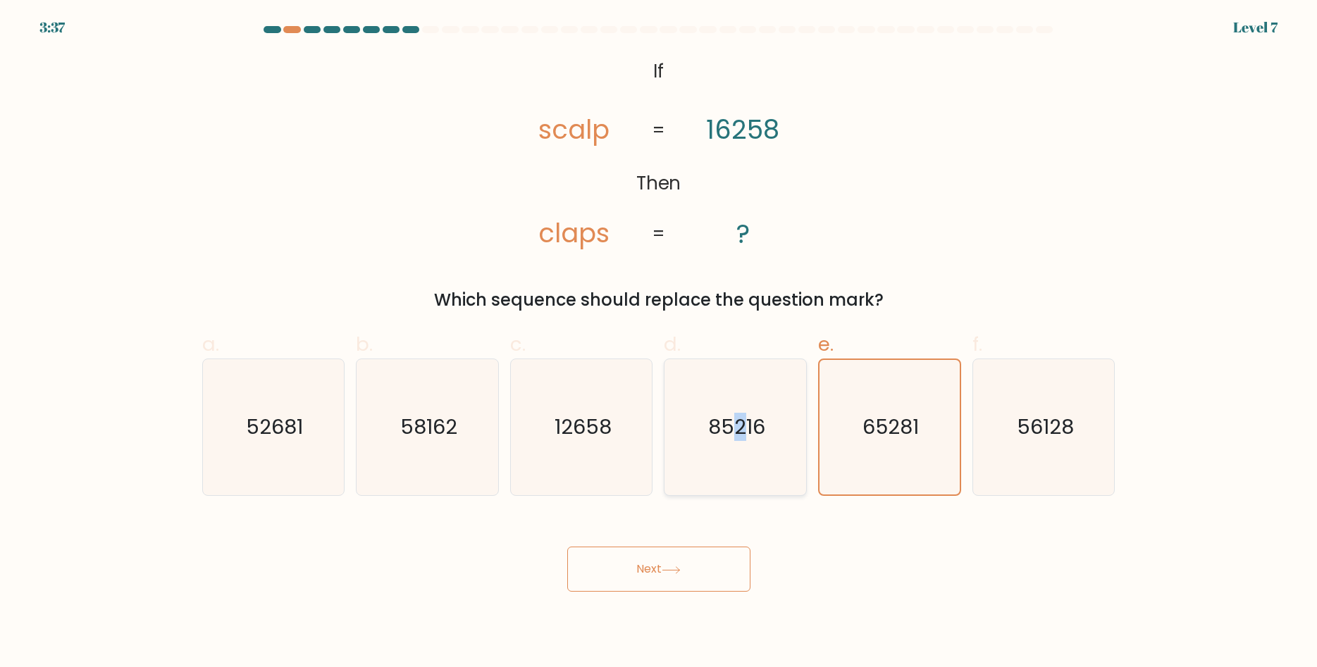
click at [738, 483] on icon "85216" at bounding box center [735, 427] width 136 height 136
drag, startPoint x: 761, startPoint y: 478, endPoint x: 855, endPoint y: 502, distance: 96.7
click at [855, 502] on form "If ?" at bounding box center [658, 309] width 1317 height 566
click at [776, 473] on icon "85216" at bounding box center [735, 427] width 136 height 136
click at [659, 343] on input "d. 85216" at bounding box center [659, 338] width 1 height 9
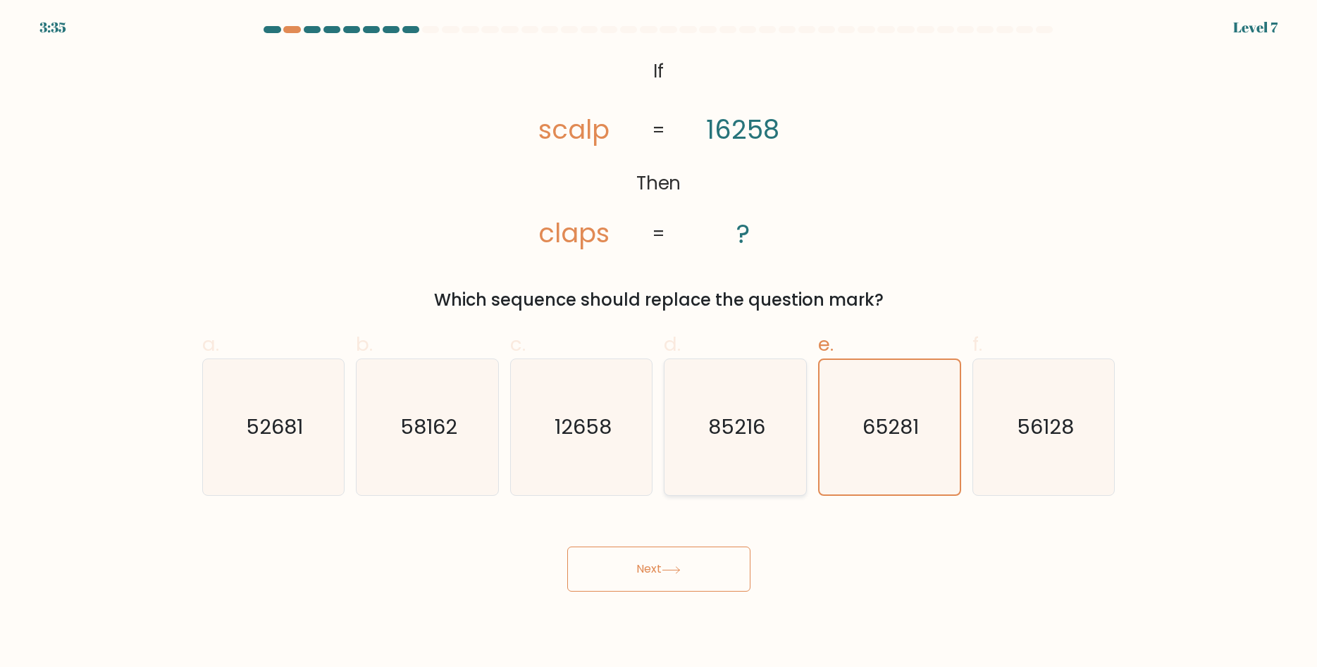
radio input "true"
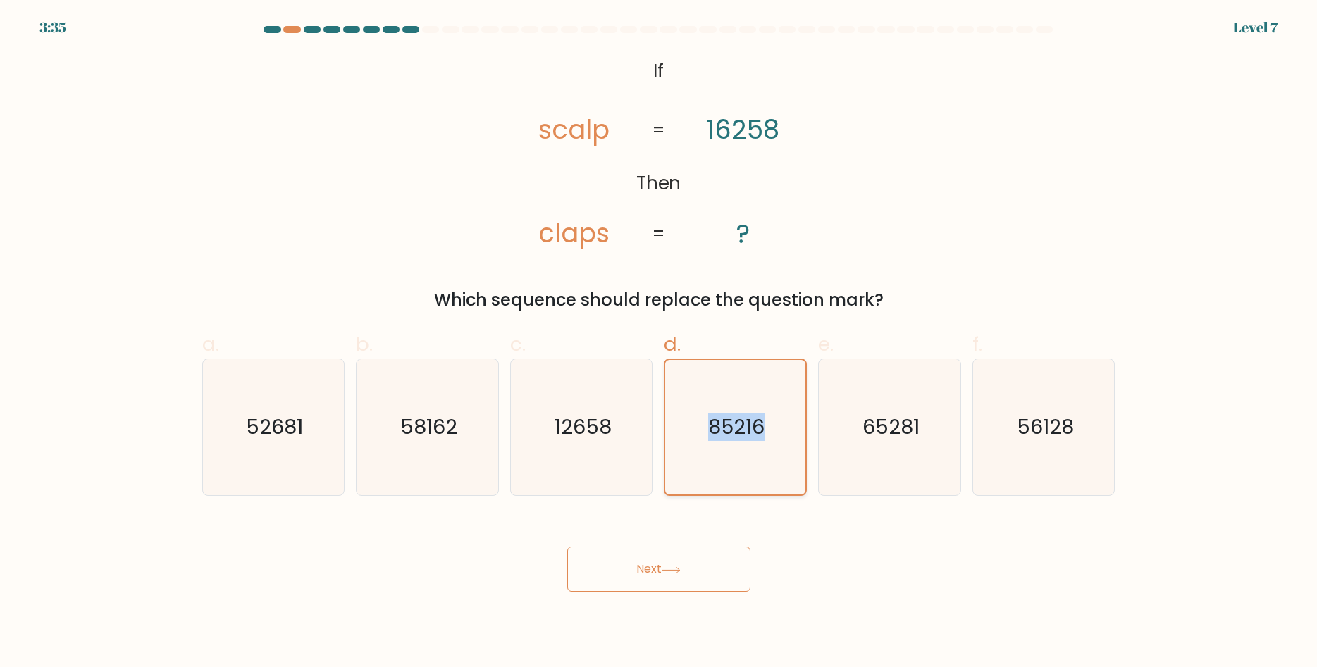
click at [776, 472] on icon "85216" at bounding box center [735, 427] width 135 height 135
click at [659, 343] on input "d. 85216" at bounding box center [659, 338] width 1 height 9
click at [864, 476] on icon "65281" at bounding box center [889, 427] width 136 height 136
click at [659, 343] on input "e. 65281" at bounding box center [659, 338] width 1 height 9
radio input "true"
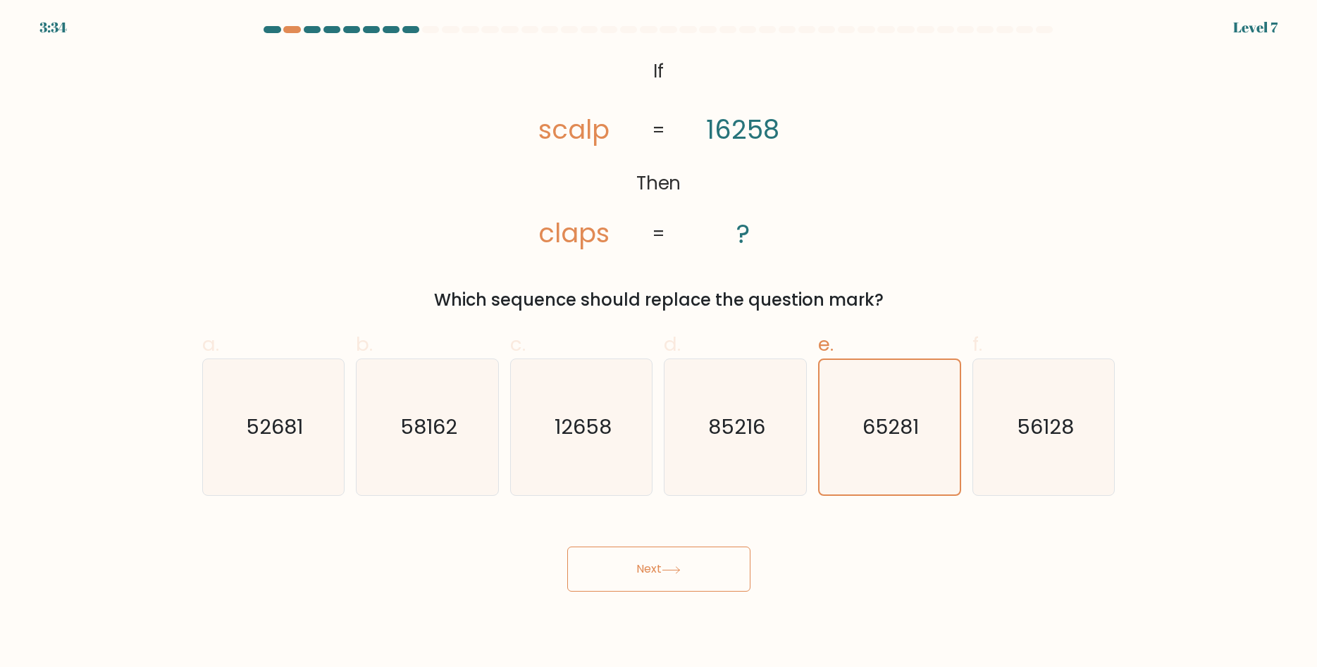
click at [702, 569] on button "Next" at bounding box center [658, 569] width 183 height 45
drag, startPoint x: 707, startPoint y: 556, endPoint x: 471, endPoint y: 287, distance: 357.4
click at [471, 287] on form "If ?" at bounding box center [658, 309] width 1317 height 566
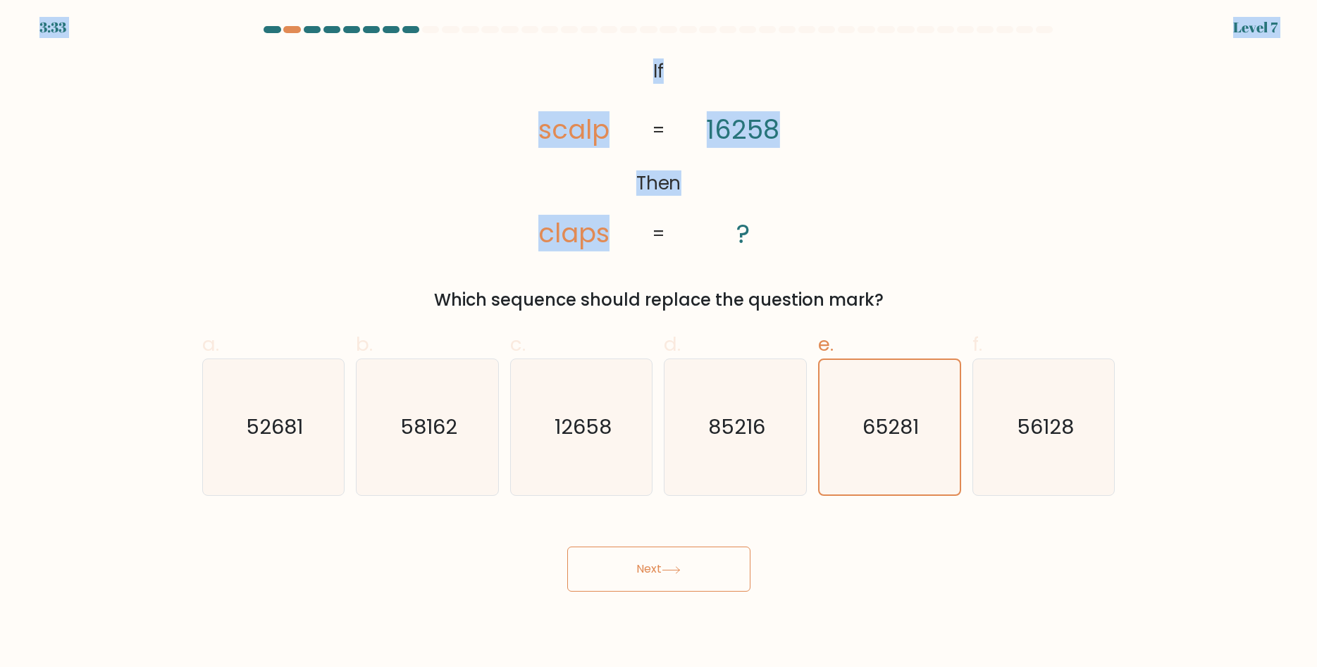
drag, startPoint x: 979, startPoint y: 304, endPoint x: 430, endPoint y: 31, distance: 613.7
click at [33, 0] on html "3:33 Level 7" at bounding box center [658, 333] width 1317 height 667
drag, startPoint x: 775, startPoint y: 285, endPoint x: 718, endPoint y: 403, distance: 130.8
click at [547, 310] on div "@import url('[URL][DOMAIN_NAME]); If Then scalp claps 16258 ? = = Which sequenc…" at bounding box center [659, 183] width 930 height 259
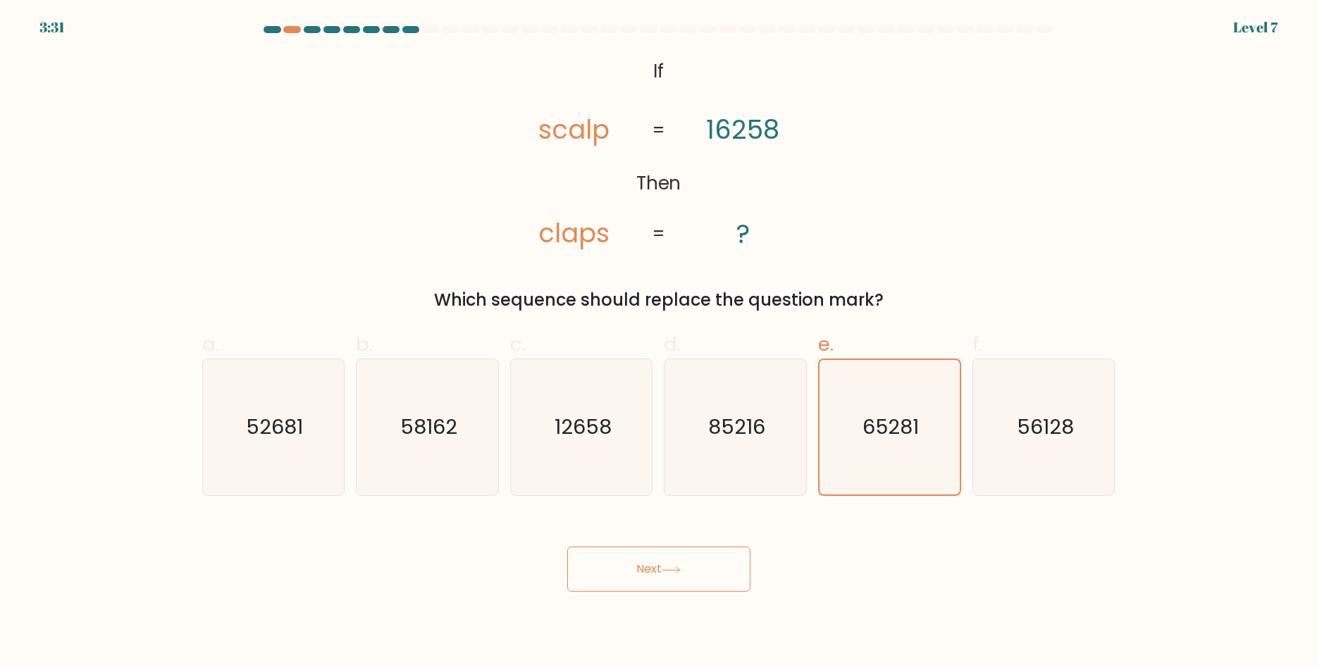
click at [1021, 267] on div "@import url('[URL][DOMAIN_NAME]); If Then scalp claps 16258 ? = = Which sequenc…" at bounding box center [659, 183] width 930 height 259
drag, startPoint x: 728, startPoint y: 580, endPoint x: 737, endPoint y: 575, distance: 10.4
click at [737, 575] on button "Next" at bounding box center [658, 569] width 183 height 45
drag, startPoint x: 737, startPoint y: 564, endPoint x: 731, endPoint y: 526, distance: 38.6
click at [735, 554] on button "Next" at bounding box center [658, 569] width 183 height 45
